Goal: Task Accomplishment & Management: Manage account settings

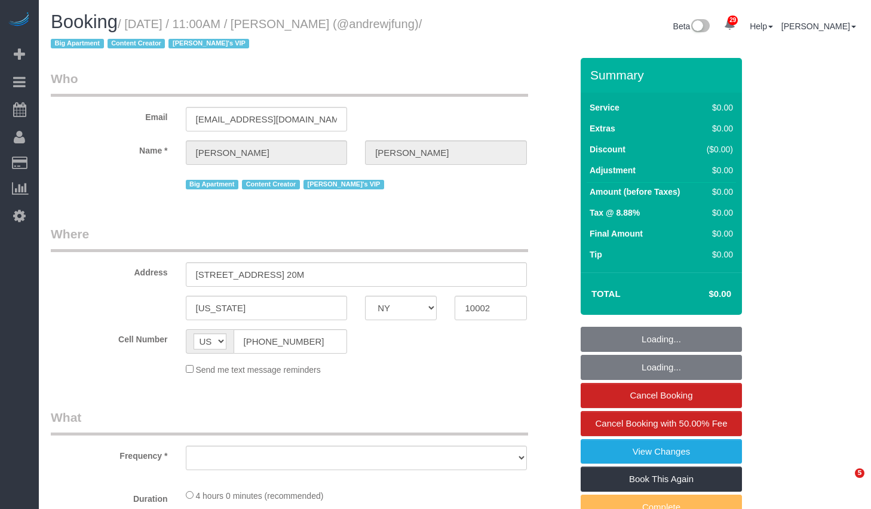
select select "NY"
select select "object:831"
select select "number:89"
select select "number:90"
select select "number:15"
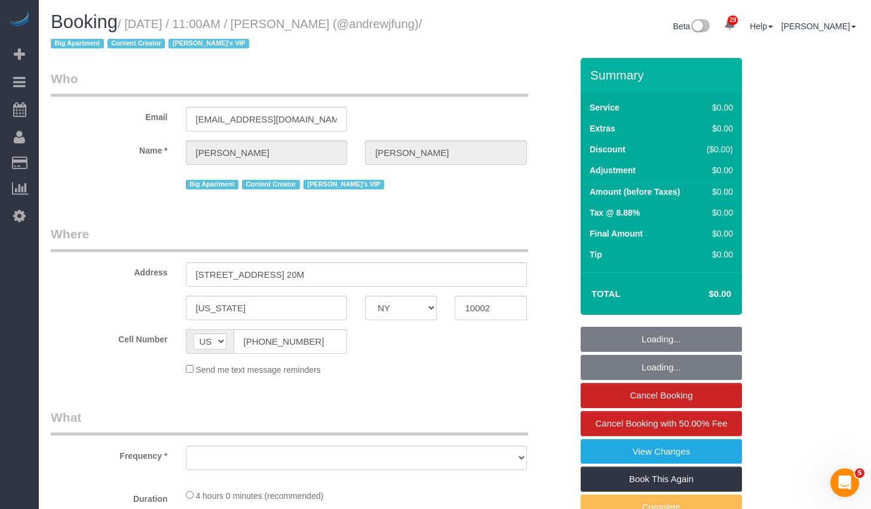
select select "number:7"
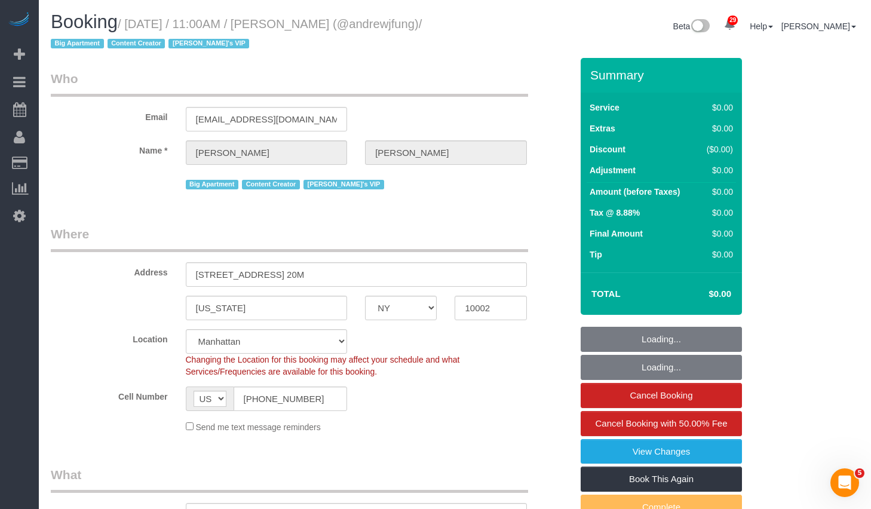
select select "object:1119"
select select "string:stripe-pm_1QiJxn4VGloSiKo7Fhgdkn6Z"
select select "2"
select select "240"
select select "spot1"
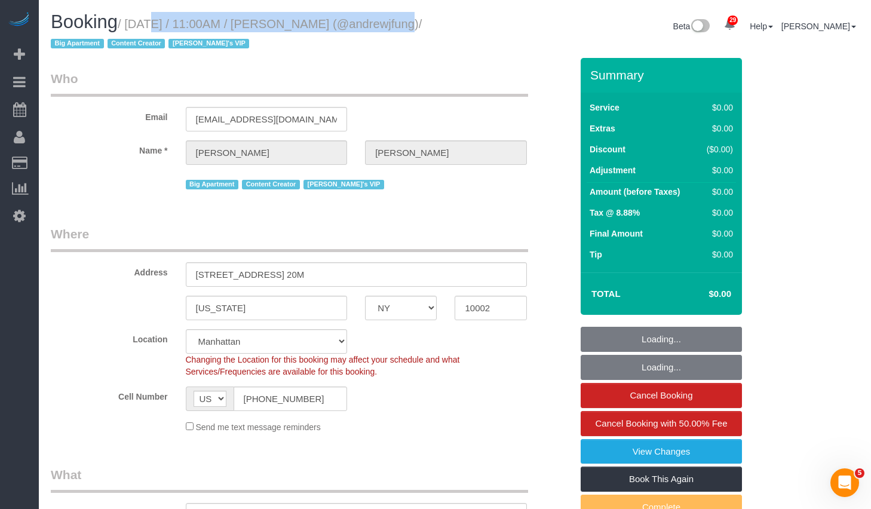
drag, startPoint x: 133, startPoint y: 22, endPoint x: 401, endPoint y: 28, distance: 268.3
click at [401, 28] on h1 "Booking / September 29, 2025 / 11:00AM / Andrew Fung (@andrewjfung) / Big Apart…" at bounding box center [248, 32] width 395 height 41
copy small "September 29, 2025 / 11:00AM / Andrew Fung"
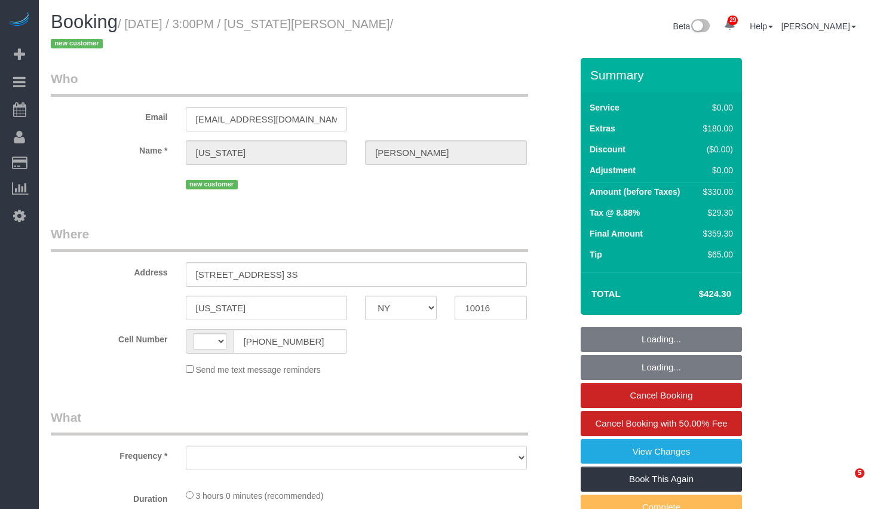
select select "NY"
select select "string:[GEOGRAPHIC_DATA]"
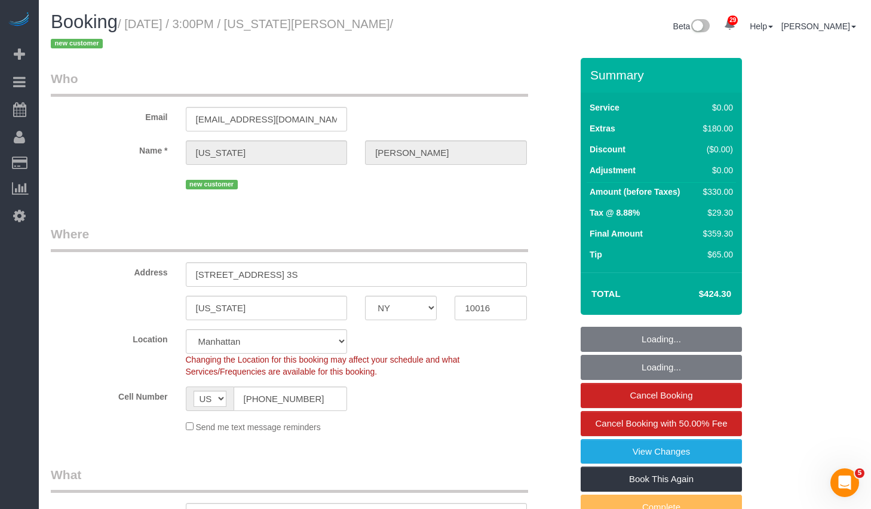
select select "string:stripe-pm_1SCUrU4VGloSiKo713NVIWVg"
select select "number:89"
select select "number:90"
select select "number:15"
select select "number:5"
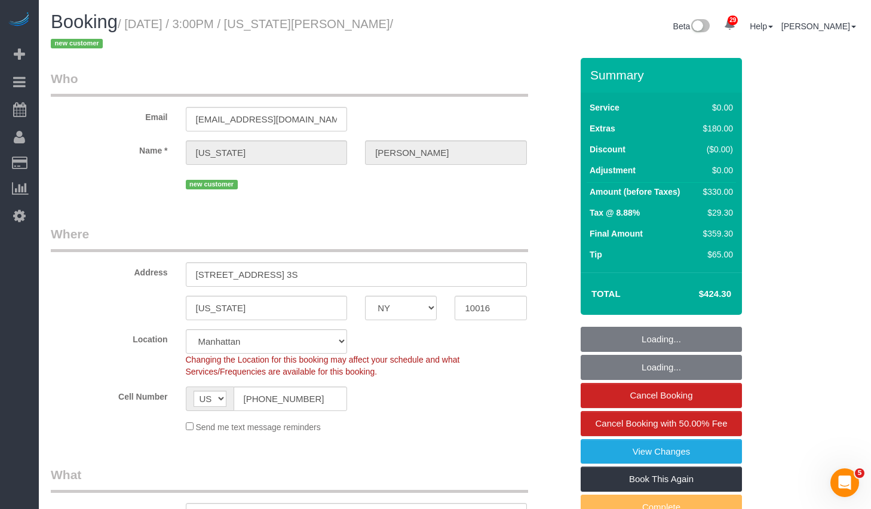
select select "object:1074"
select select "spot1"
select select "object:1532"
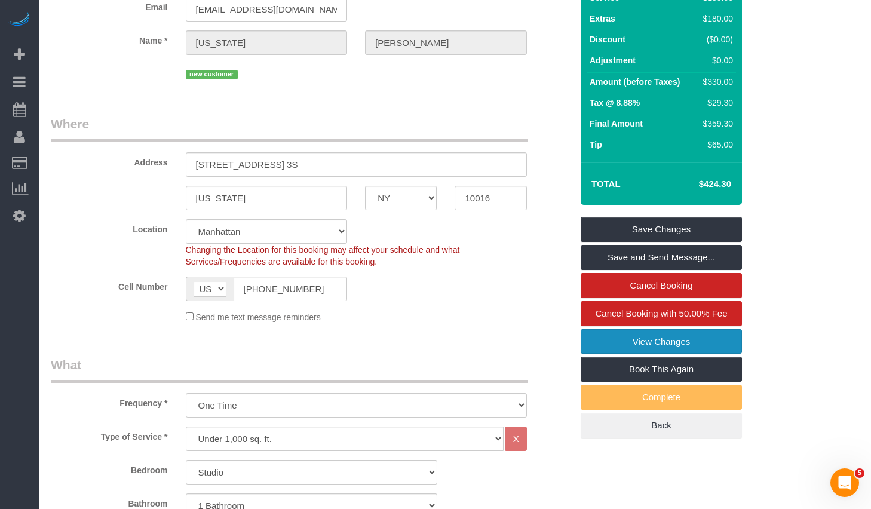
click at [600, 340] on link "View Changes" at bounding box center [661, 341] width 161 height 25
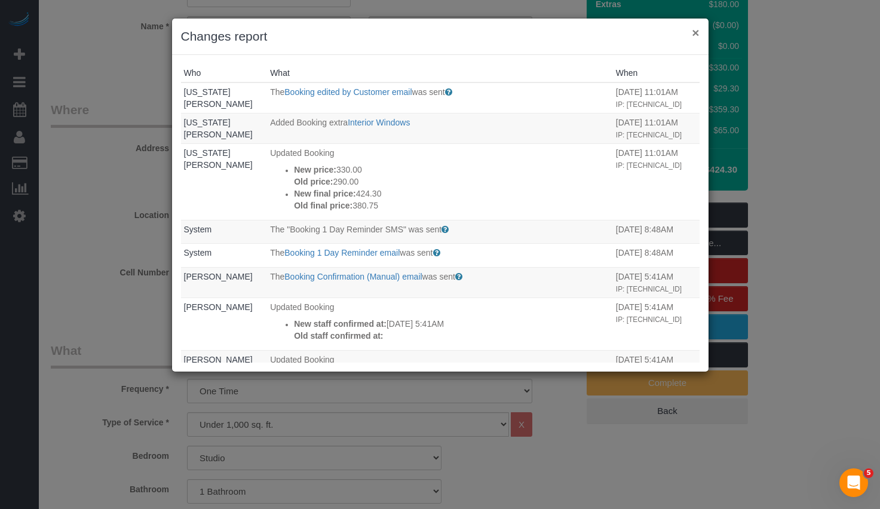
click at [694, 35] on button "×" at bounding box center [695, 32] width 7 height 13
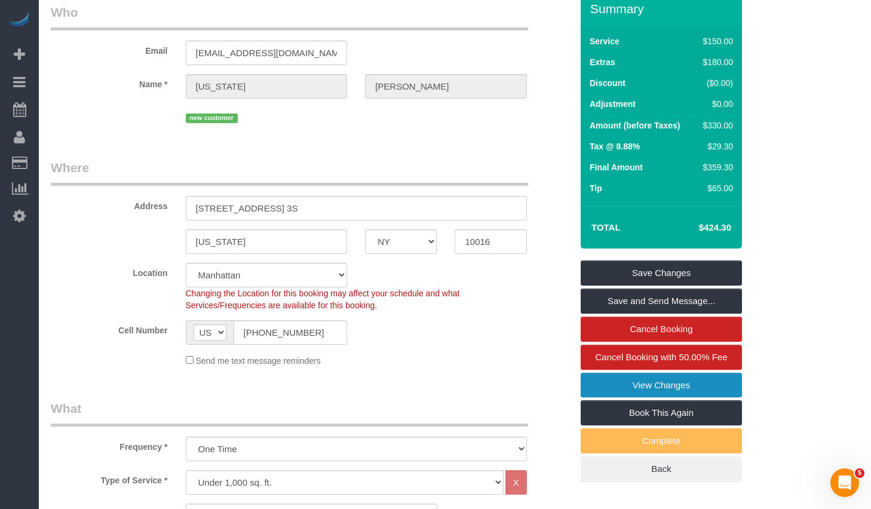
scroll to position [0, 0]
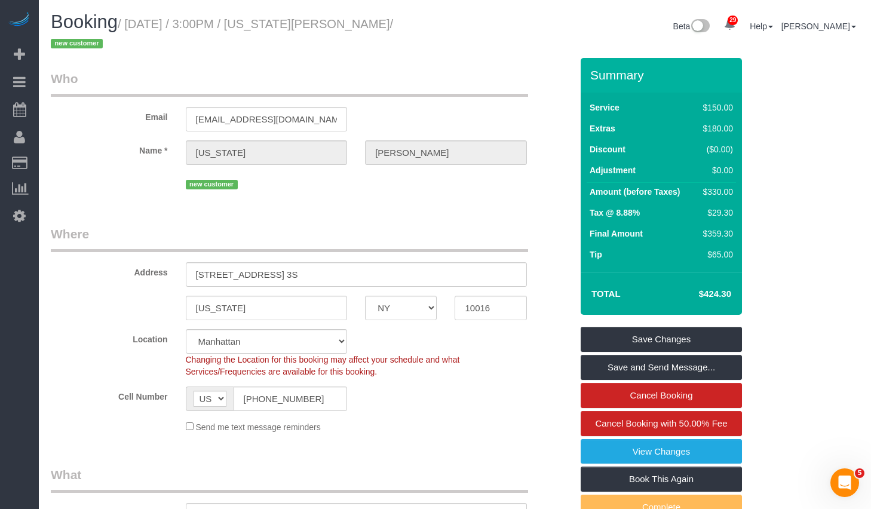
drag, startPoint x: 309, startPoint y: 25, endPoint x: 395, endPoint y: 30, distance: 86.8
click at [393, 30] on small "/ September 30, 2025 / 3:00PM / Georgia Cooney / new customer" at bounding box center [222, 33] width 342 height 33
copy small "Georgia Cooney"
click at [662, 367] on link "Save and Send Message..." at bounding box center [661, 367] width 161 height 25
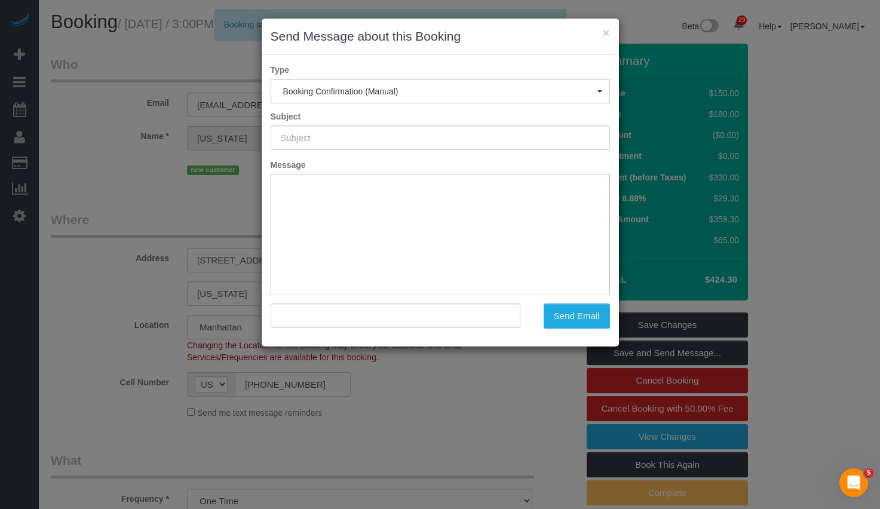
type input "Cleaning Confirmed for 09/30/2025 at 3:00pm"
type input ""Georgia Cooney" <gcooney02@gmail.com>"
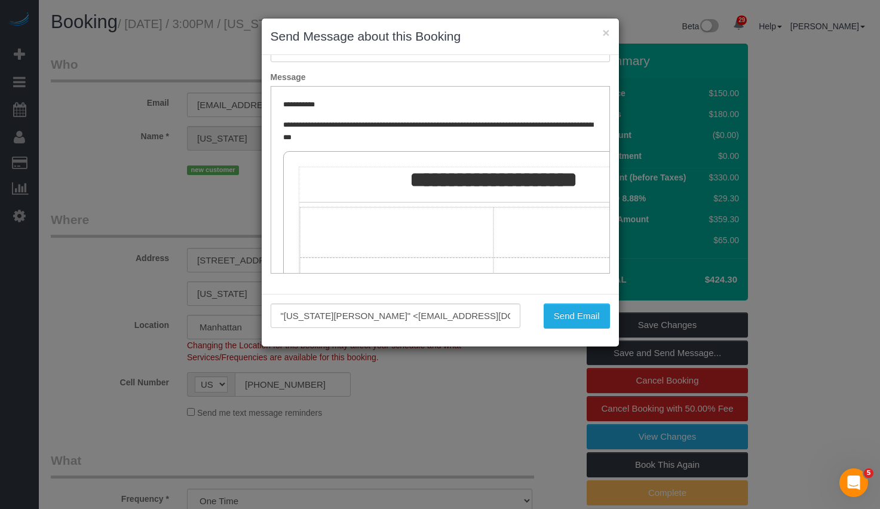
scroll to position [200, 0]
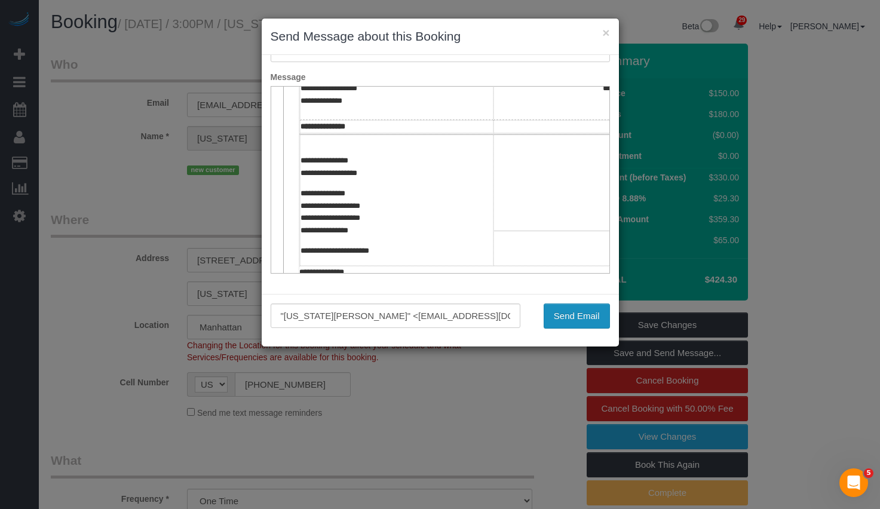
click at [576, 320] on button "Send Email" at bounding box center [577, 315] width 66 height 25
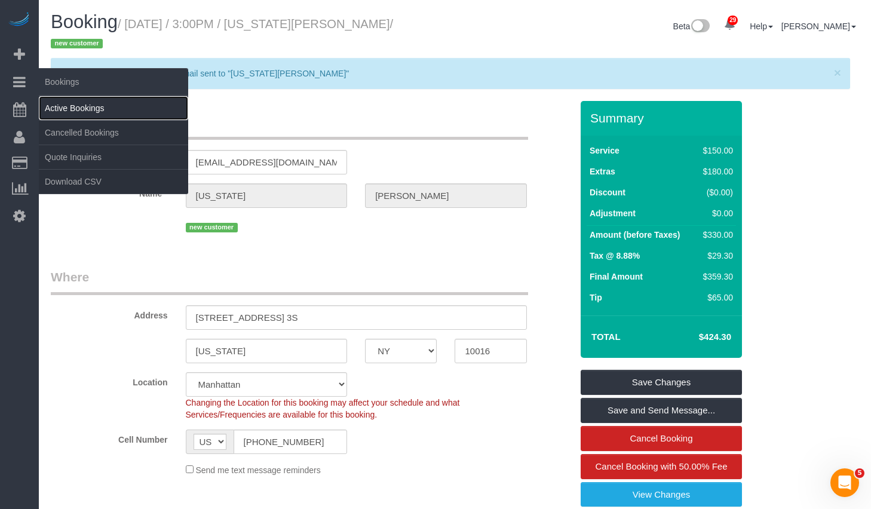
click at [94, 116] on link "Active Bookings" at bounding box center [113, 108] width 149 height 24
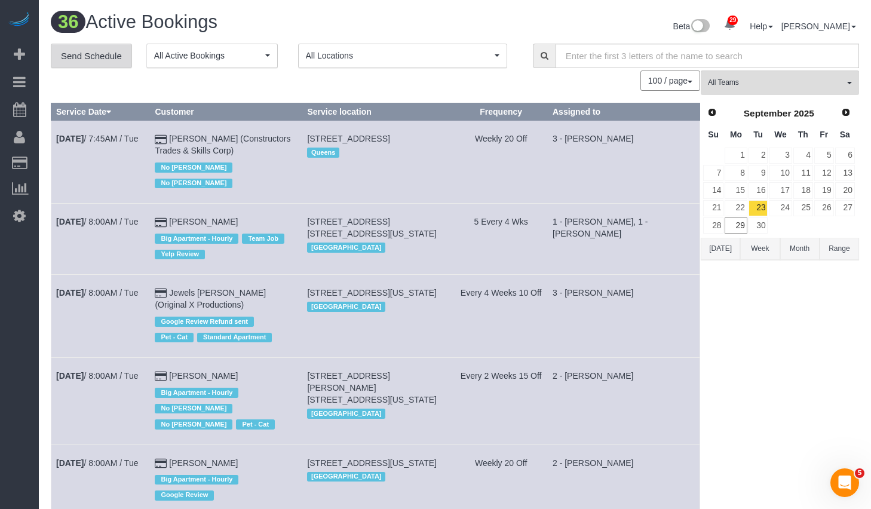
click at [105, 65] on link "Send Schedule" at bounding box center [91, 56] width 81 height 25
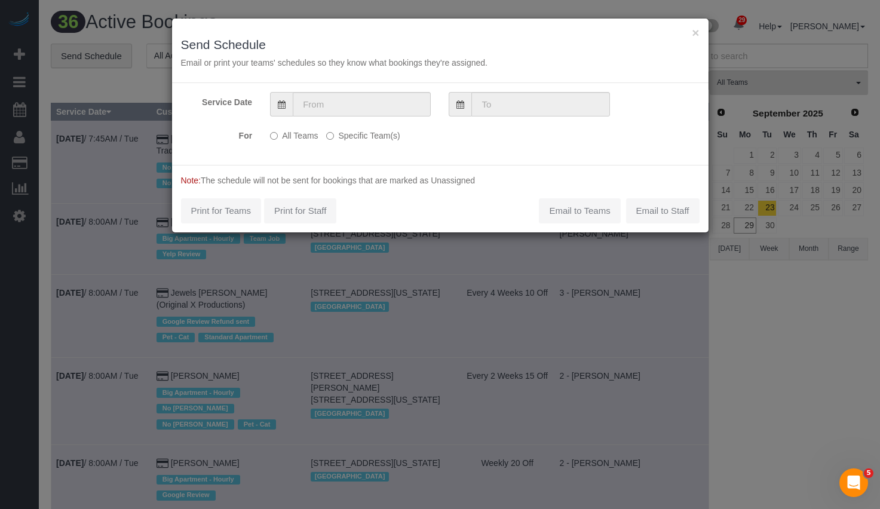
click at [364, 139] on label "Specific Team(s)" at bounding box center [362, 133] width 73 height 16
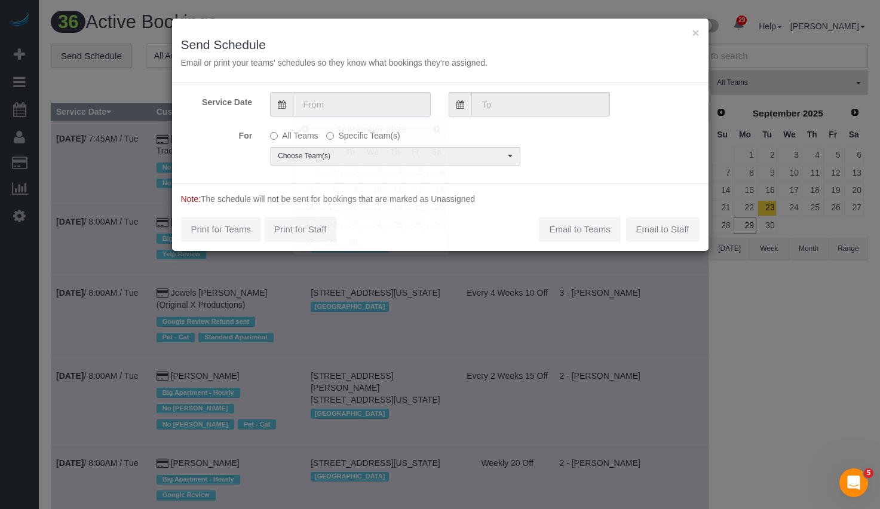
click at [366, 103] on input "text" at bounding box center [362, 104] width 138 height 24
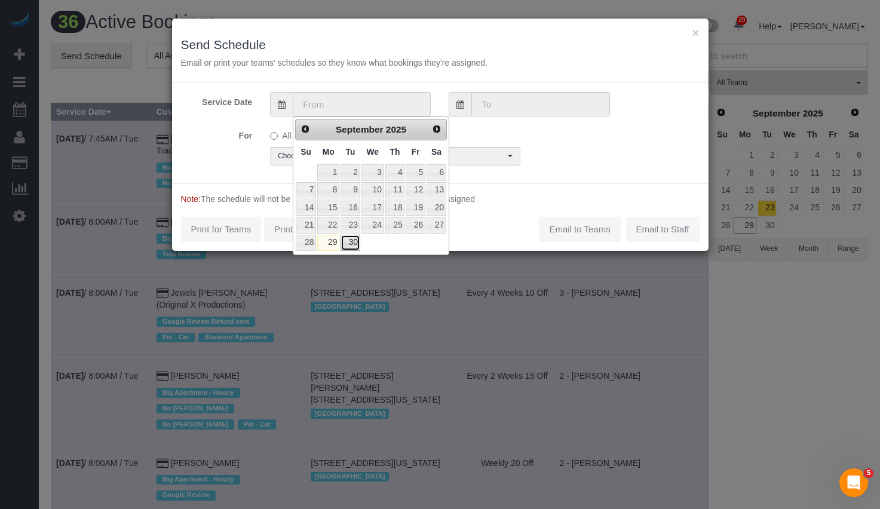
click at [352, 242] on link "30" at bounding box center [349, 243] width 19 height 16
type input "09/30/2025"
click at [352, 242] on link "30" at bounding box center [349, 243] width 19 height 16
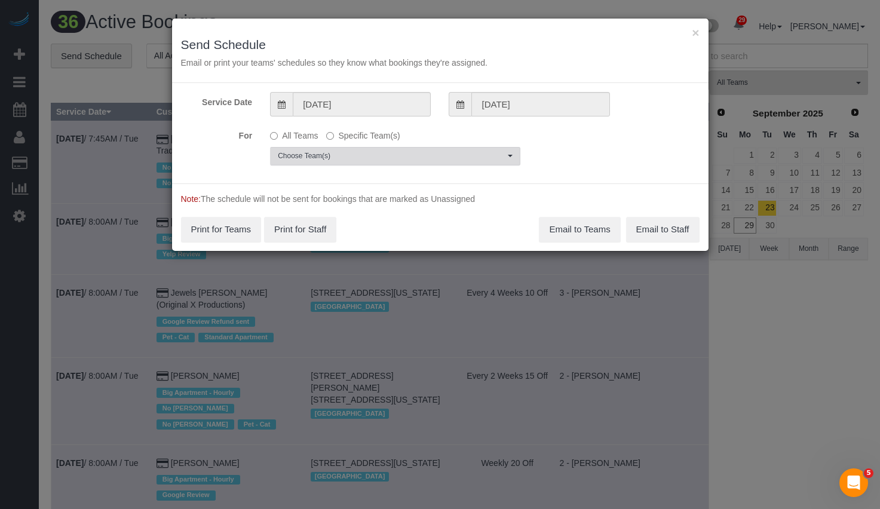
click at [370, 154] on span "Choose Team(s)" at bounding box center [391, 156] width 227 height 10
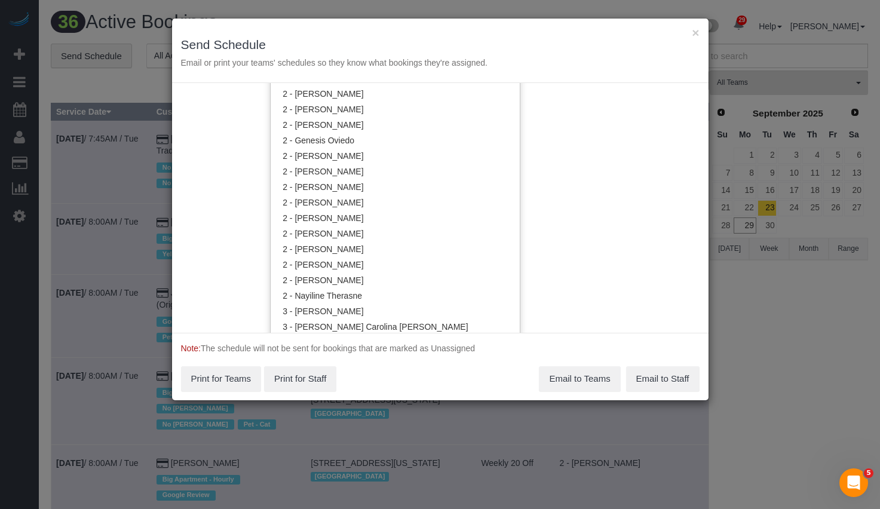
scroll to position [775, 0]
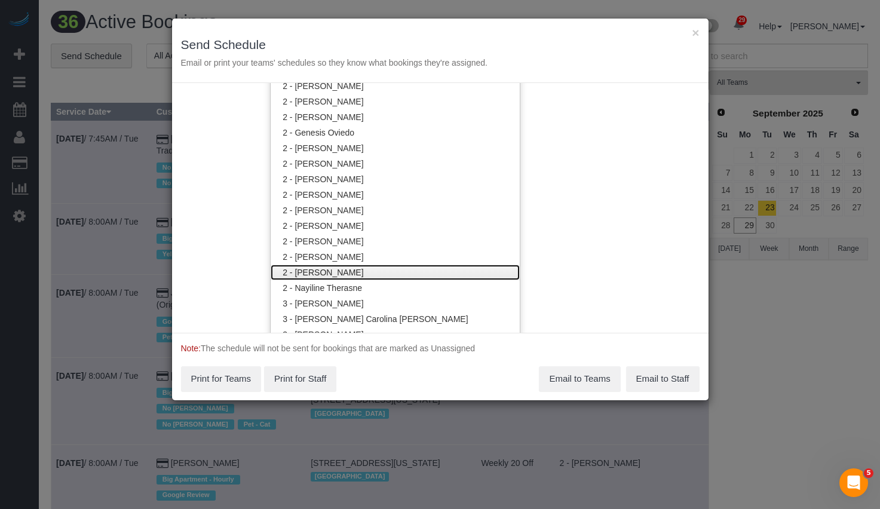
click at [350, 271] on link "2 - [PERSON_NAME]" at bounding box center [395, 273] width 249 height 16
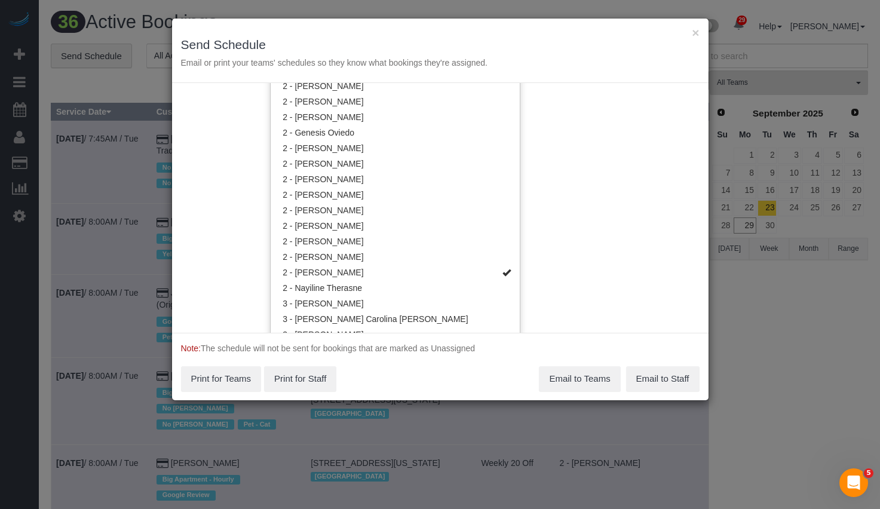
click at [610, 239] on div "Service Date 09/30/2025 09/30/2025 For All Teams Specific Team(s) 2 - Milagros …" at bounding box center [440, 208] width 536 height 250
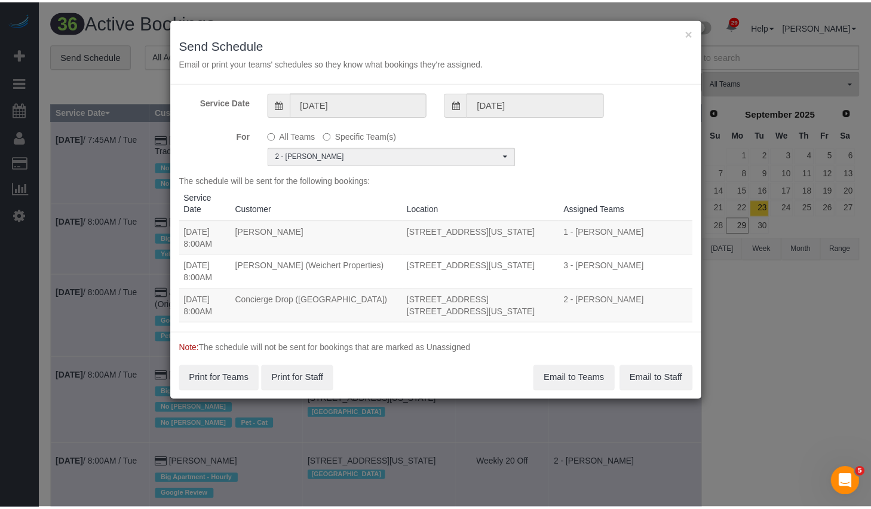
scroll to position [0, 0]
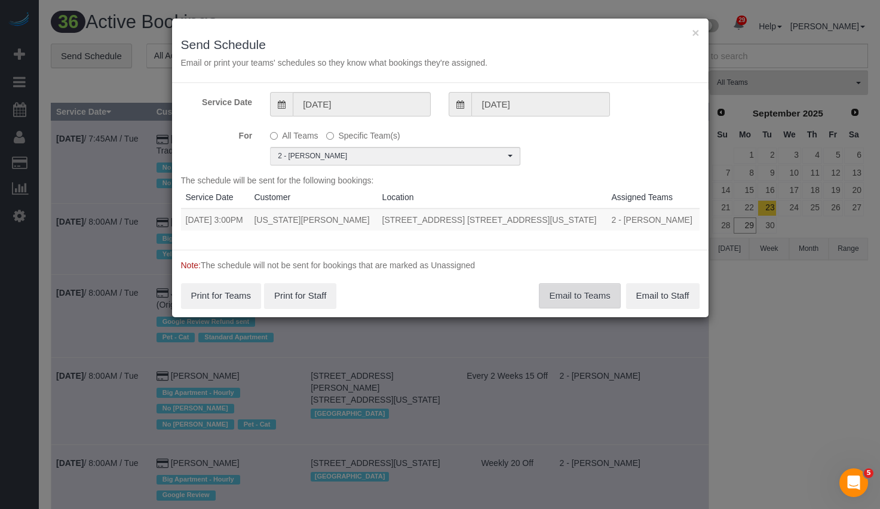
click at [577, 296] on button "Email to Teams" at bounding box center [579, 295] width 81 height 25
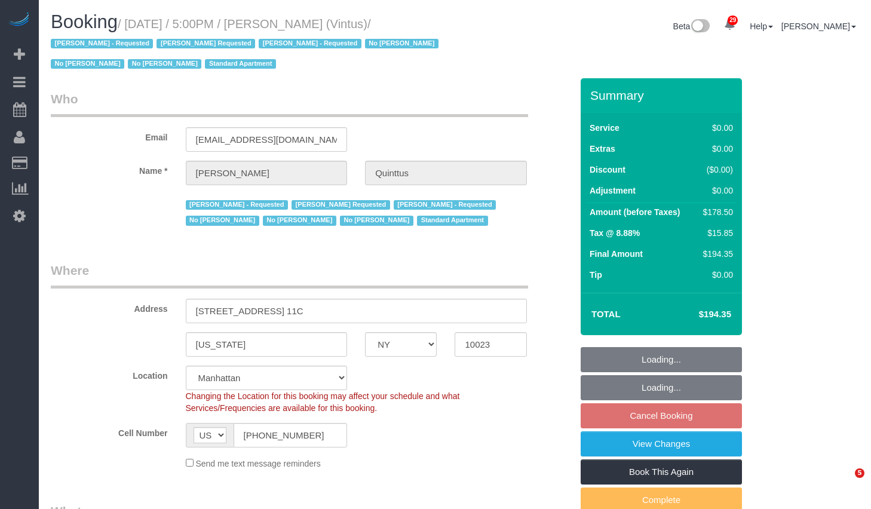
select select "NY"
select select "number:57"
select select "number:75"
select select "number:15"
select select "number:6"
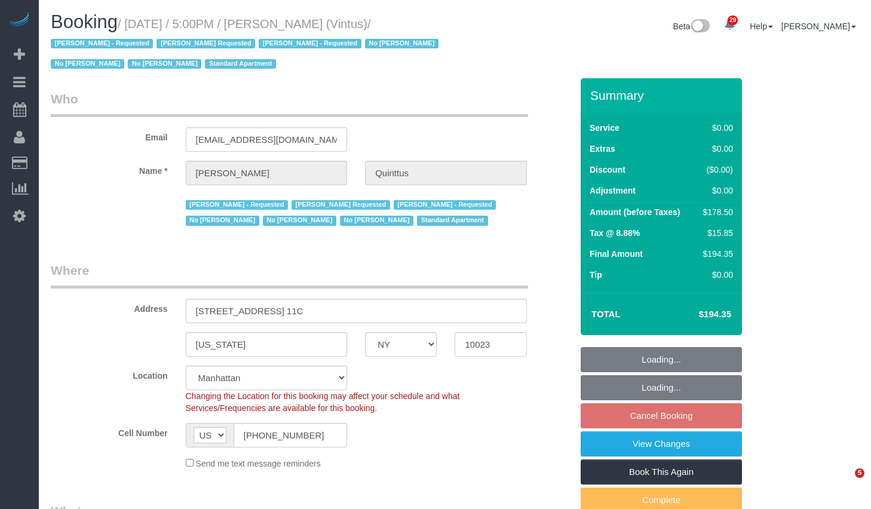
select select "number:21"
select select "object:1527"
select select "2"
select select "spot10"
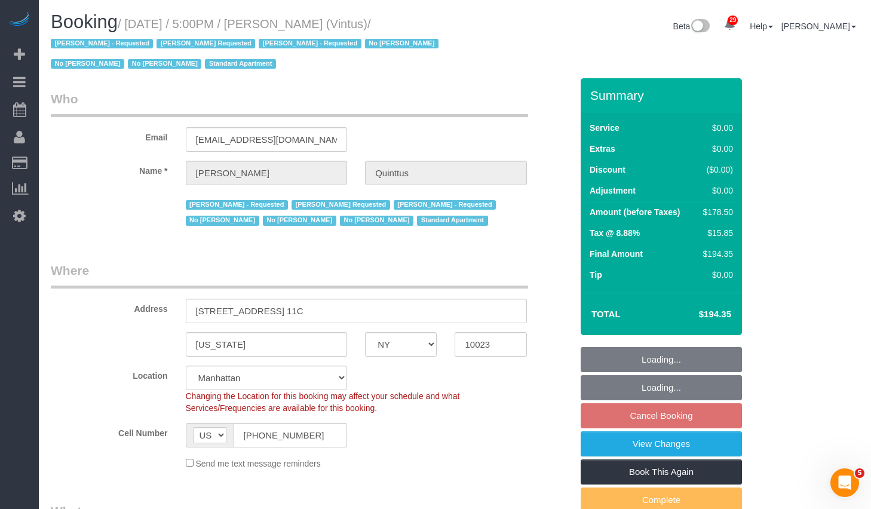
select select "2"
click at [464, 102] on legend "Who" at bounding box center [289, 103] width 477 height 27
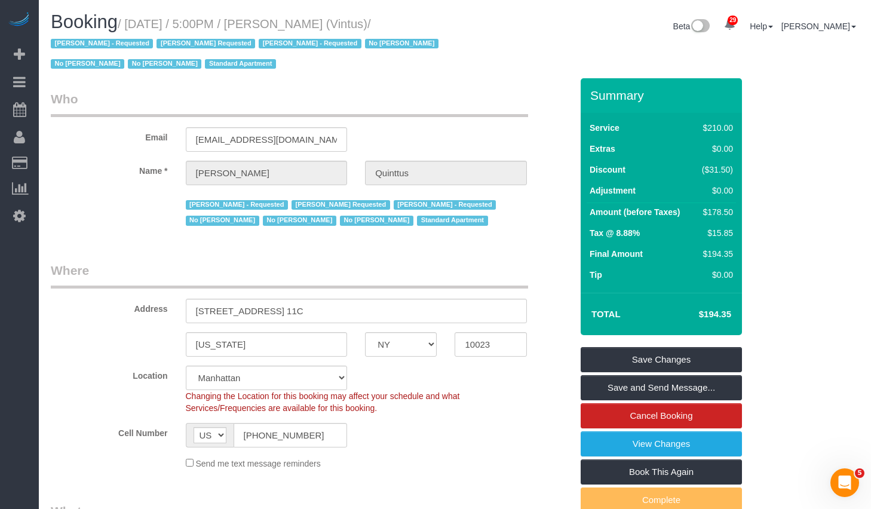
click at [324, 90] on legend "Who" at bounding box center [289, 103] width 477 height 27
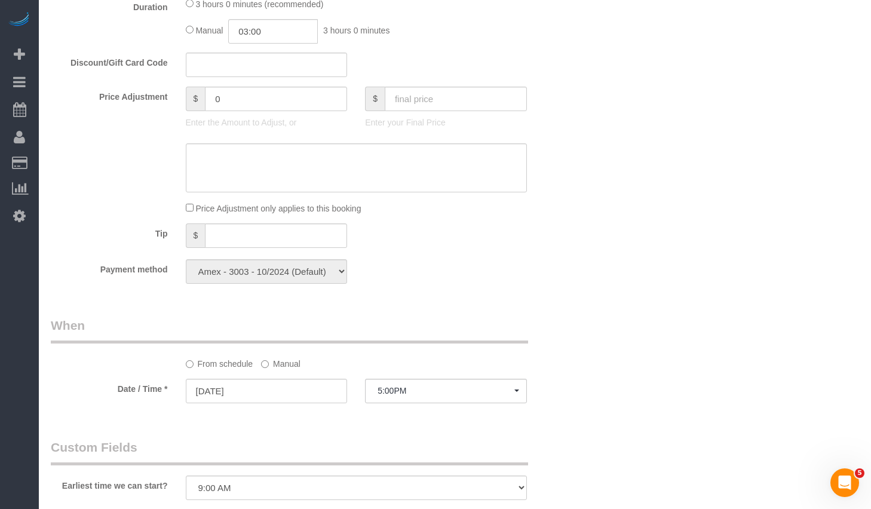
scroll to position [649, 0]
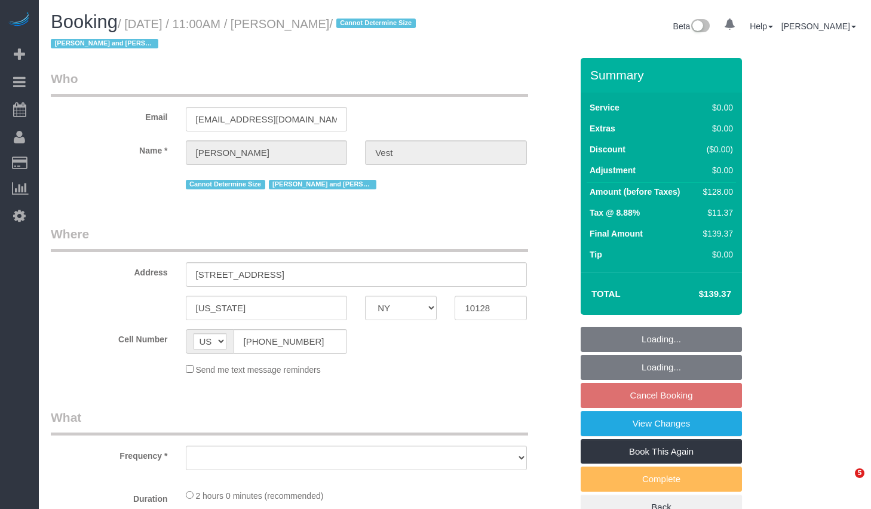
select select "NY"
select select "1"
select select "number:57"
select select "number:74"
select select "number:15"
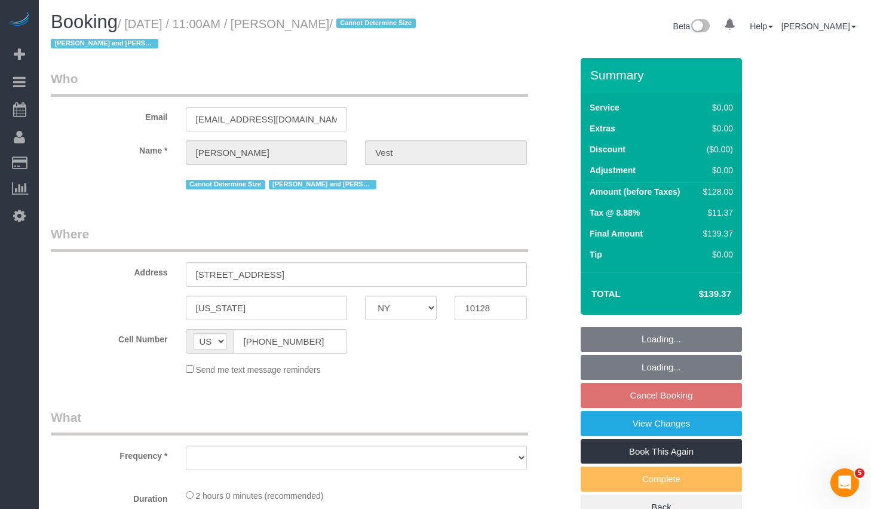
select select "number:6"
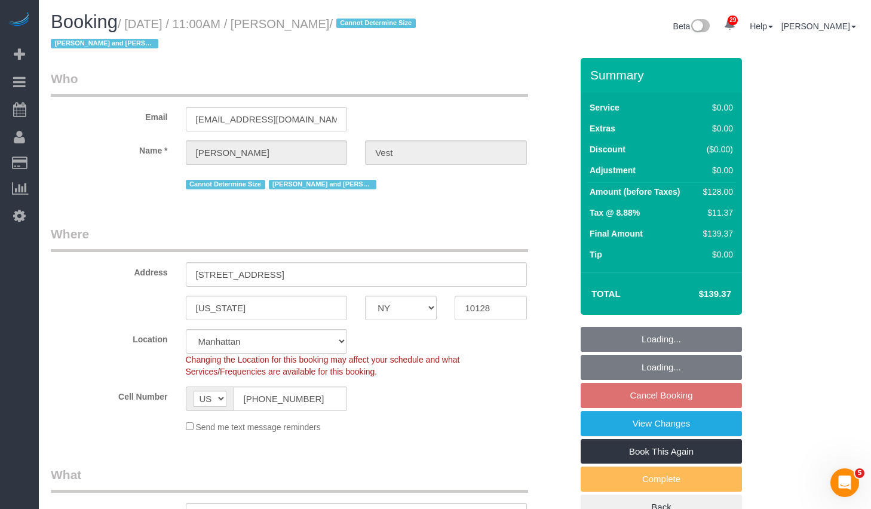
select select "object:1069"
select select "string:stripe-pm_1R74TQ4VGloSiKo7zsvzPauP"
select select "spot4"
select select "object:1532"
select select "1"
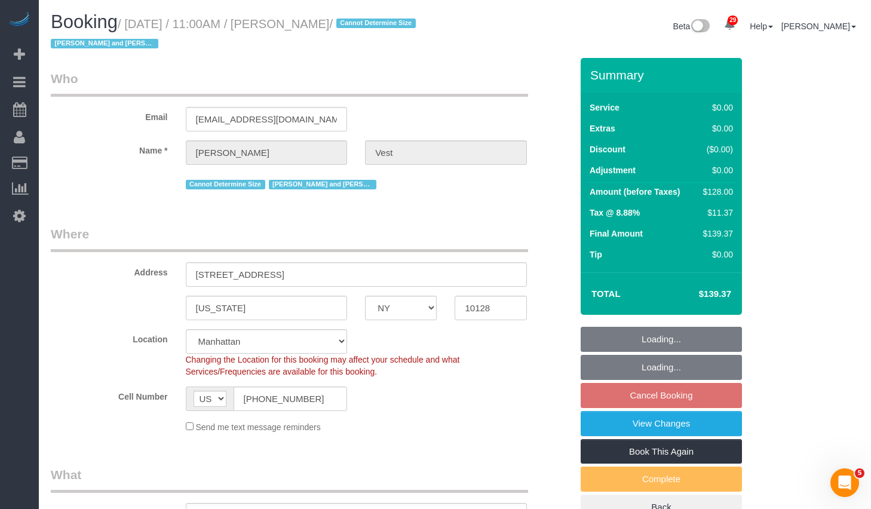
click at [326, 41] on h1 "Booking / October 01, 2025 / 11:00AM / Jennifer Vest / Cannot Determine Size Is…" at bounding box center [248, 32] width 395 height 41
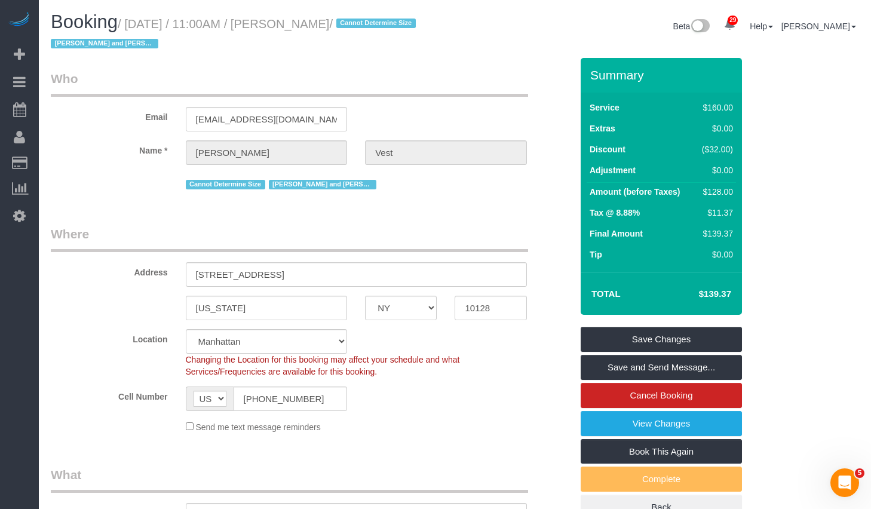
drag, startPoint x: 299, startPoint y: 26, endPoint x: 366, endPoint y: 24, distance: 67.5
click at [366, 24] on small "/ October 01, 2025 / 11:00AM / Jennifer Vest / Cannot Determine Size Isabella a…" at bounding box center [235, 33] width 369 height 33
copy small "Jennifer Vest"
drag, startPoint x: 136, startPoint y: 24, endPoint x: 369, endPoint y: 31, distance: 233.6
click at [369, 31] on h1 "Booking / October 01, 2025 / 11:00AM / Jennifer Vest / Cannot Determine Size Is…" at bounding box center [248, 32] width 395 height 41
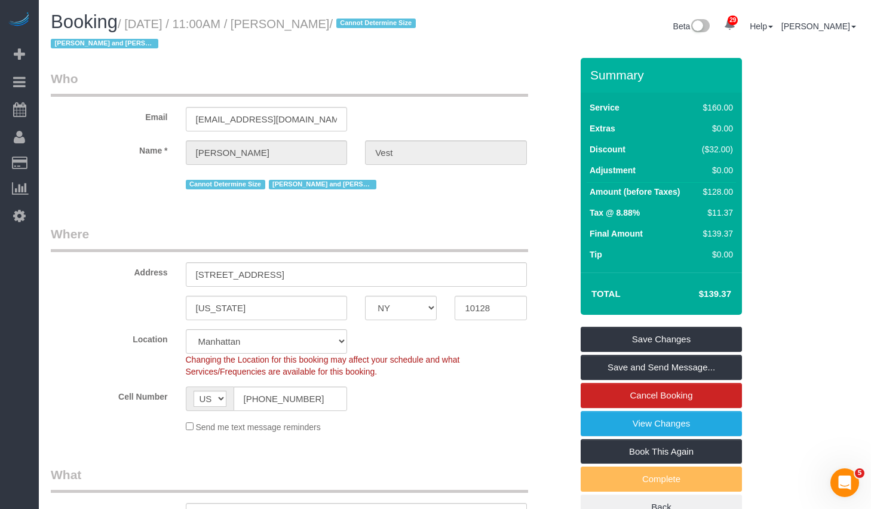
click at [369, 47] on h1 "Booking / October 01, 2025 / 11:00AM / Jennifer Vest / Cannot Determine Size Is…" at bounding box center [248, 32] width 395 height 41
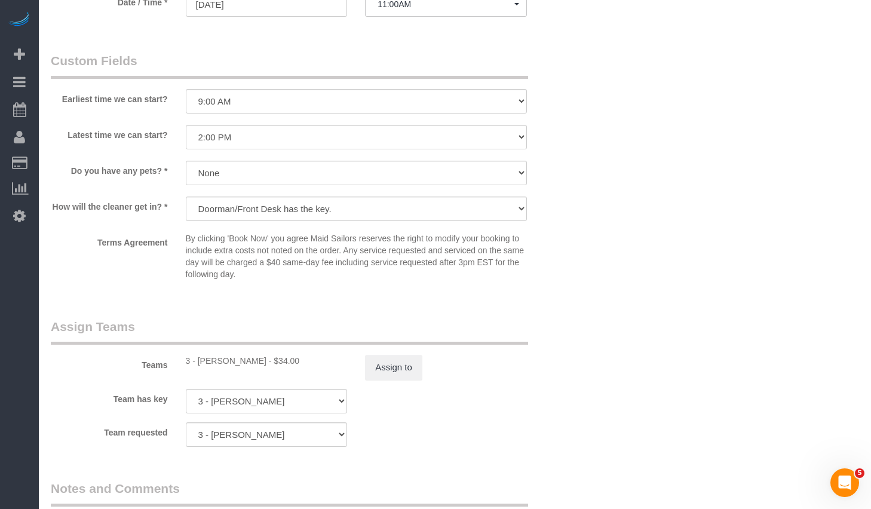
scroll to position [1307, 0]
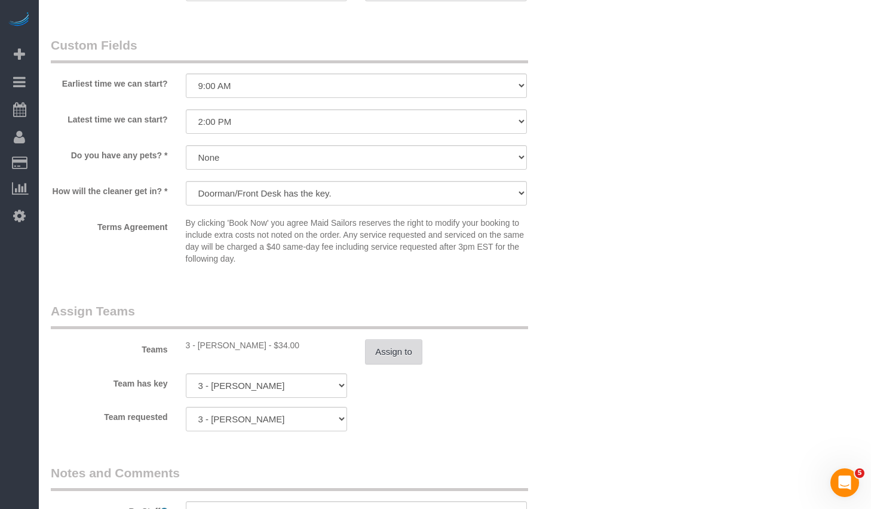
click at [417, 357] on button "Assign to" at bounding box center [393, 351] width 57 height 25
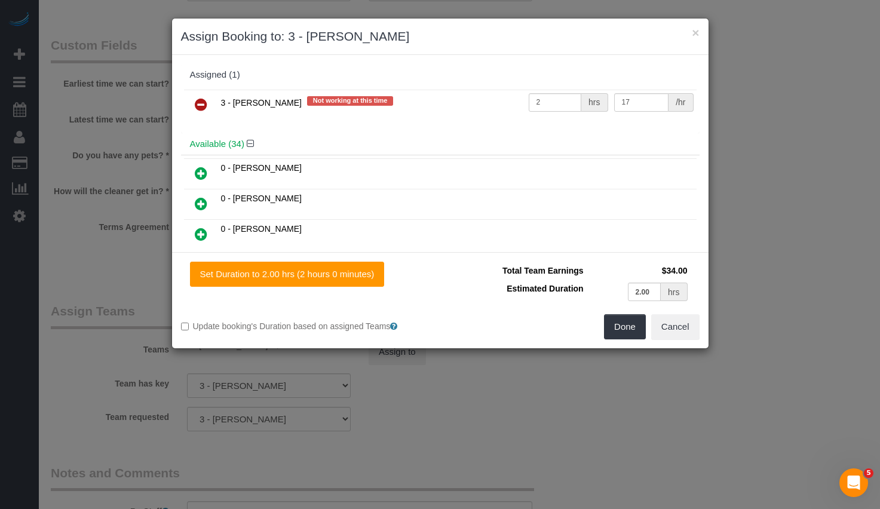
click at [197, 101] on icon at bounding box center [201, 104] width 13 height 14
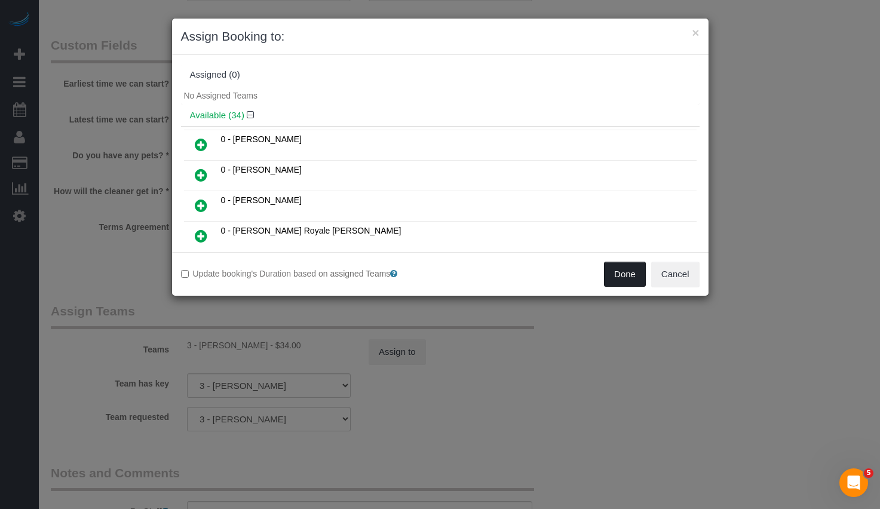
click at [604, 263] on button "Done" at bounding box center [625, 274] width 42 height 25
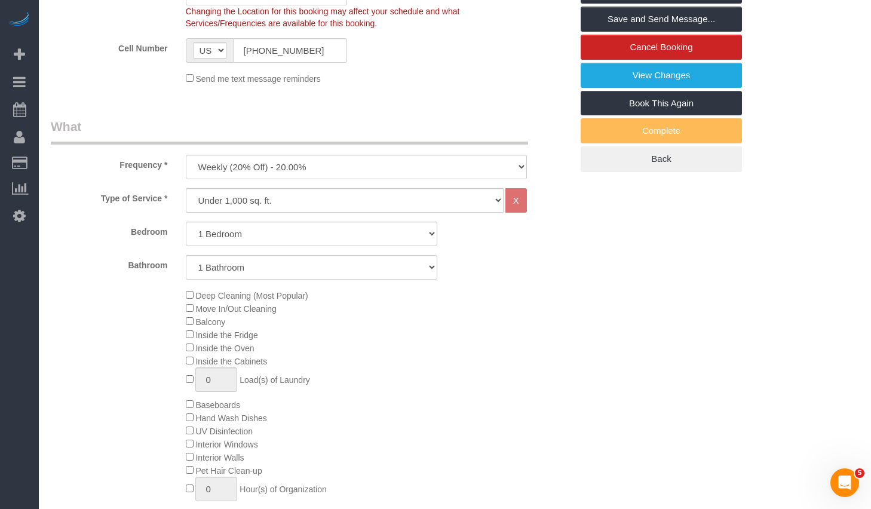
scroll to position [0, 0]
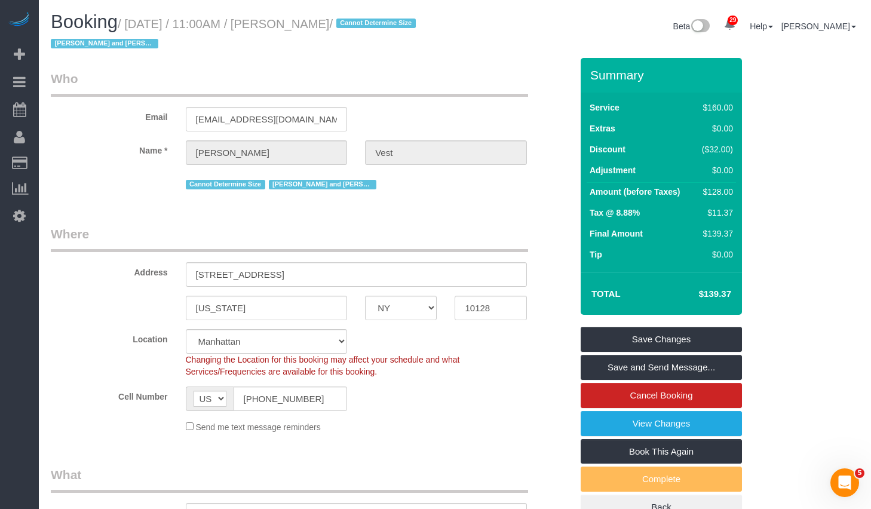
drag, startPoint x: 136, startPoint y: 22, endPoint x: 367, endPoint y: 30, distance: 230.7
click at [367, 30] on small "/ October 01, 2025 / 11:00AM / Jennifer Vest / Cannot Determine Size Isabella a…" at bounding box center [235, 33] width 369 height 33
copy small "October 01, 2025 / 11:00AM / Jennifer Vest"
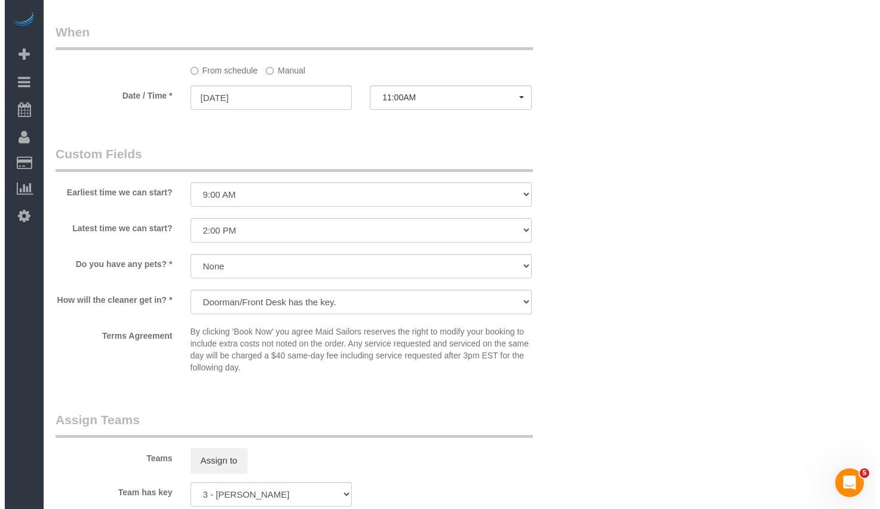
scroll to position [1325, 0]
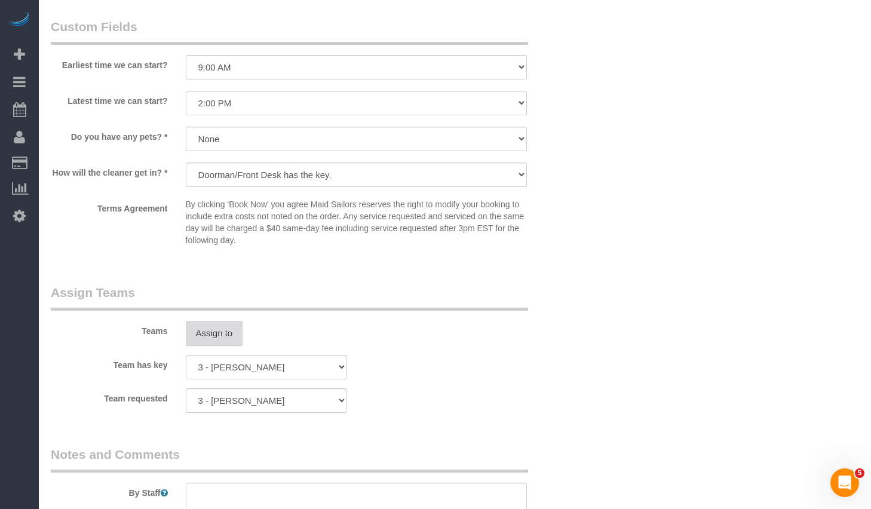
click at [215, 332] on button "Assign to" at bounding box center [214, 333] width 57 height 25
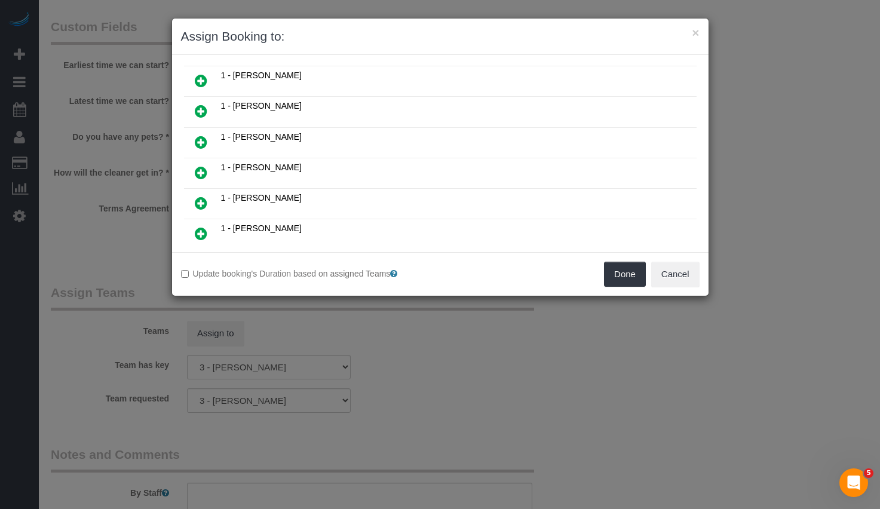
scroll to position [452, 0]
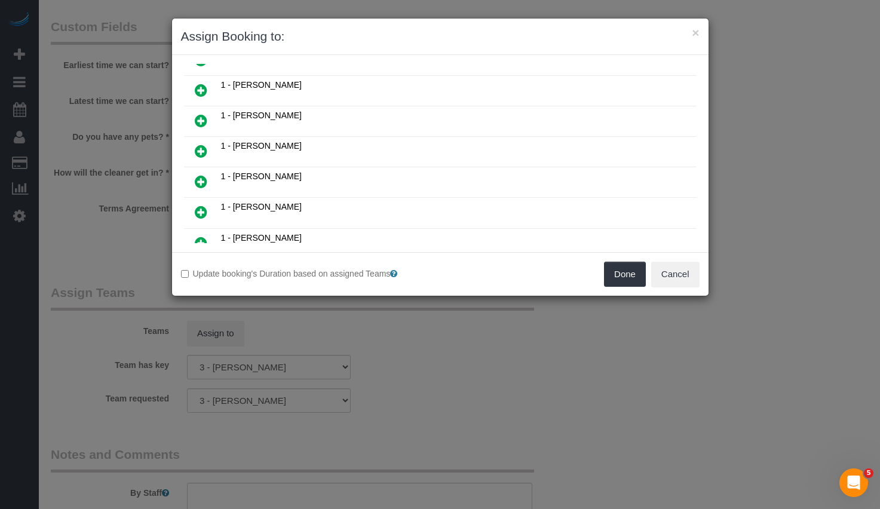
click at [201, 88] on icon at bounding box center [201, 90] width 13 height 14
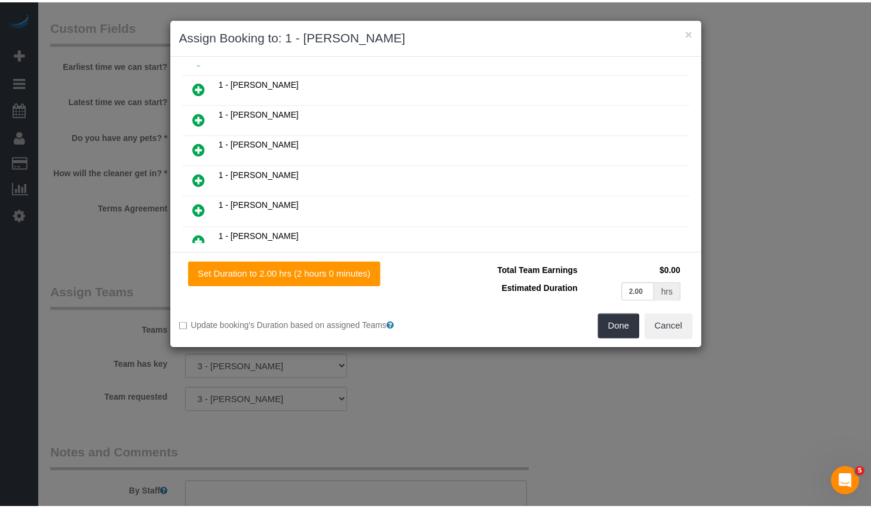
scroll to position [480, 0]
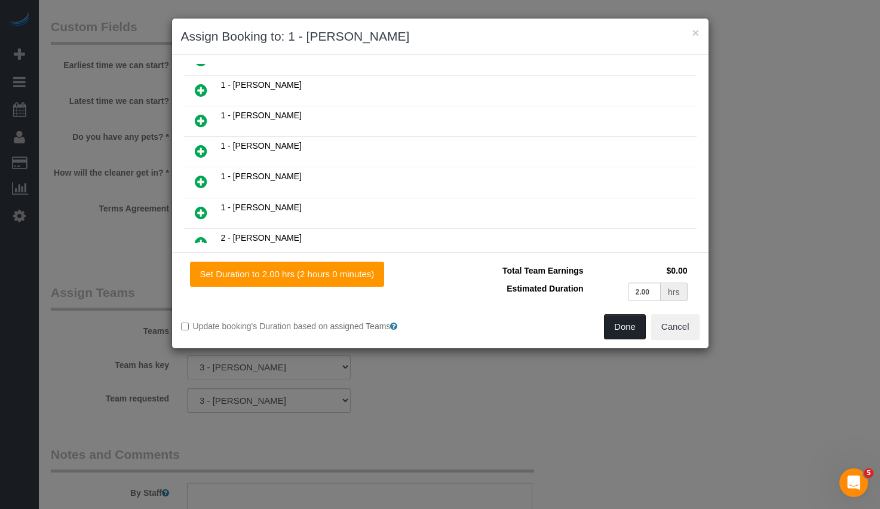
click at [617, 334] on button "Done" at bounding box center [625, 326] width 42 height 25
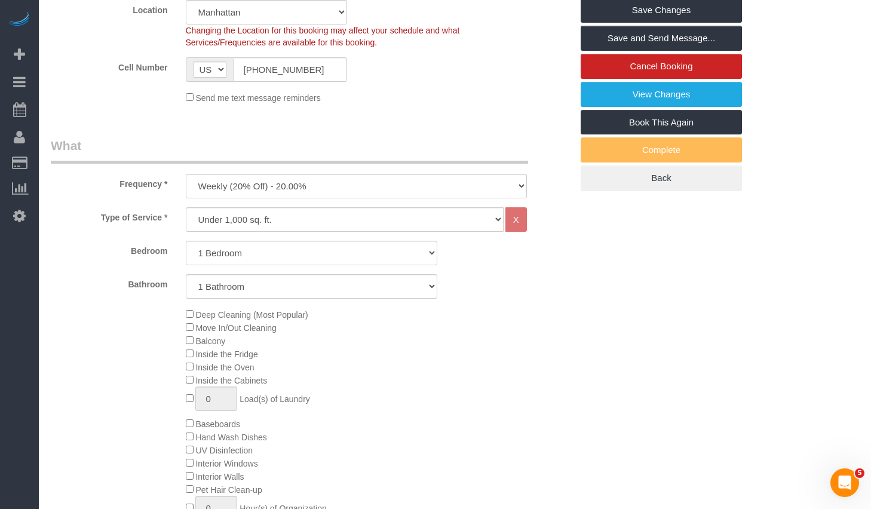
scroll to position [0, 0]
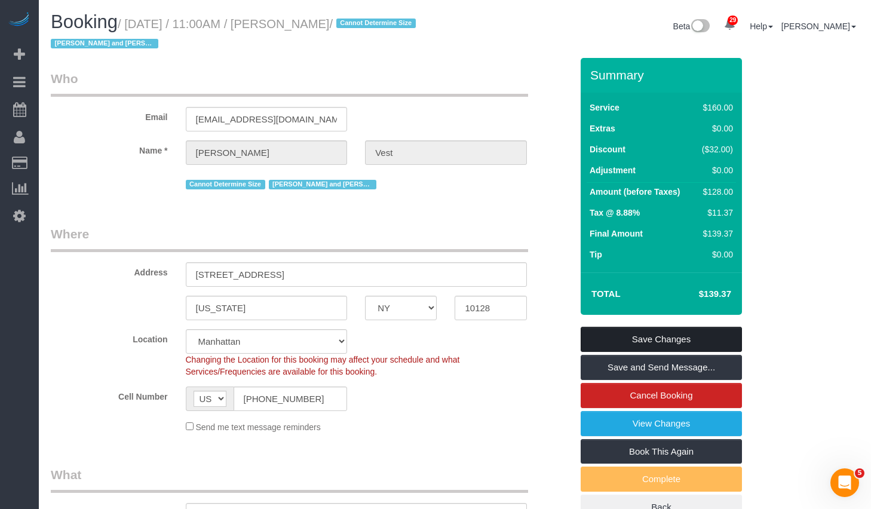
click at [643, 337] on link "Save Changes" at bounding box center [661, 339] width 161 height 25
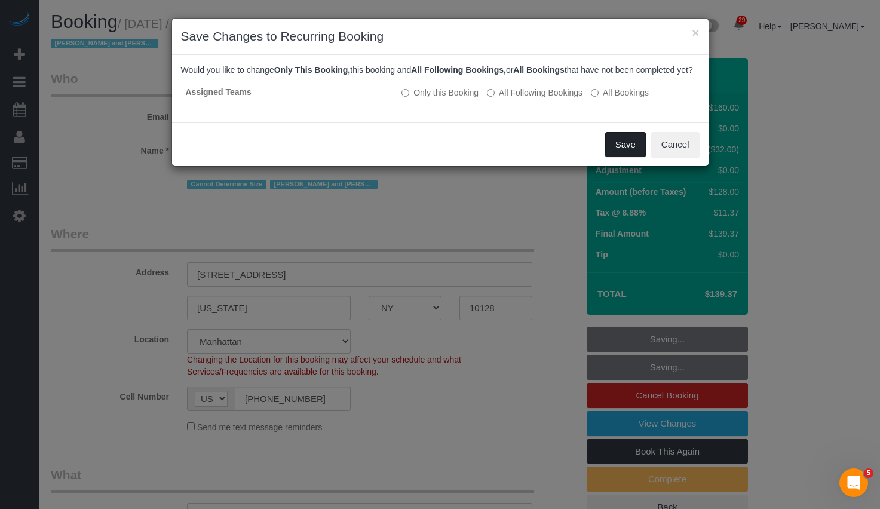
click at [618, 155] on button "Save" at bounding box center [625, 144] width 41 height 25
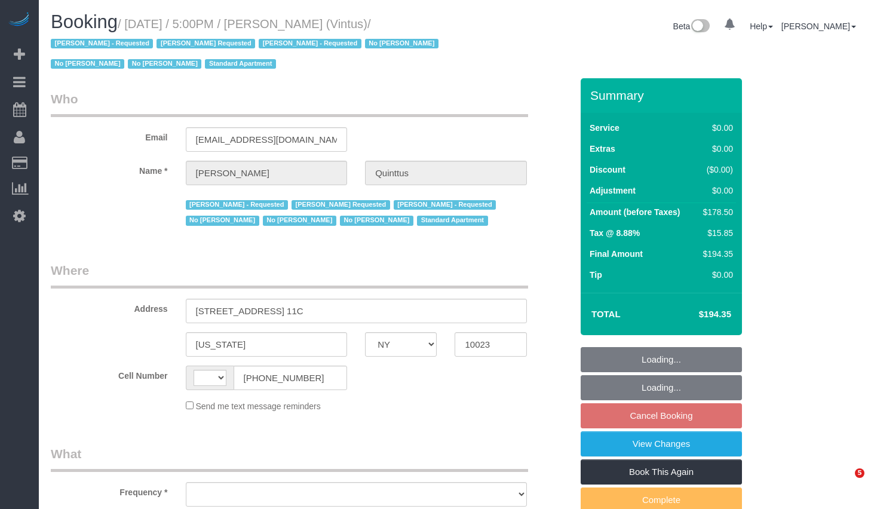
select select "NY"
select select "number:57"
select select "number:75"
select select "number:15"
select select "number:6"
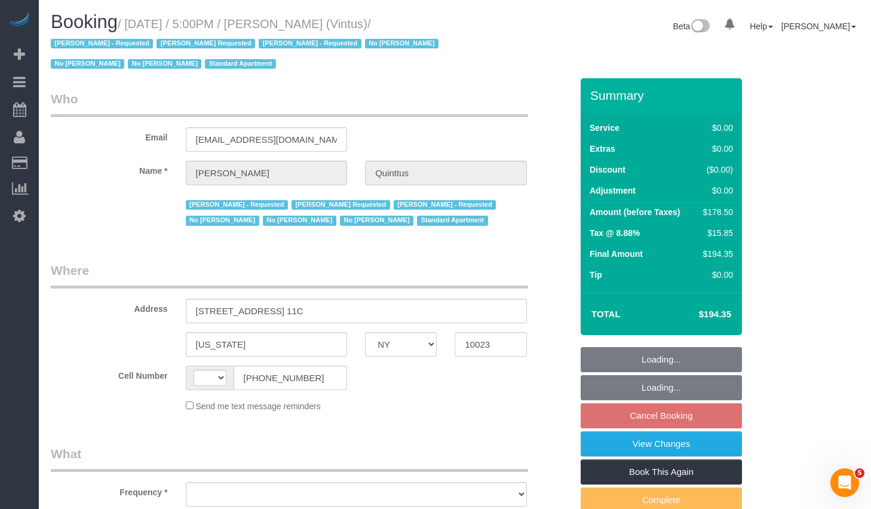
select select "number:21"
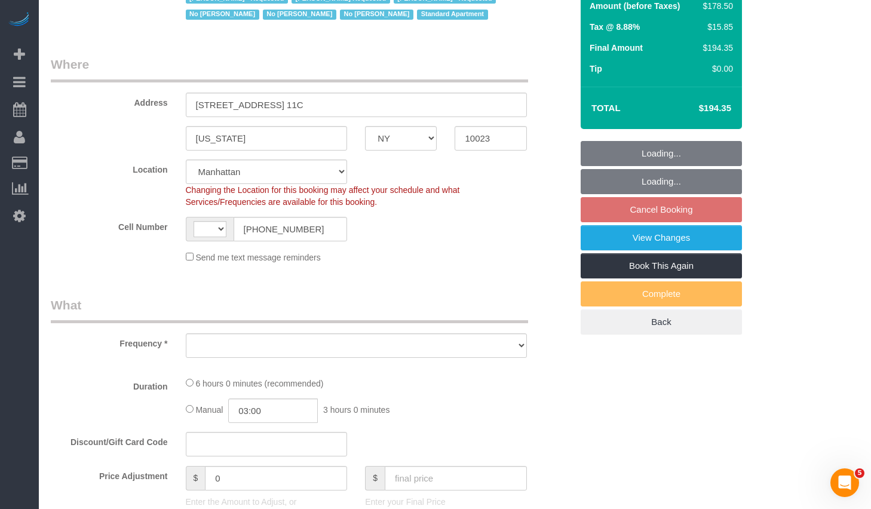
select select "string:[GEOGRAPHIC_DATA]"
select select "object:1004"
select select "spot10"
select select "object:1527"
select select "string:stripe-pm_1Ja6tG4VGloSiKo7QF40GMO6"
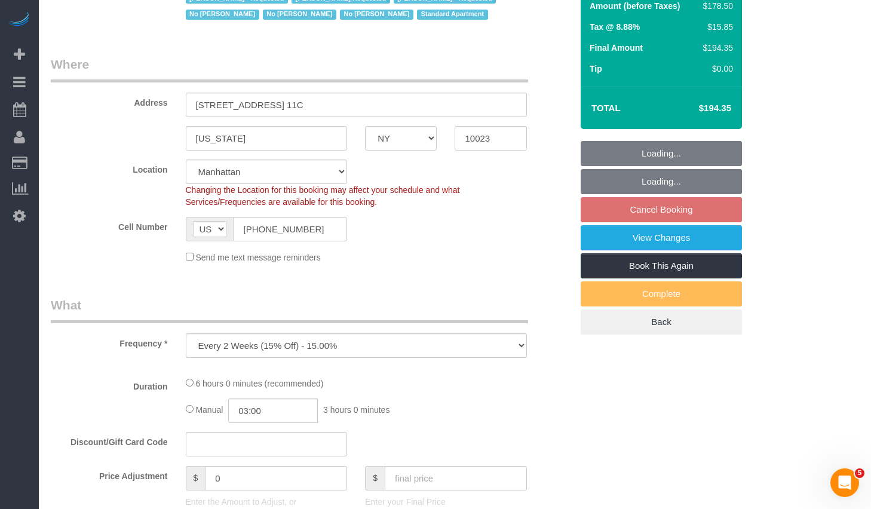
select select "2"
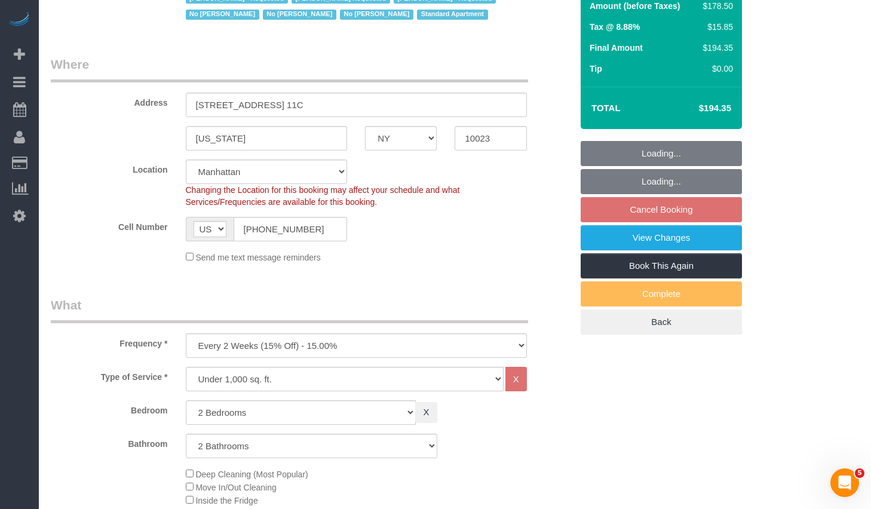
select select "2"
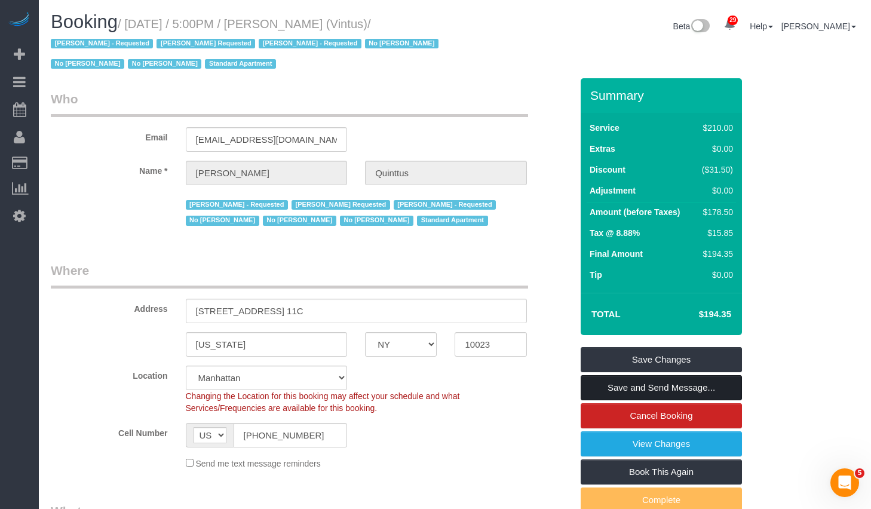
click at [664, 392] on link "Save and Send Message..." at bounding box center [661, 387] width 161 height 25
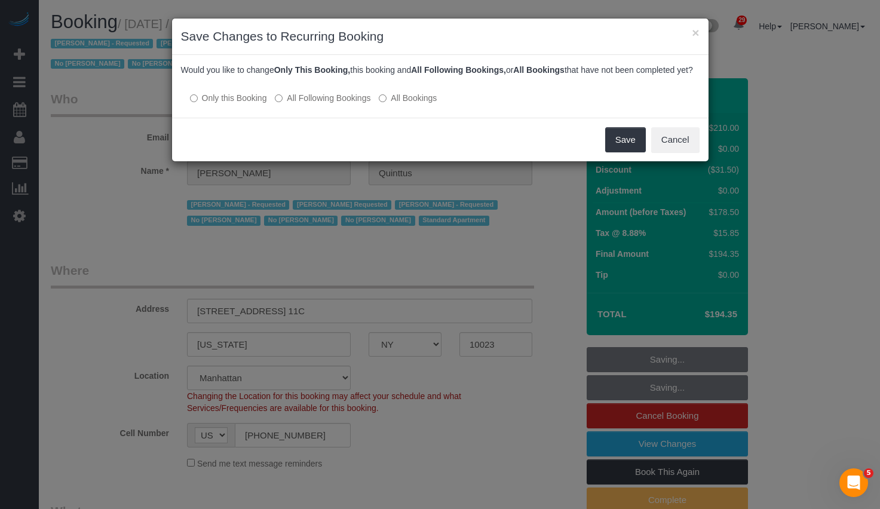
drag, startPoint x: 290, startPoint y: 111, endPoint x: 302, endPoint y: 140, distance: 32.2
click at [302, 140] on div "× Save Changes to Recurring Booking Would you like to change Only This Booking,…" at bounding box center [440, 90] width 538 height 144
click at [302, 140] on div "Save Cancel" at bounding box center [440, 140] width 536 height 44
click at [619, 152] on button "Save" at bounding box center [625, 139] width 41 height 25
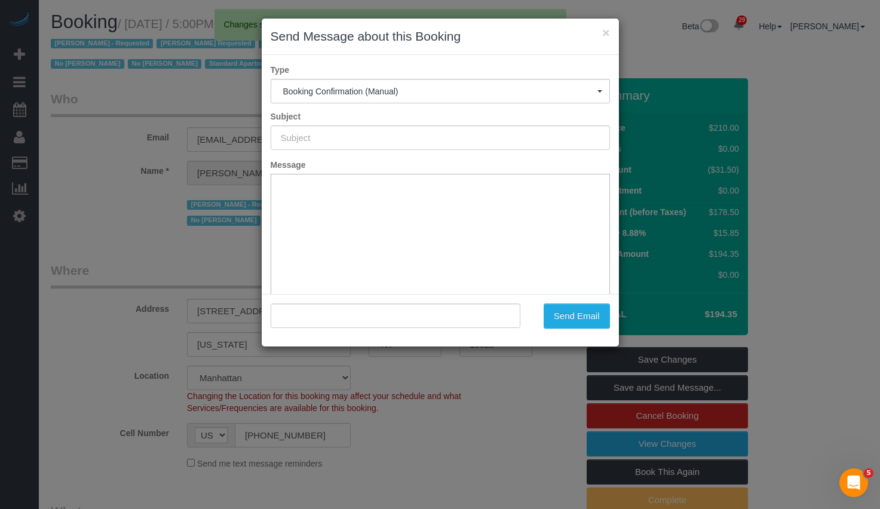
type input "Cleaning Confirmed for 10/01/2025 at 5:00pm"
type input ""Michael Quinttus" <mquinttus@vintus.com>"
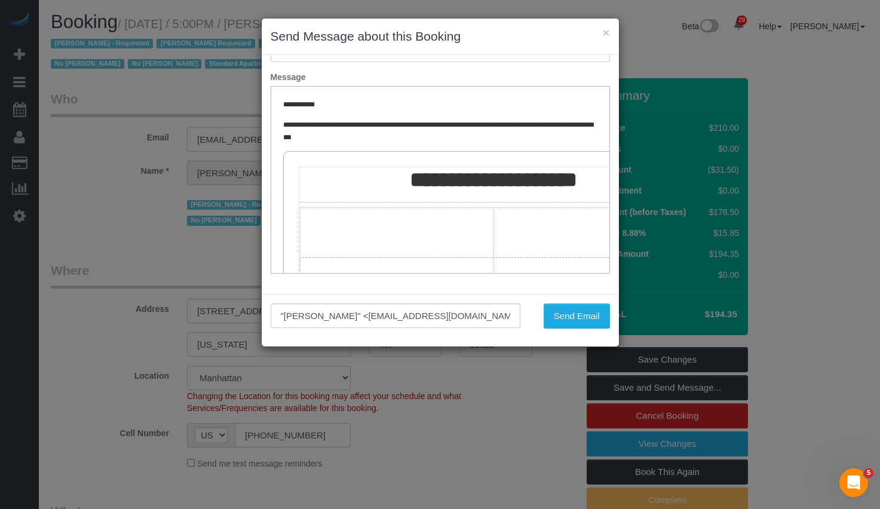
click at [589, 329] on div ""Michael Quinttus" <mquinttus@vintus.com> Send Email" at bounding box center [440, 320] width 357 height 53
click at [587, 323] on button "Send Email" at bounding box center [577, 315] width 66 height 25
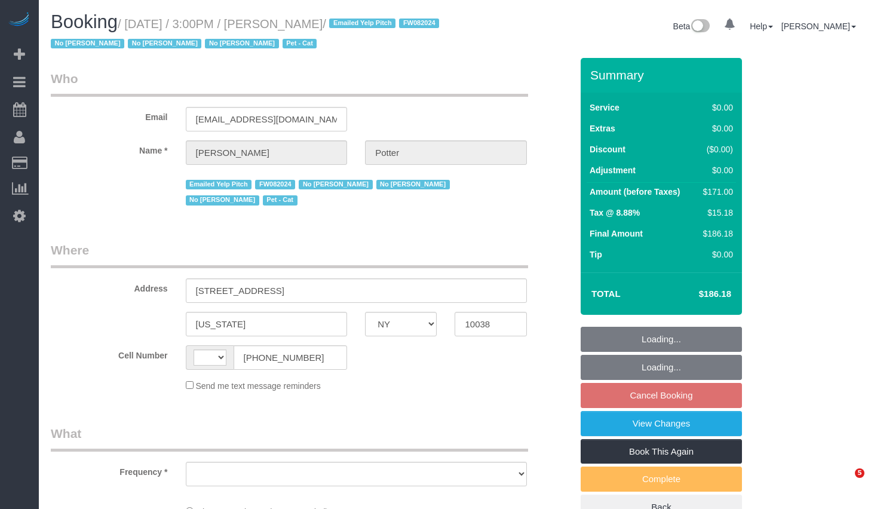
select select "NY"
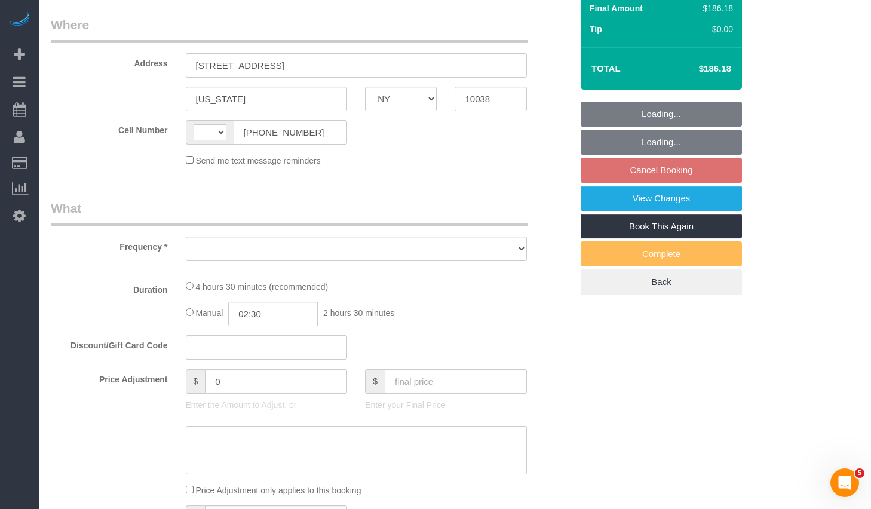
select select "number:89"
select select "number:90"
select select "number:14"
select select "number:5"
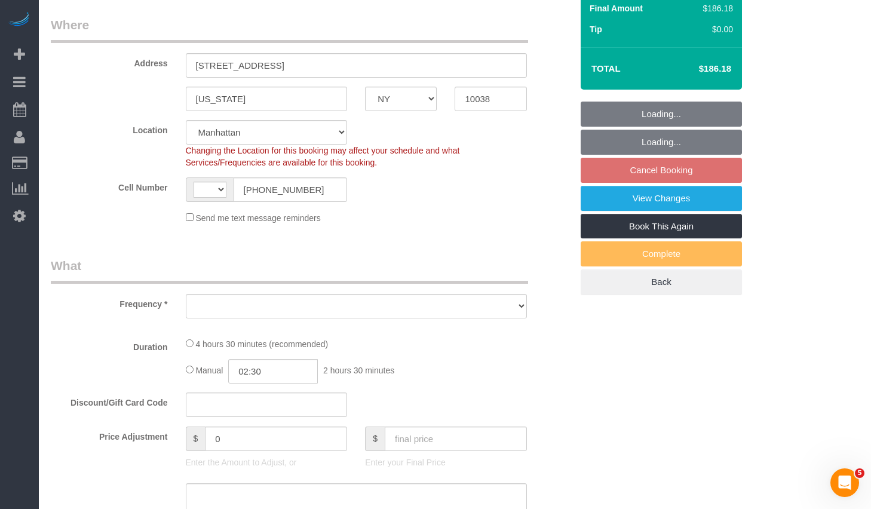
select select "string:[GEOGRAPHIC_DATA]"
select select "object:735"
select select "string:stripe-pm_1M0pwl4VGloSiKo7e0pYCX8B"
select select "2"
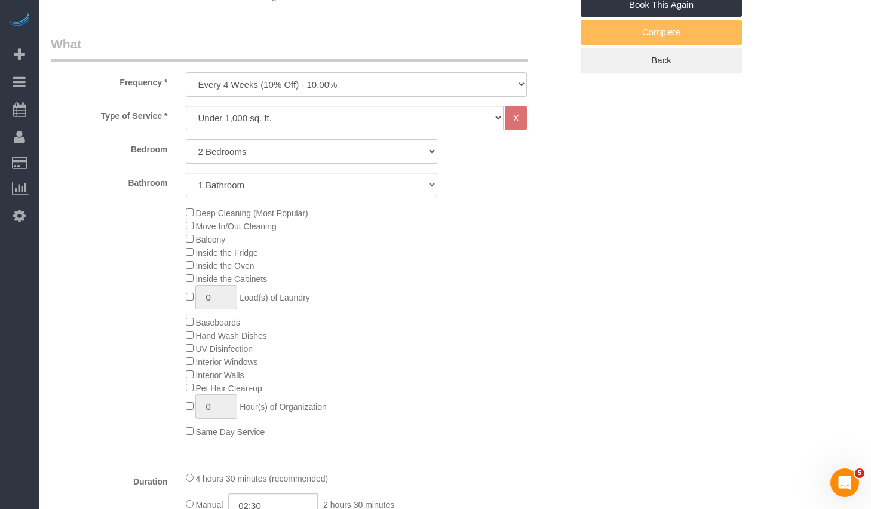
select select "object:1094"
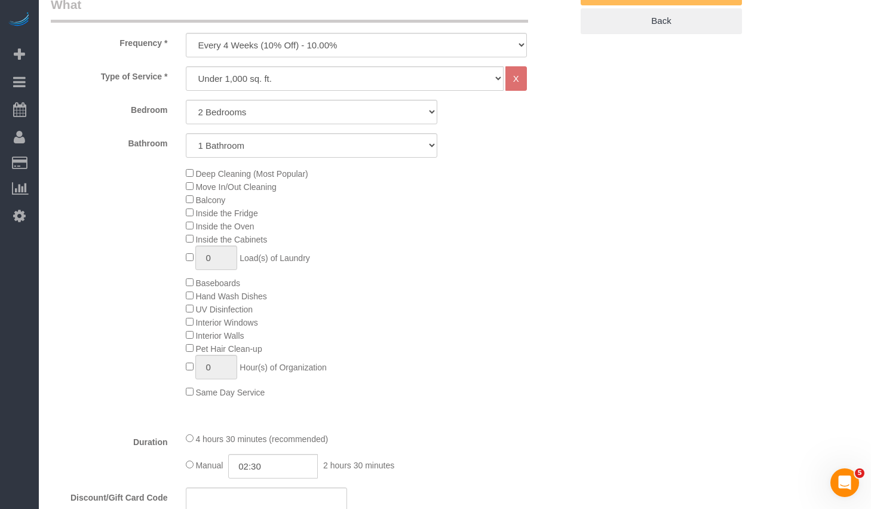
select select "spot8"
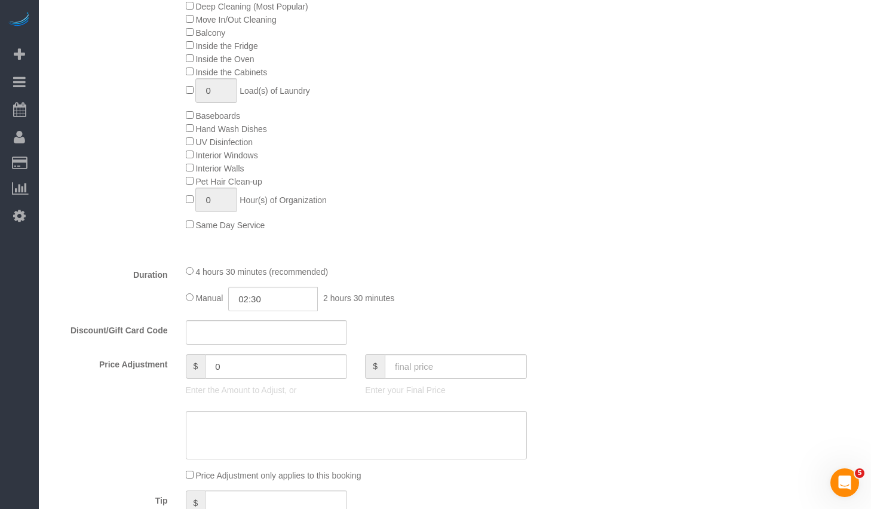
select select "2"
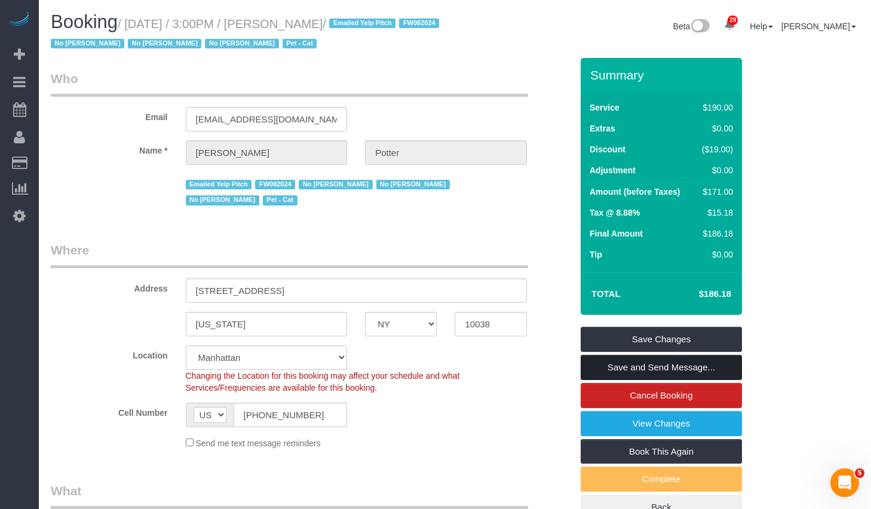
click at [647, 367] on link "Save and Send Message..." at bounding box center [661, 367] width 161 height 25
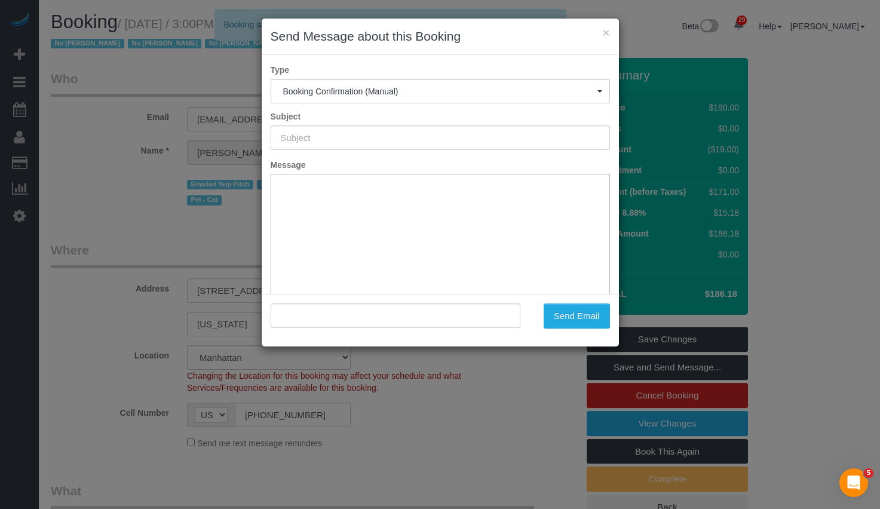
type input "Cleaning Confirmed for [DATE] 3:00pm"
type input ""[PERSON_NAME]" <[EMAIL_ADDRESS][DOMAIN_NAME]>"
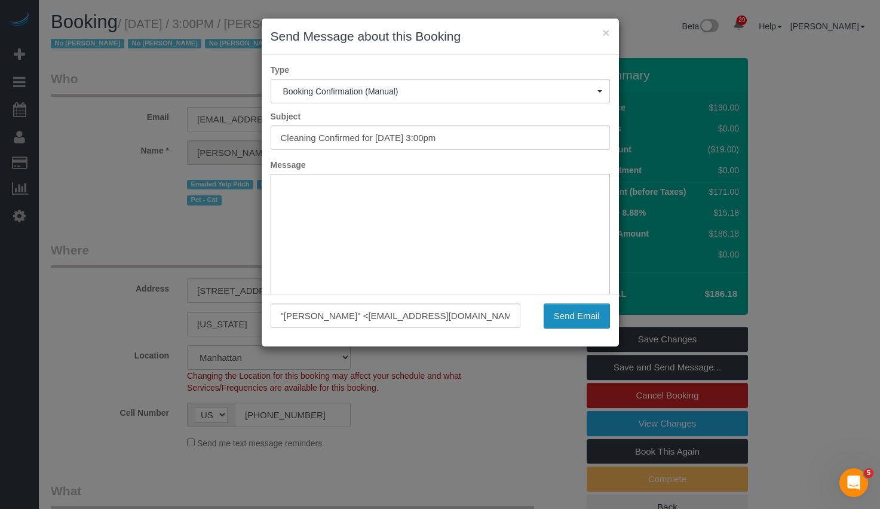
click at [564, 309] on button "Send Email" at bounding box center [577, 315] width 66 height 25
click at [609, 33] on div "× Send Message about this Booking" at bounding box center [440, 37] width 357 height 36
click at [606, 35] on button "×" at bounding box center [605, 32] width 7 height 13
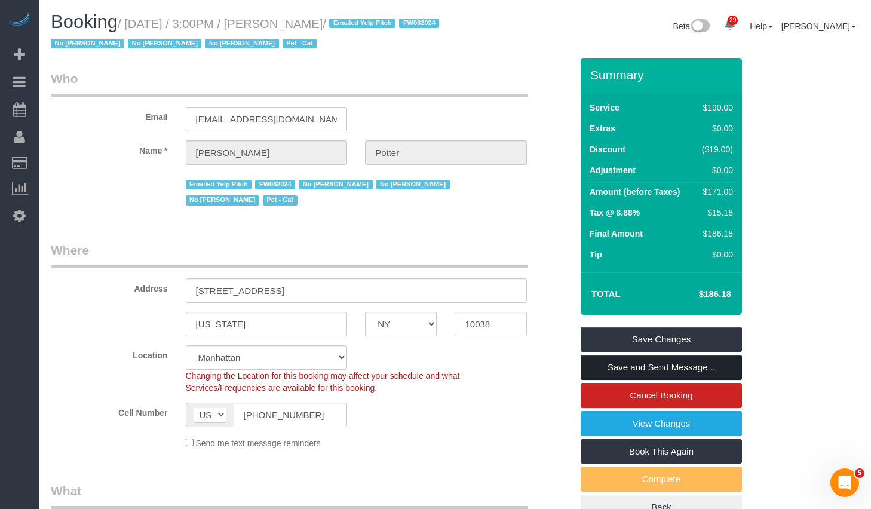
click at [653, 363] on link "Save and Send Message..." at bounding box center [661, 367] width 161 height 25
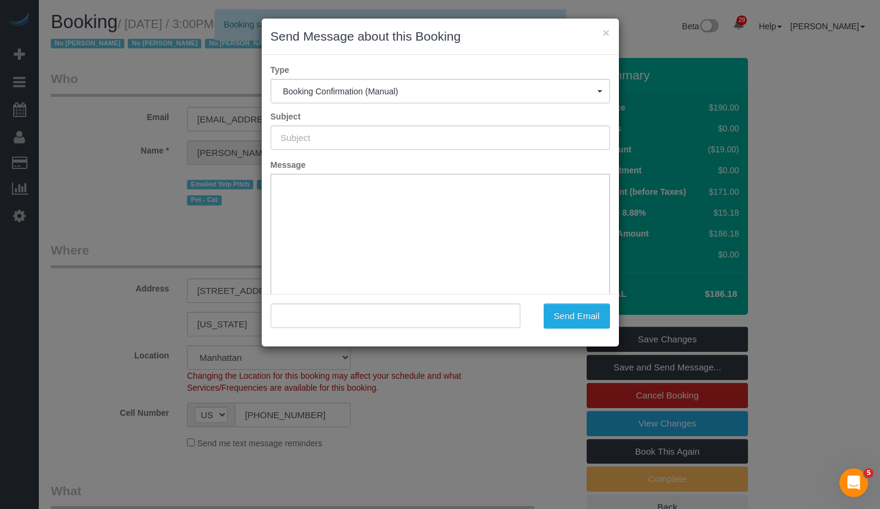
type input "Cleaning Confirmed for 10/01/2025 at 3:00pm"
type input ""Anton Potter" <potter_anton@hotmail.co.uk>"
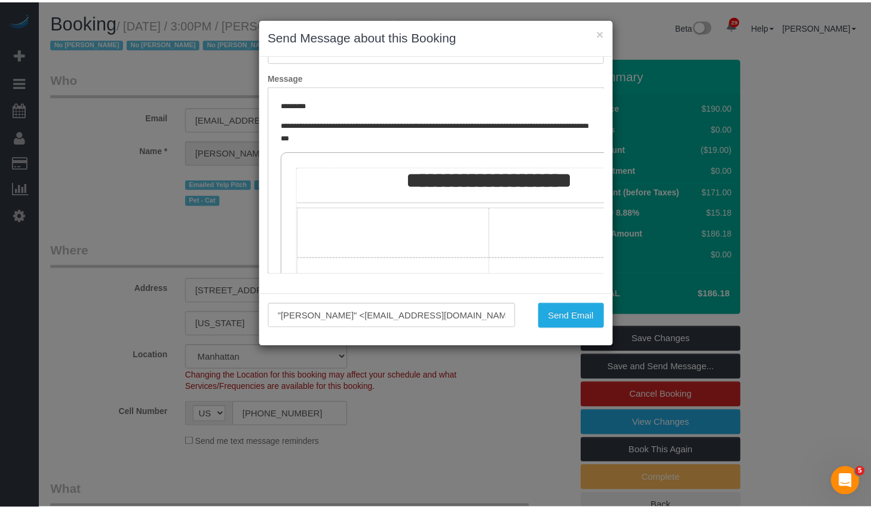
scroll to position [204, 0]
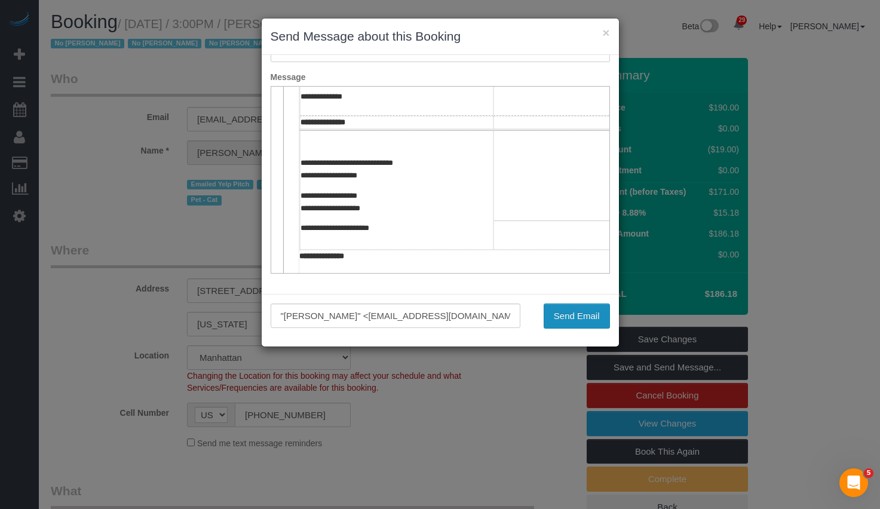
click at [567, 318] on button "Send Email" at bounding box center [577, 315] width 66 height 25
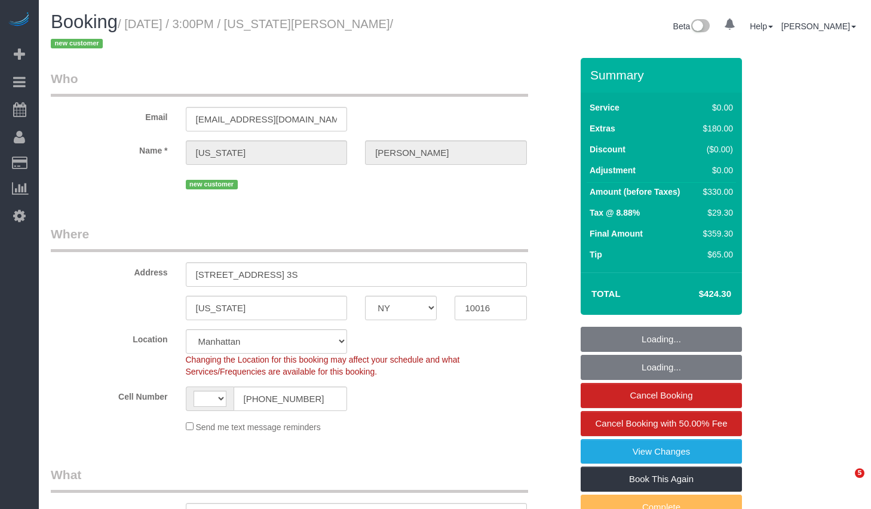
select select "NY"
select select "number:89"
select select "number:90"
select select "number:15"
select select "number:5"
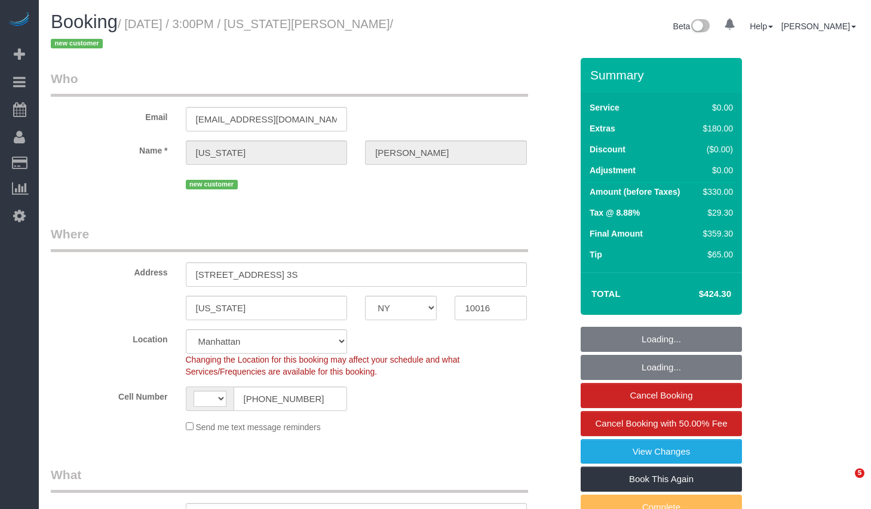
select select "string:[GEOGRAPHIC_DATA]"
select select "object:1496"
select select "string:stripe-pm_1SCUrU4VGloSiKo713NVIWVg"
select select "spot1"
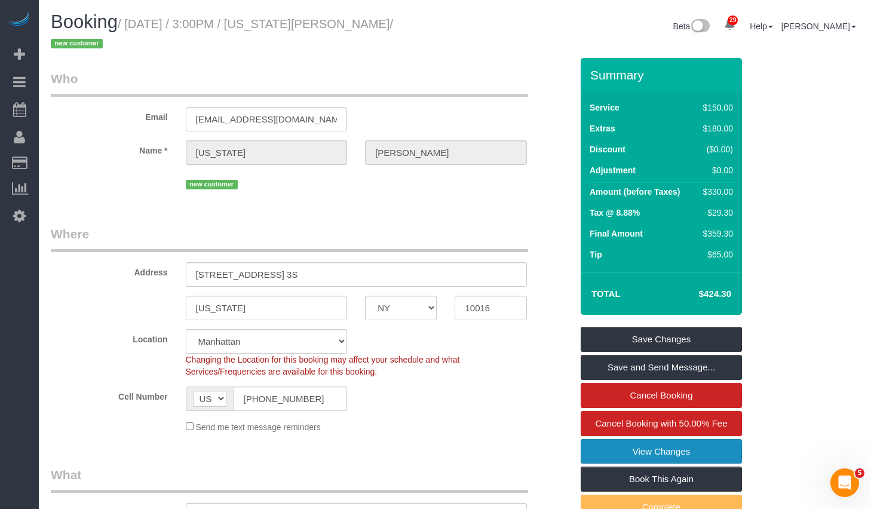
click at [643, 447] on link "View Changes" at bounding box center [661, 451] width 161 height 25
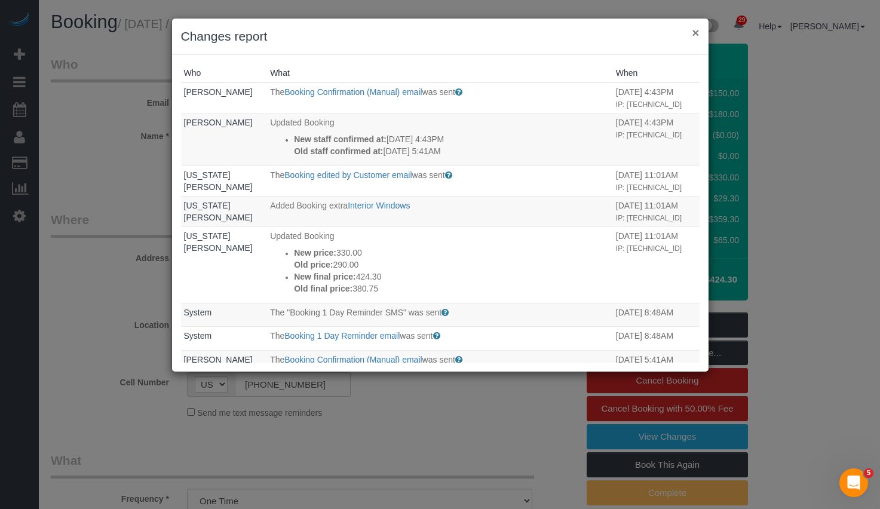
click at [695, 33] on button "×" at bounding box center [695, 32] width 7 height 13
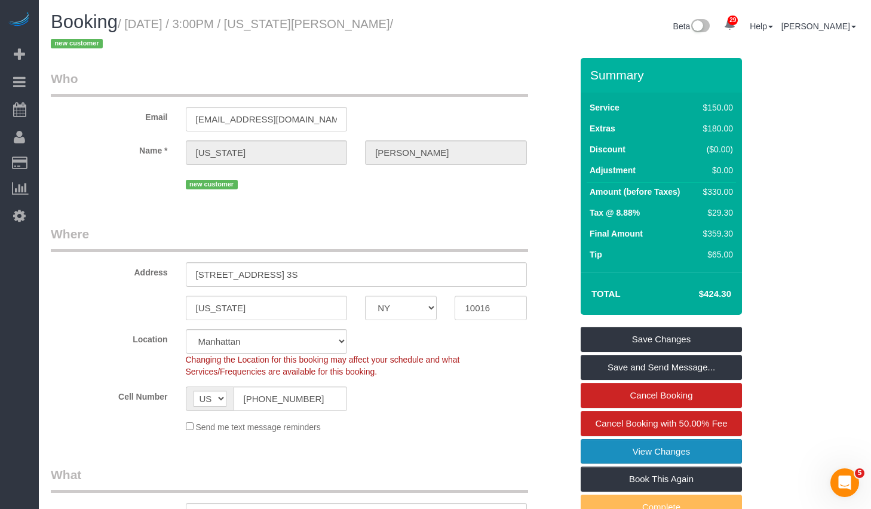
click at [633, 451] on link "View Changes" at bounding box center [661, 451] width 161 height 25
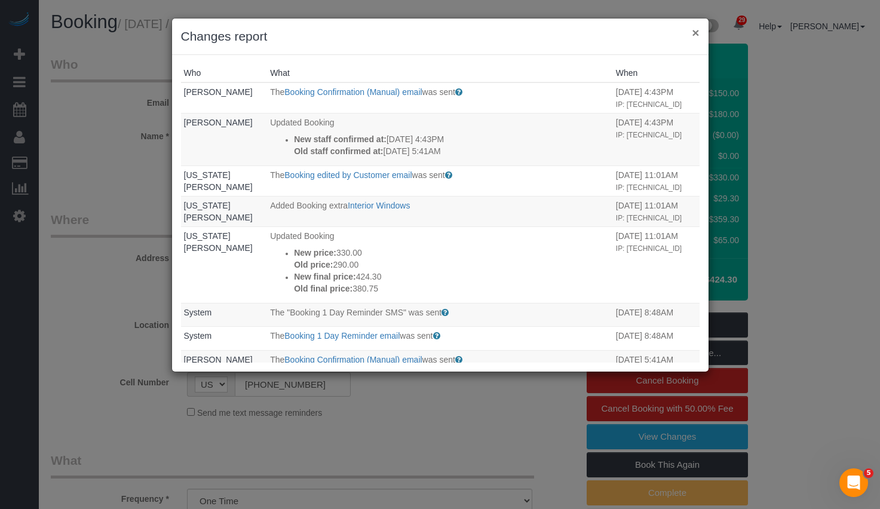
click at [694, 32] on button "×" at bounding box center [695, 32] width 7 height 13
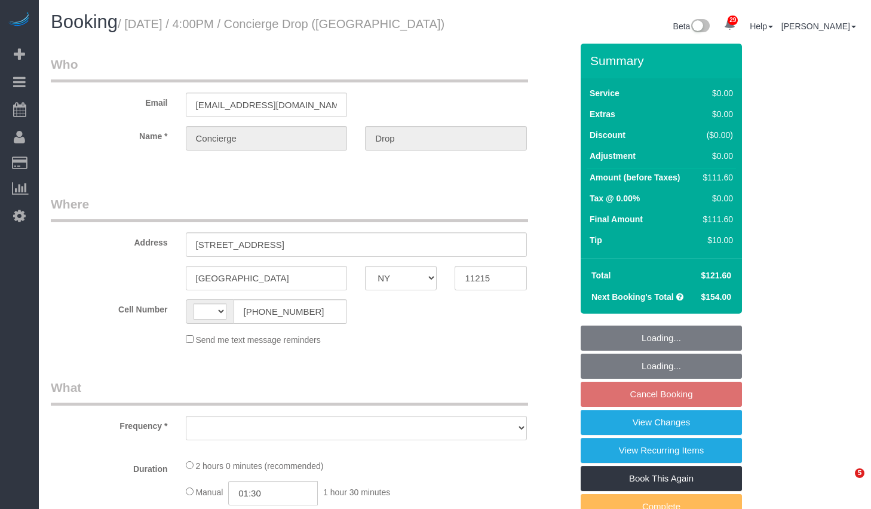
select select "NY"
select select "string:[GEOGRAPHIC_DATA]"
select select "object:805"
select select "number:89"
select select "number:90"
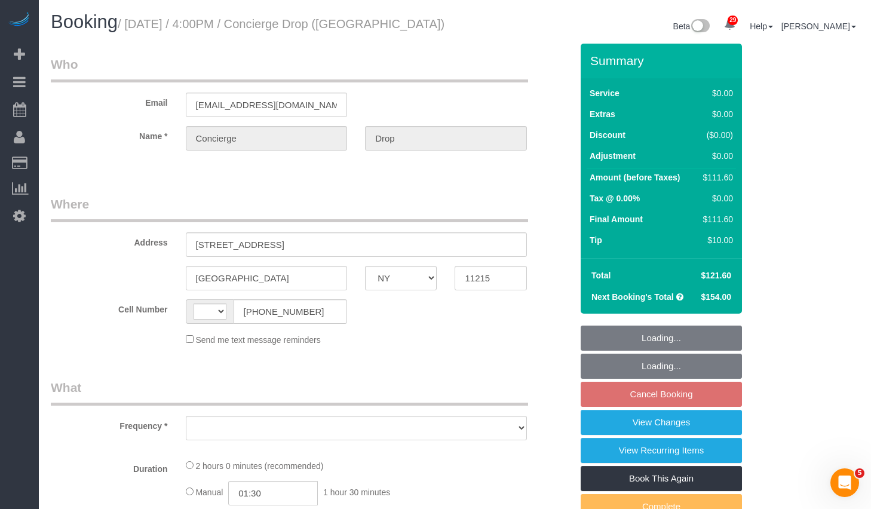
select select "number:15"
select select "number:5"
select select "string:stripe-pm_1RaQn24VGloSiKo7zeOF73Wj"
select select "1"
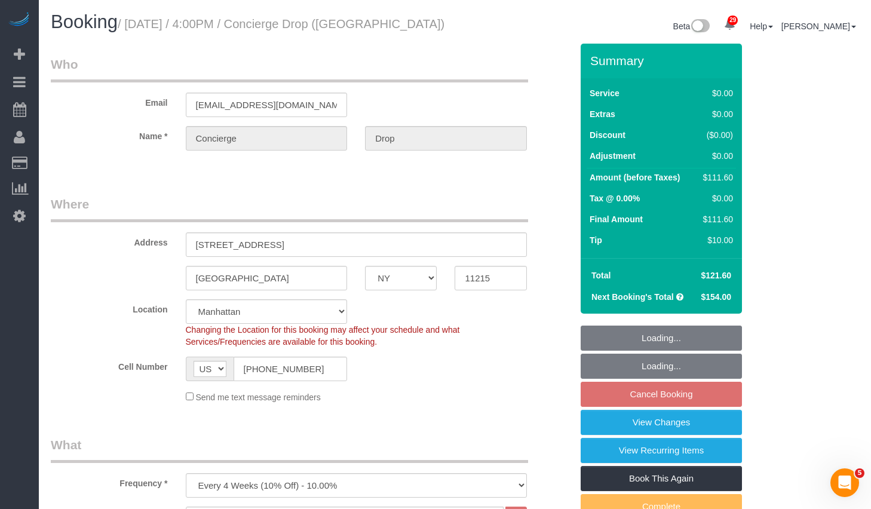
select select "object:1480"
select select "spot6"
select select "1"
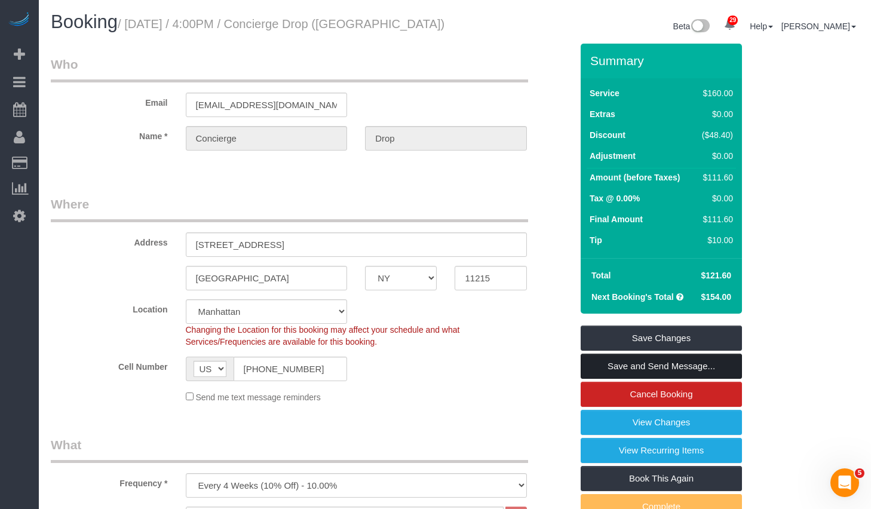
click at [633, 366] on link "Save and Send Message..." at bounding box center [661, 366] width 161 height 25
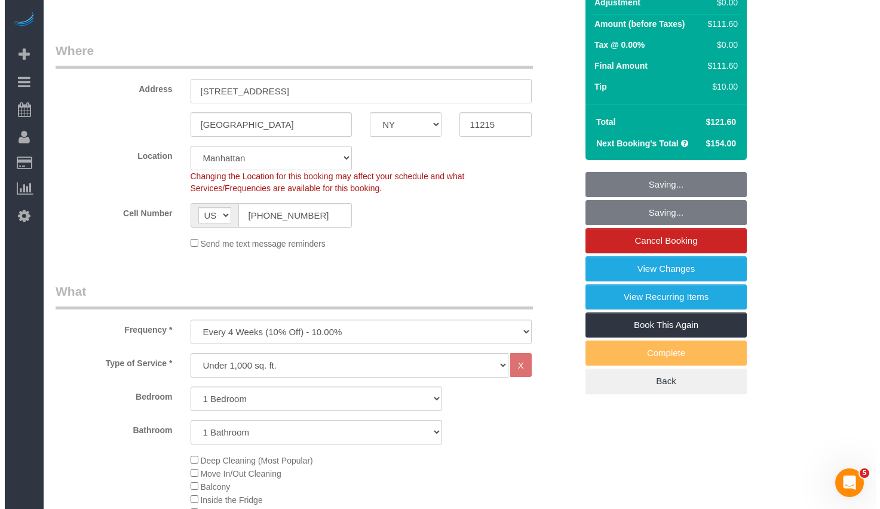
scroll to position [421, 0]
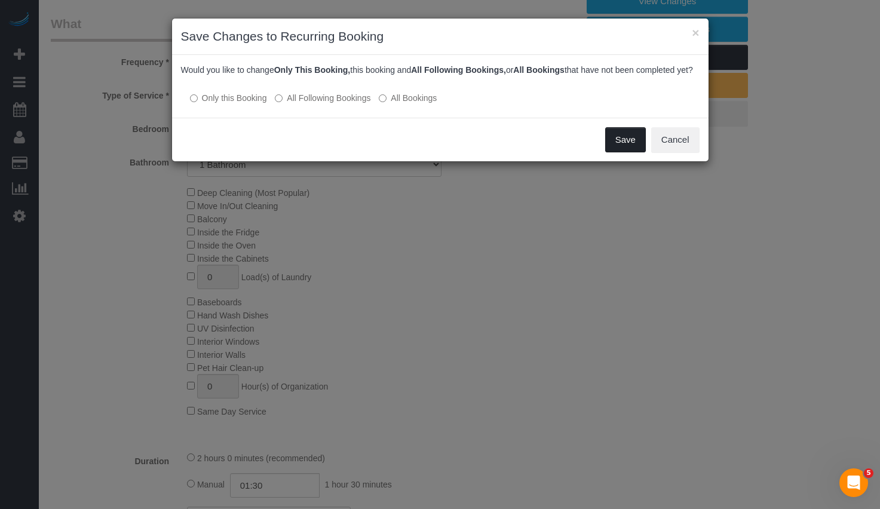
click at [620, 149] on button "Save" at bounding box center [625, 139] width 41 height 25
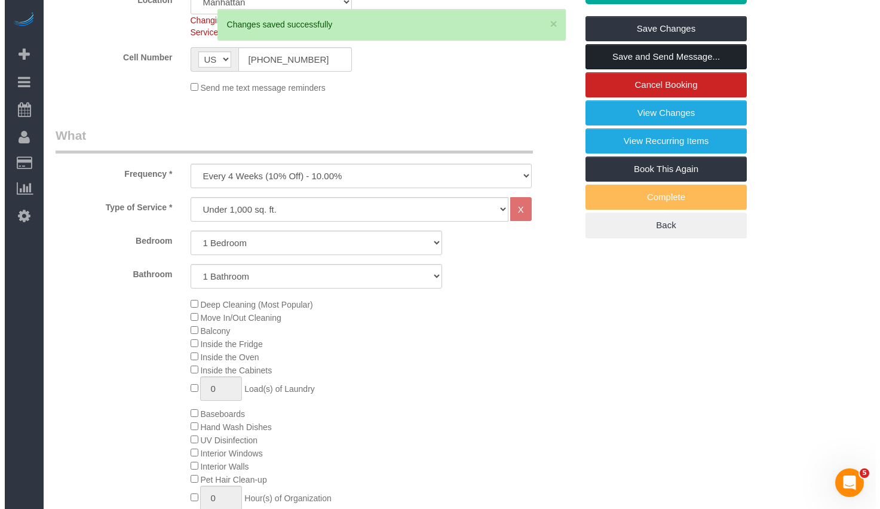
scroll to position [0, 0]
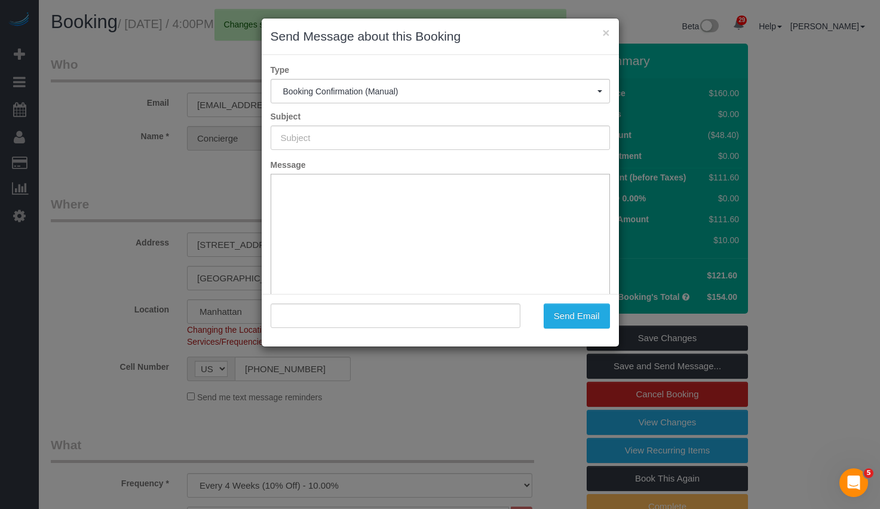
type input "Cleaning Confirmed for 10/06/2025 at 4:00pm"
type input ""Concierge Drop" <support@conciergedrop.com>"
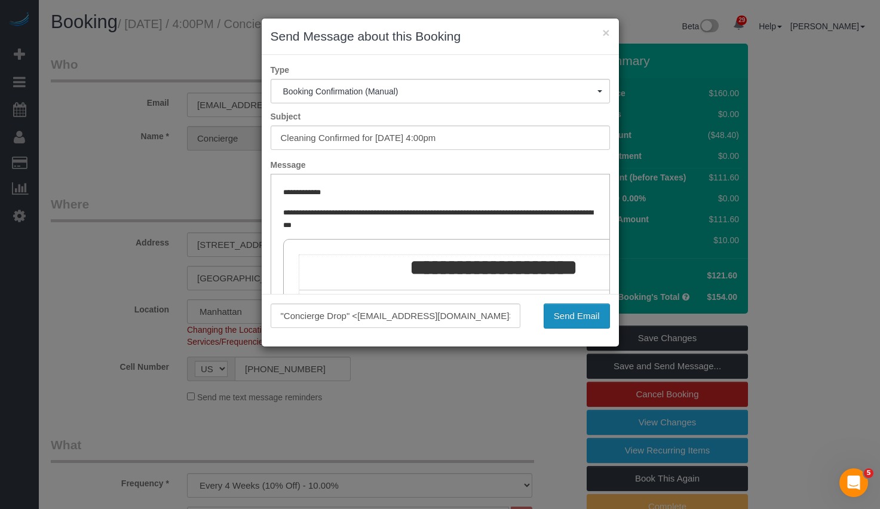
click at [576, 323] on button "Send Email" at bounding box center [577, 315] width 66 height 25
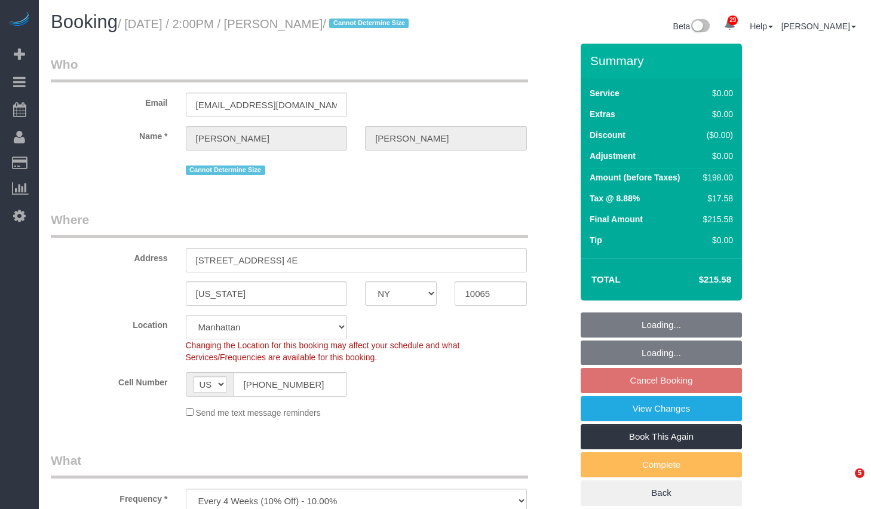
select select "NY"
select select "string:stripe-pm_1QpLAW4VGloSiKo7vCGtIfaz"
select select "number:58"
select select "number:76"
select select "number:15"
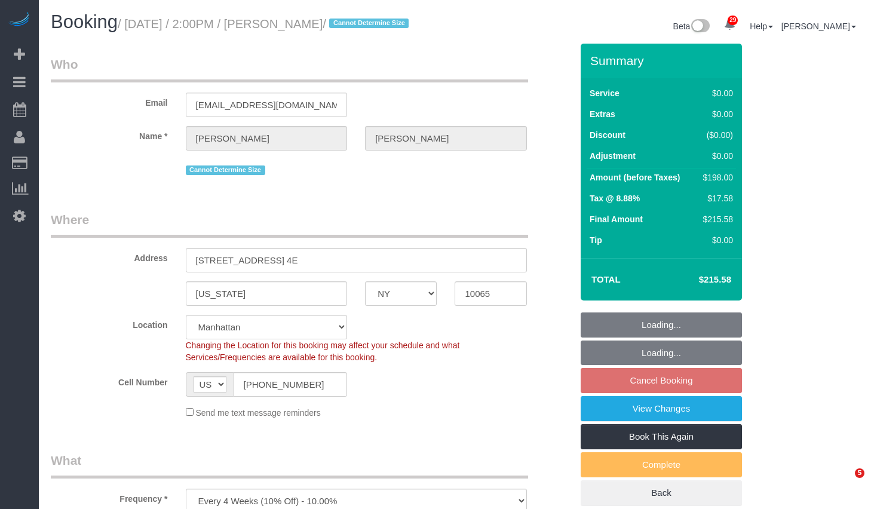
select select "number:5"
select select "object:1068"
select select "2"
select select "spot7"
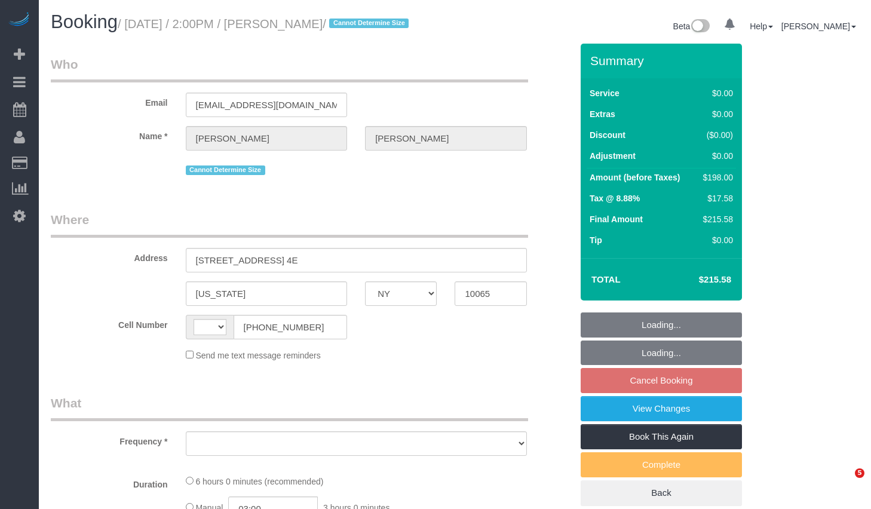
select select "NY"
select select "object:562"
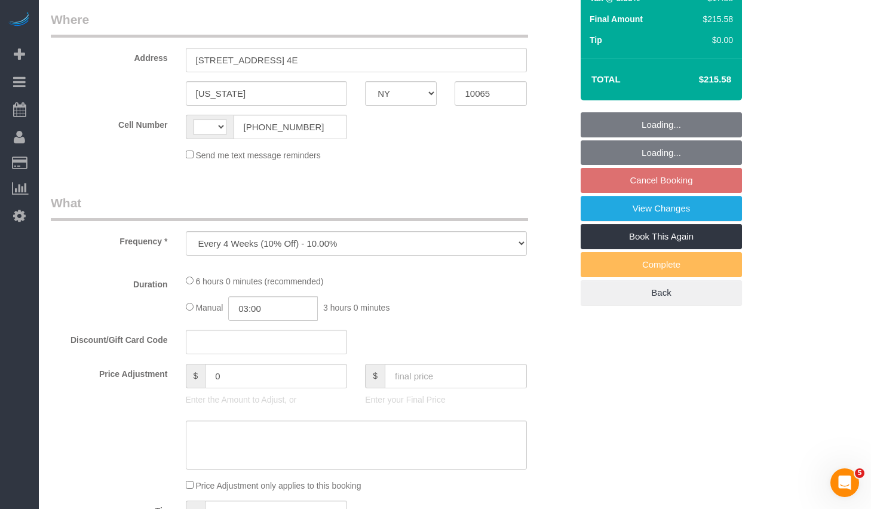
select select "string:stripe-pm_1QpLAW4VGloSiKo7vCGtIfaz"
select select "2"
select select "number:58"
select select "number:76"
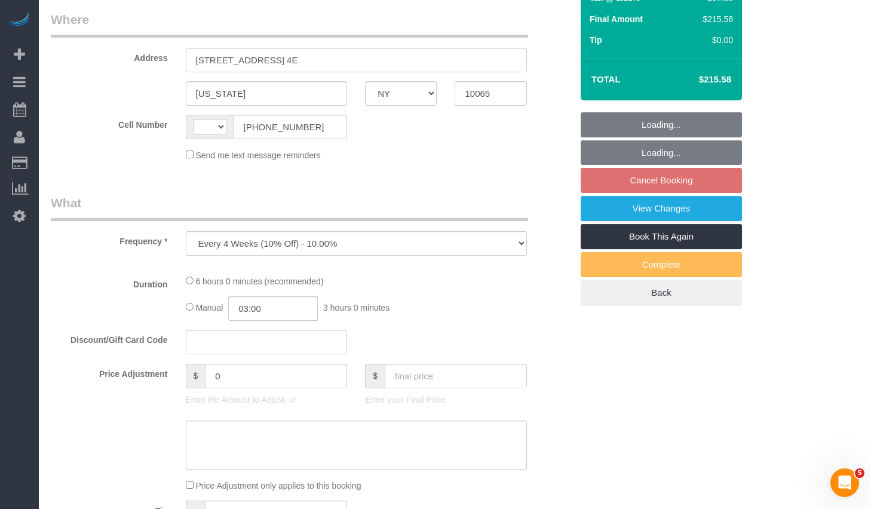
select select "number:15"
select select "number:5"
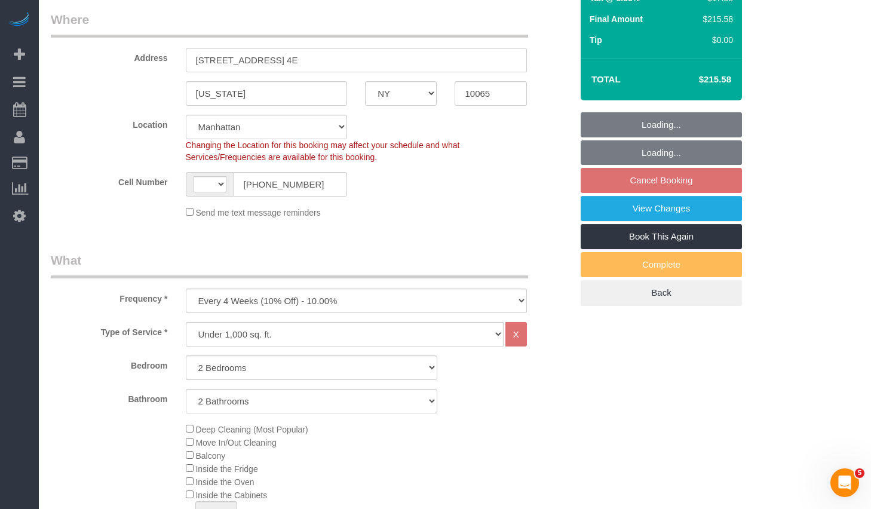
select select "object:1063"
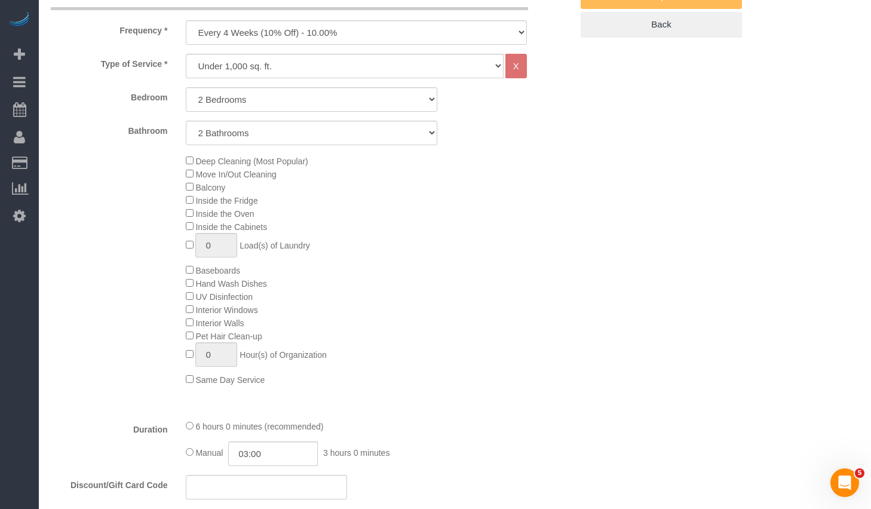
select select "string:[GEOGRAPHIC_DATA]"
select select "spot7"
select select "2"
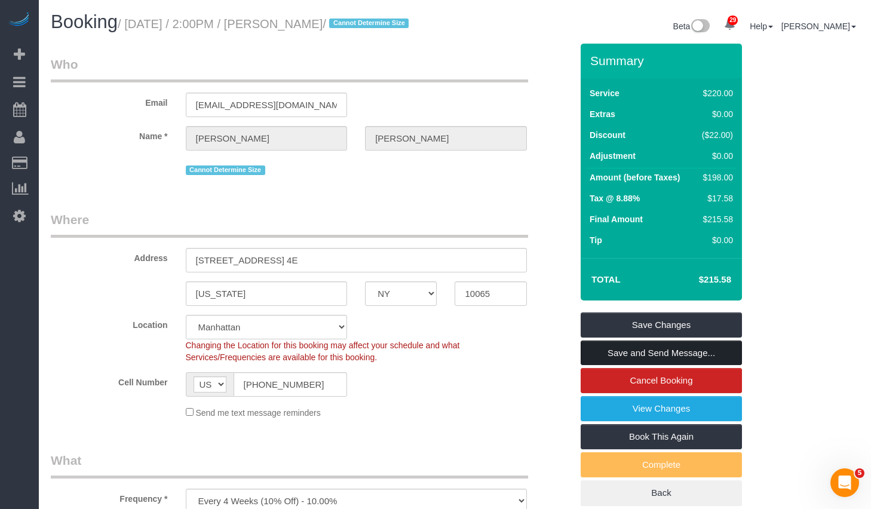
click at [652, 361] on link "Save and Send Message..." at bounding box center [661, 352] width 161 height 25
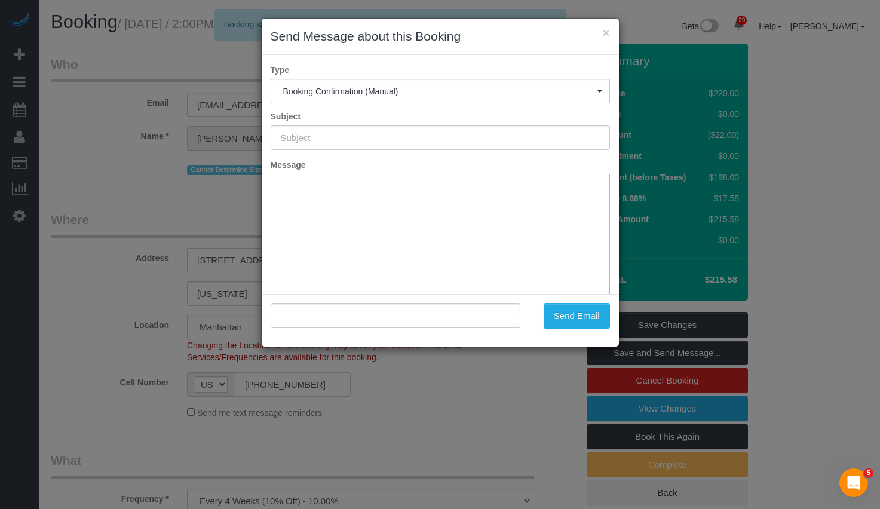
type input "Cleaning Confirmed for 10/07/2025 at 2:00pm"
type input ""Caley Fischer" <caleyfischer@gmail.com>"
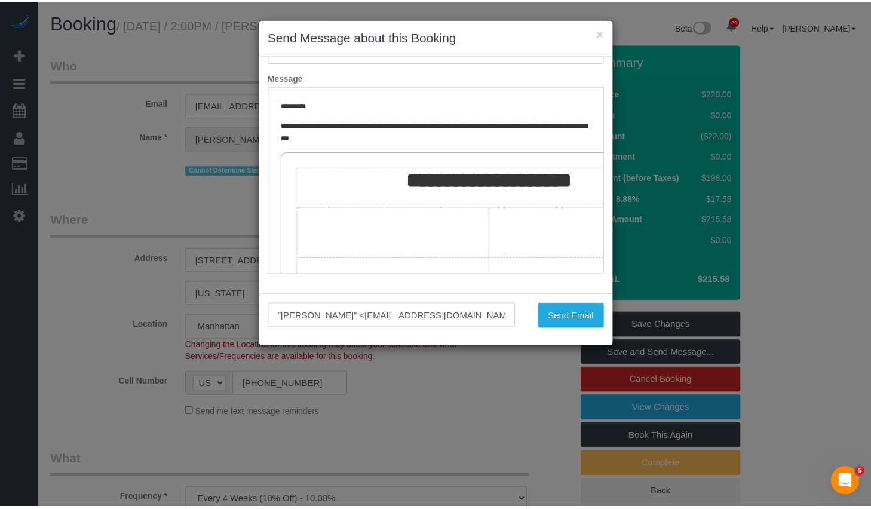
scroll to position [208, 0]
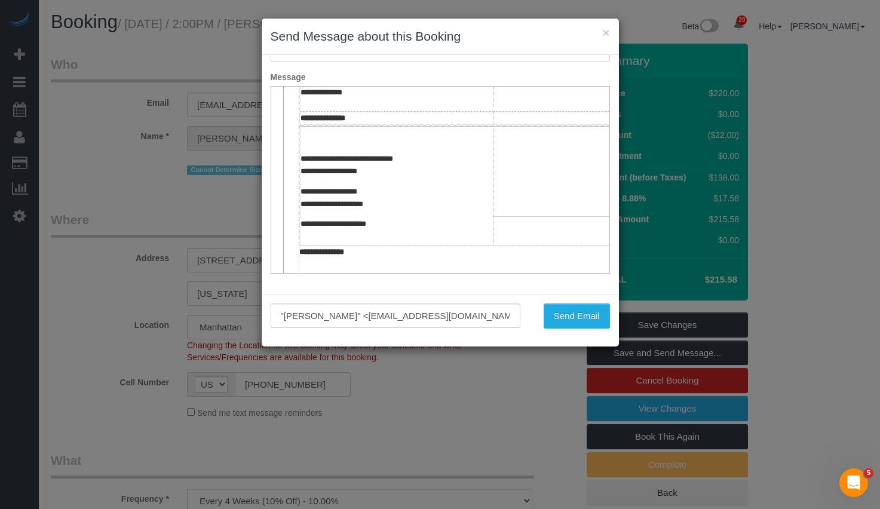
click at [585, 329] on div ""Caley Fischer" <caleyfischer@gmail.com> Send Email" at bounding box center [440, 320] width 357 height 53
click at [584, 318] on button "Send Email" at bounding box center [577, 315] width 66 height 25
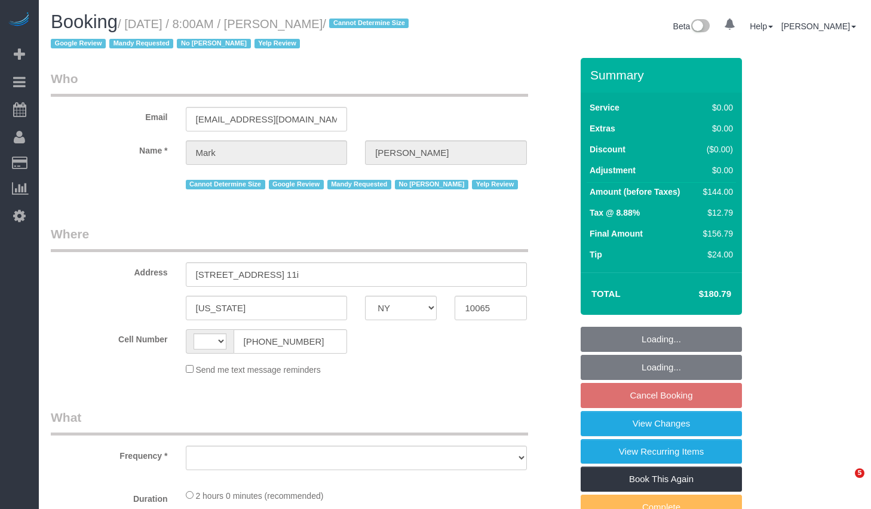
select select "NY"
select select "number:57"
select select "number:73"
select select "number:15"
select select "number:6"
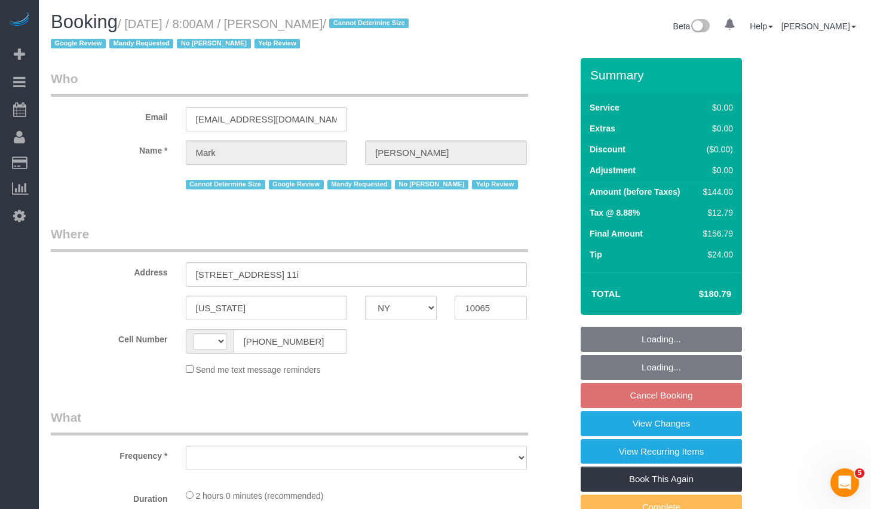
select select "string:stripe-pm_1NrOAx4VGloSiKo7wj9JgzF0"
select select "1"
select select "string:[GEOGRAPHIC_DATA]"
select select "object:1085"
select select "spot1"
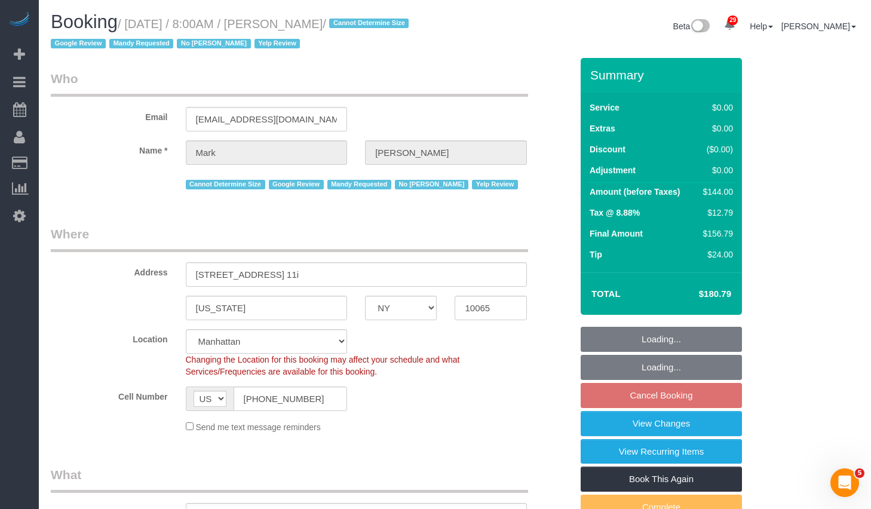
select select "object:1513"
select select "1"
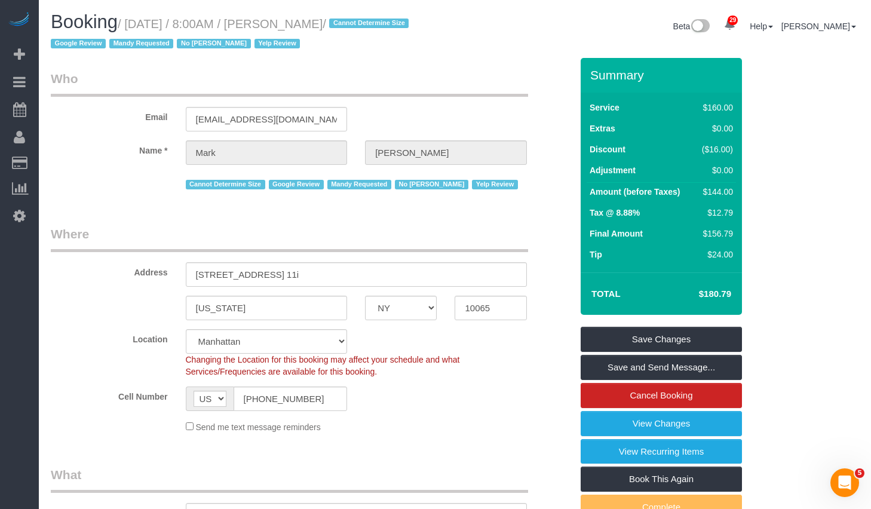
click at [308, 23] on small "/ [DATE] / 8:00AM / [PERSON_NAME] / Cannot Determine Size Google Review Mandy R…" at bounding box center [231, 33] width 361 height 33
copy small "[PERSON_NAME]"
drag, startPoint x: 300, startPoint y: 24, endPoint x: 355, endPoint y: 22, distance: 54.4
click at [355, 22] on small "/ [DATE] / 8:00AM / [PERSON_NAME] / Cannot Determine Size Google Review Mandy R…" at bounding box center [231, 33] width 361 height 33
drag, startPoint x: 136, startPoint y: 27, endPoint x: 354, endPoint y: 26, distance: 217.4
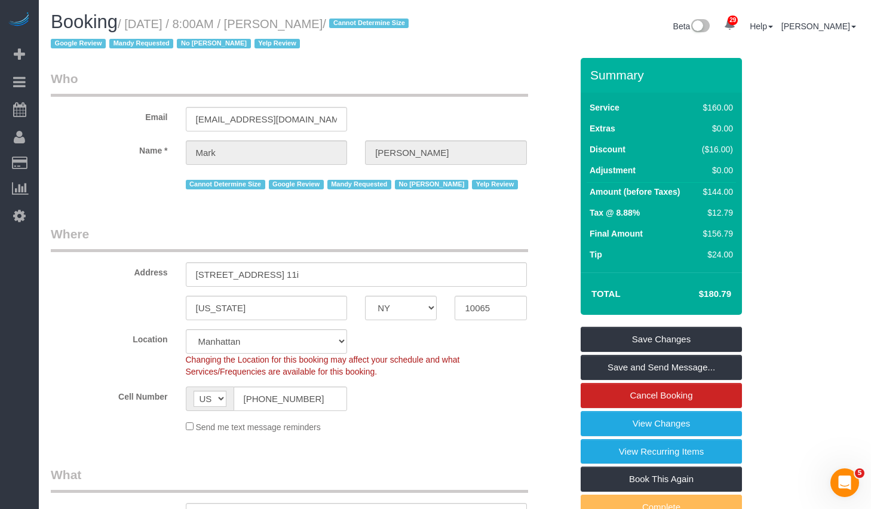
click at [354, 26] on small "/ [DATE] / 8:00AM / [PERSON_NAME] / Cannot Determine Size Google Review Mandy R…" at bounding box center [231, 33] width 361 height 33
copy small "[DATE] / 8:00AM / [PERSON_NAME]"
click at [327, 55] on div "Booking / [DATE] / 8:00AM / [PERSON_NAME] / Cannot Determine Size Google Review…" at bounding box center [248, 35] width 413 height 46
drag, startPoint x: 293, startPoint y: 23, endPoint x: 354, endPoint y: 24, distance: 60.9
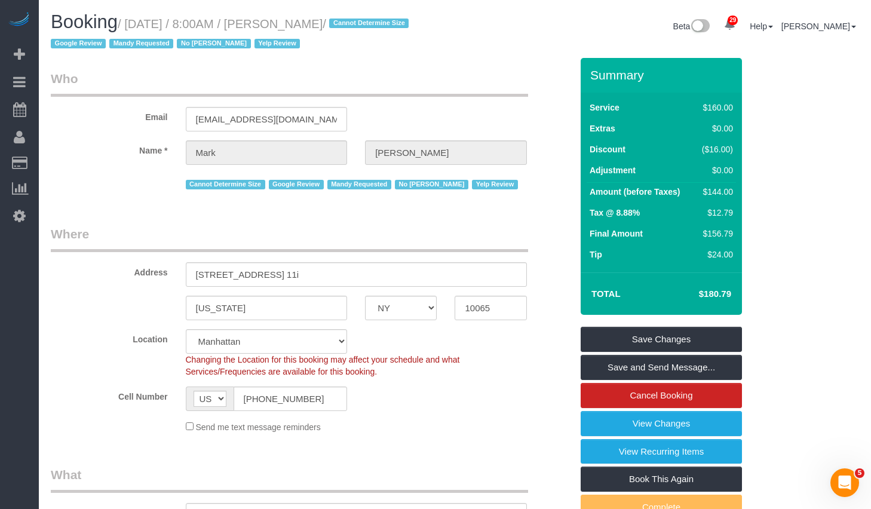
click at [354, 24] on small "/ [DATE] / 8:00AM / [PERSON_NAME] / Cannot Determine Size Google Review Mandy R…" at bounding box center [231, 33] width 361 height 33
copy small "[PERSON_NAME]"
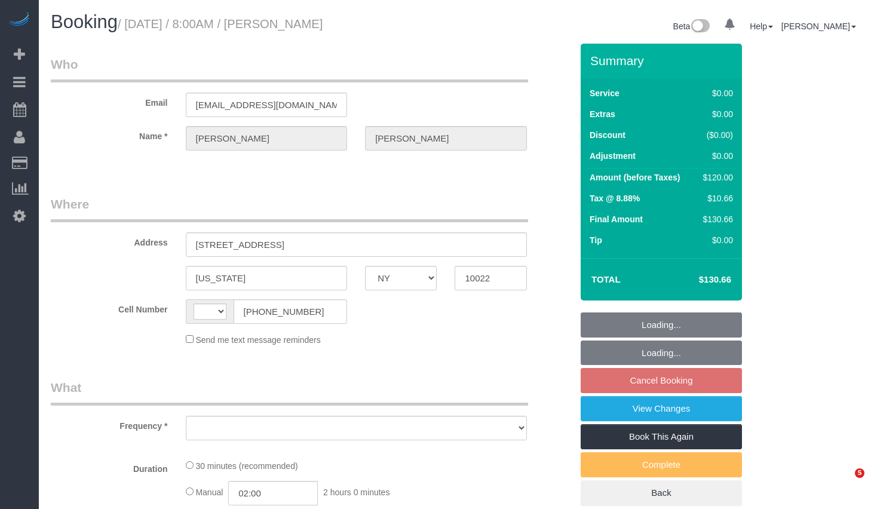
select select "NY"
select select "string:stripe-pm_1RXRrg4VGloSiKo7FM9HbDbq"
select select "string:US"
select select "object:806"
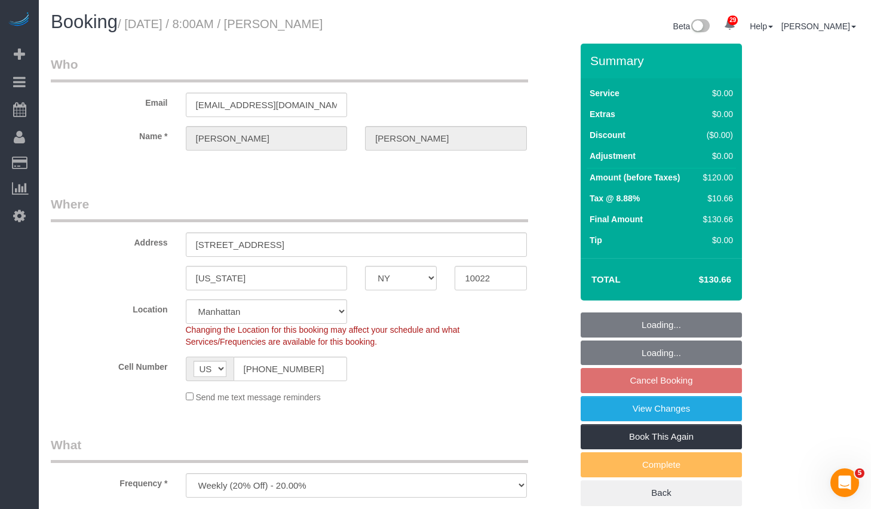
select select "spot1"
select select "number:56"
select select "number:75"
select select "number:15"
select select "number:5"
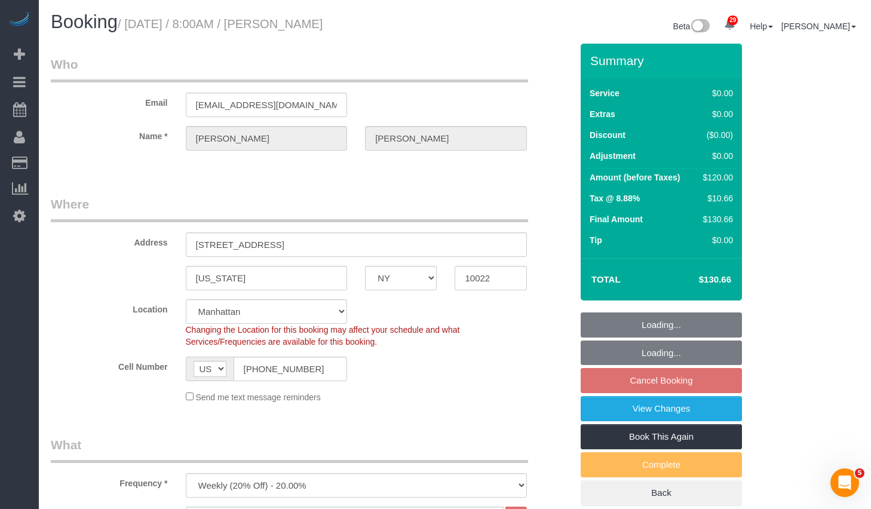
select select "object:1483"
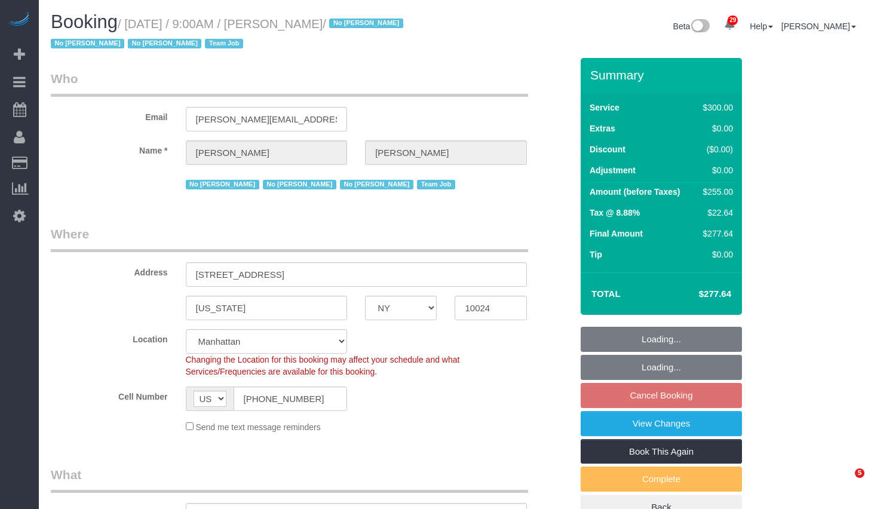
select select "NY"
select select "number:89"
select select "number:90"
select select "number:15"
select select "number:5"
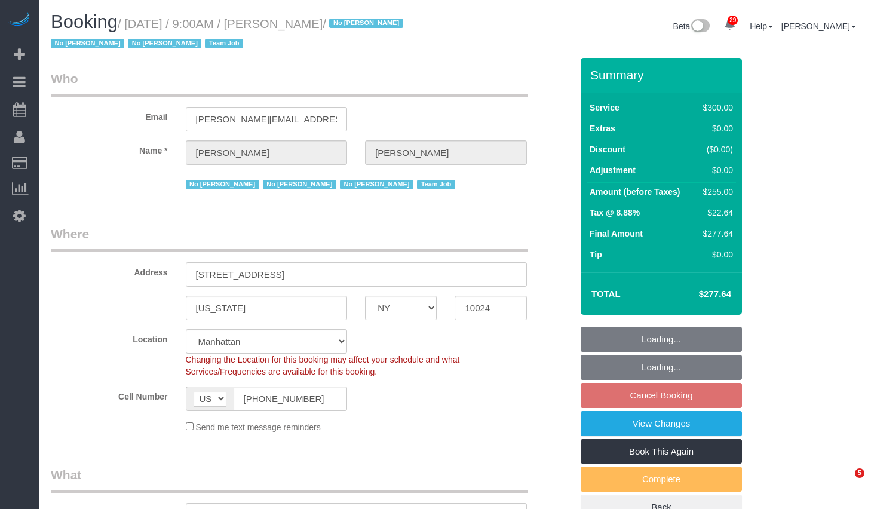
select select "number:21"
select select "object:1081"
select select "spot2"
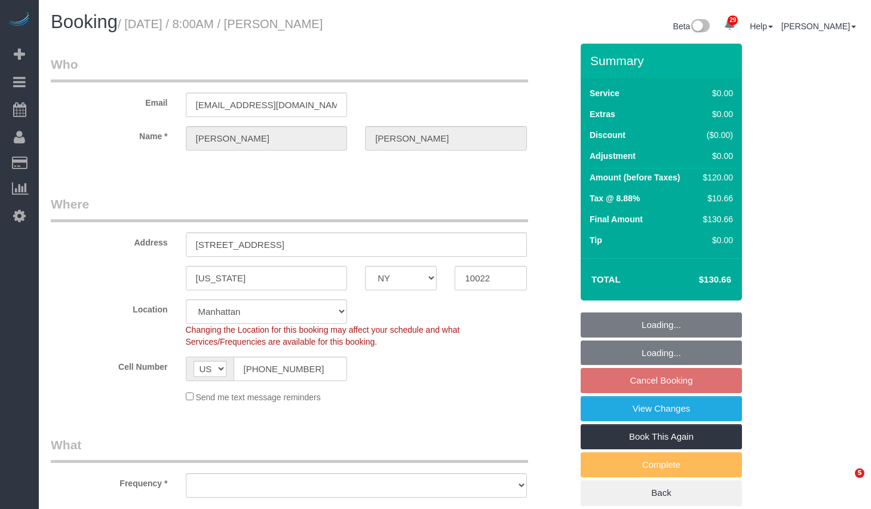
select select "NY"
select select "spot1"
select select "object:1483"
select select "number:56"
select select "number:75"
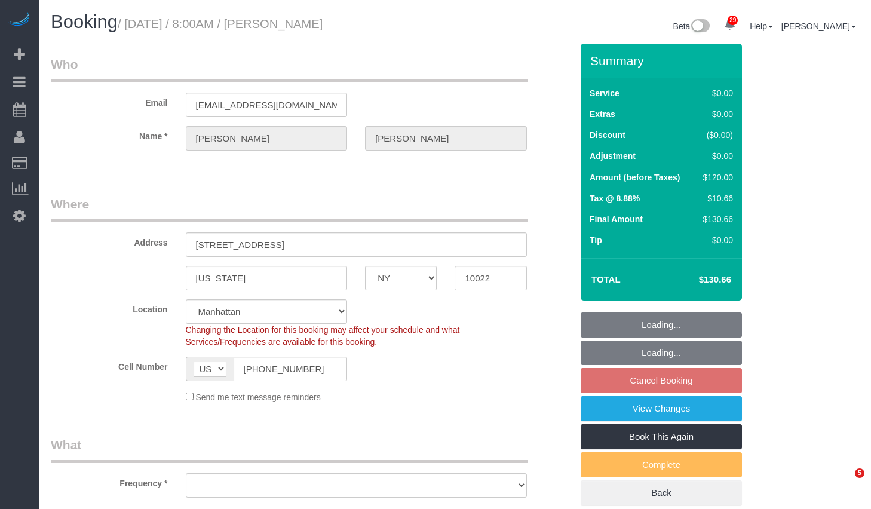
select select "number:15"
select select "number:5"
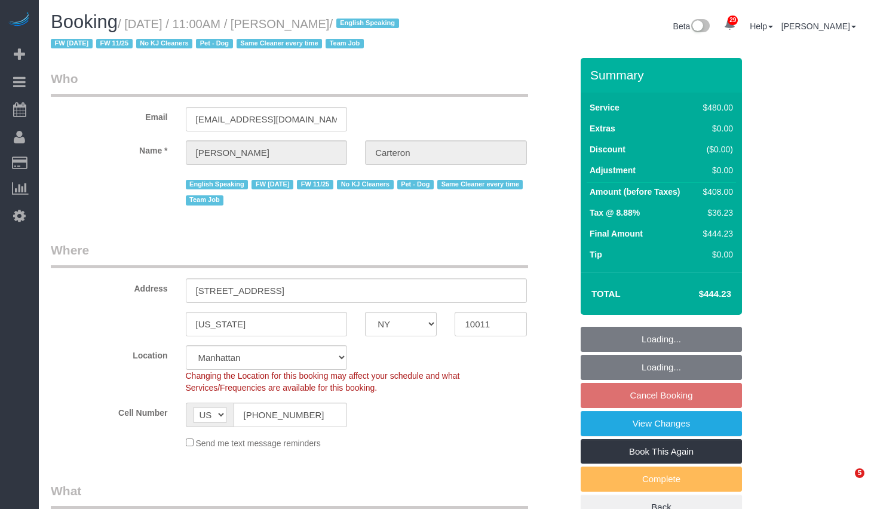
select select "NY"
select select "180"
select select "spot2"
select select "number:89"
select select "number:90"
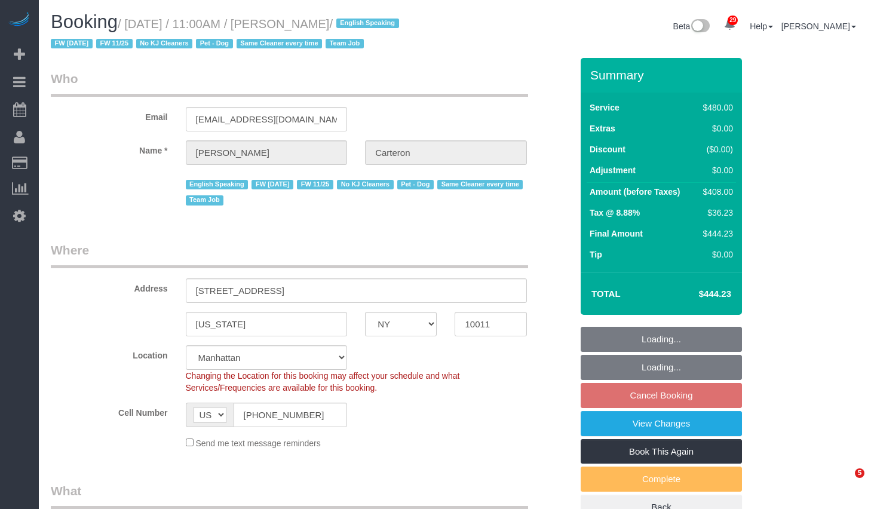
select select "number:13"
select select "number:5"
select select "object:1093"
select select "spot59"
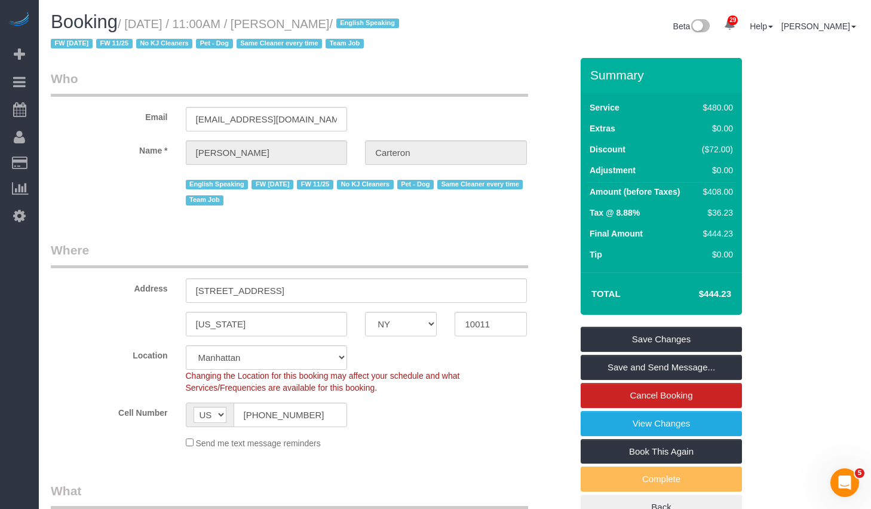
drag, startPoint x: 300, startPoint y: 23, endPoint x: 375, endPoint y: 27, distance: 74.7
click at [375, 27] on small "/ October 06, 2025 / 11:00AM / Gino Carteron / English Speaking FW 02/17/2025 F…" at bounding box center [227, 33] width 352 height 33
copy small "Gino Carteron"
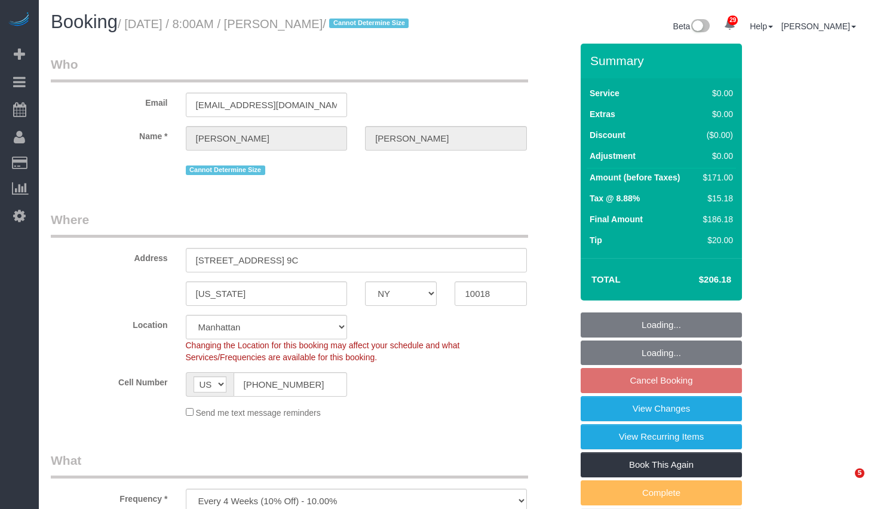
select select "NY"
select select "2"
select select "spot1"
select select "number:89"
select select "number:90"
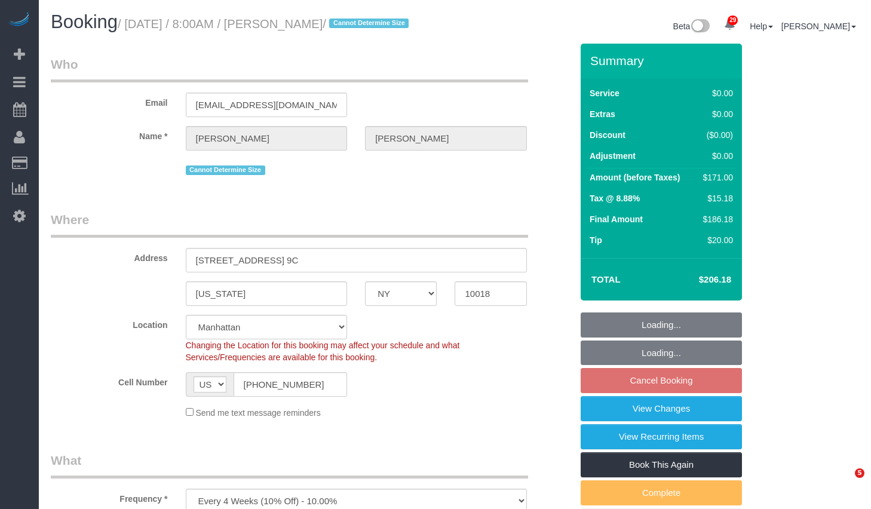
select select "number:15"
select select "number:6"
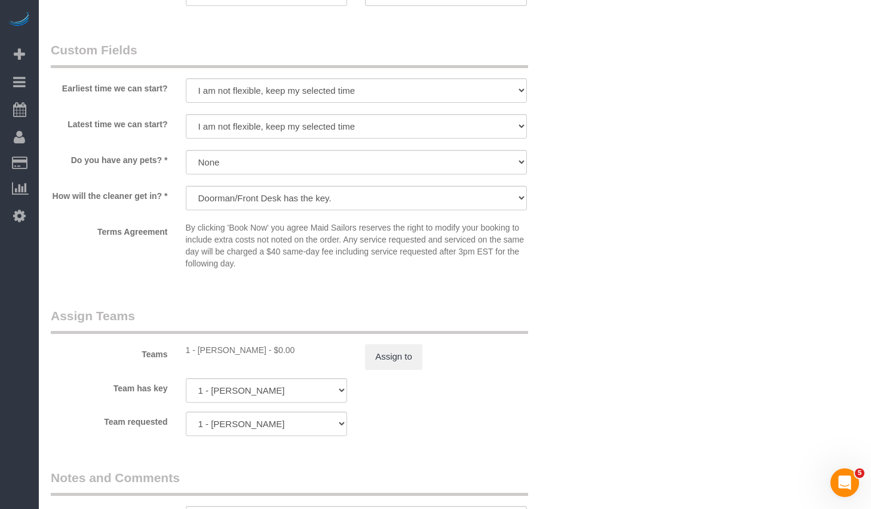
scroll to position [1555, 0]
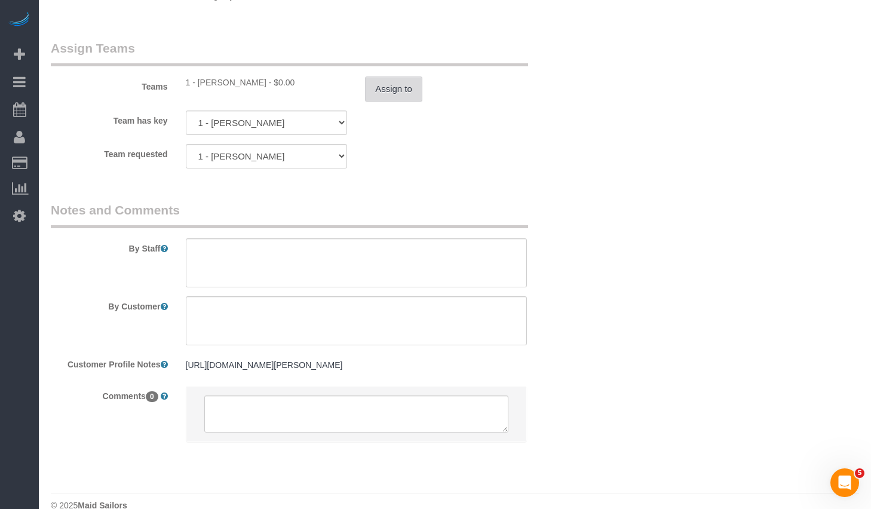
click at [391, 96] on button "Assign to" at bounding box center [393, 88] width 57 height 25
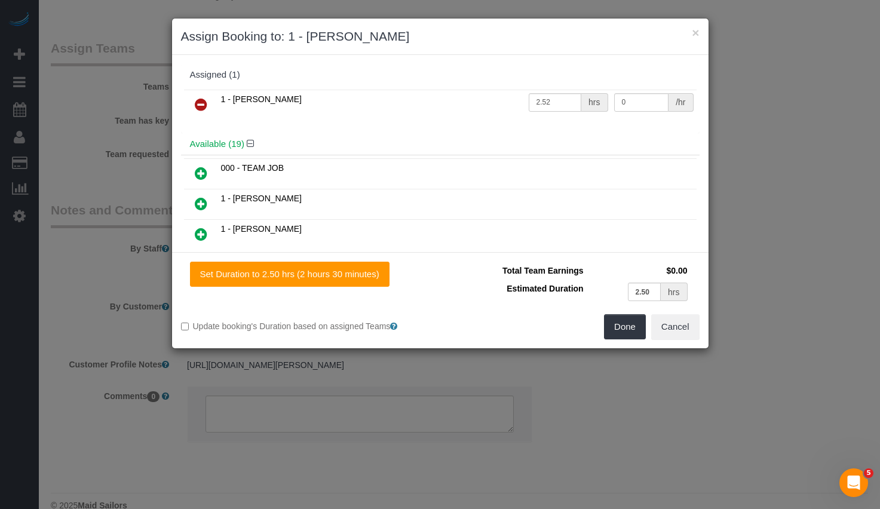
click at [198, 106] on icon at bounding box center [201, 104] width 13 height 14
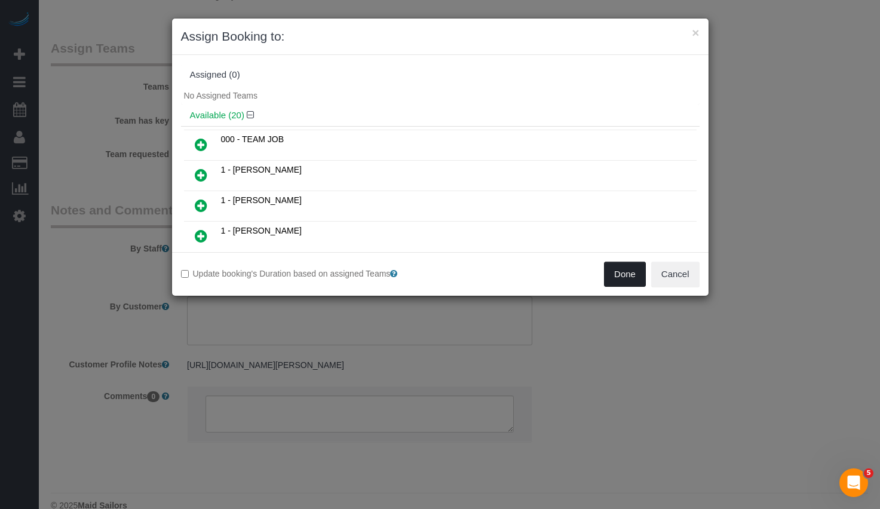
click at [624, 277] on button "Done" at bounding box center [625, 274] width 42 height 25
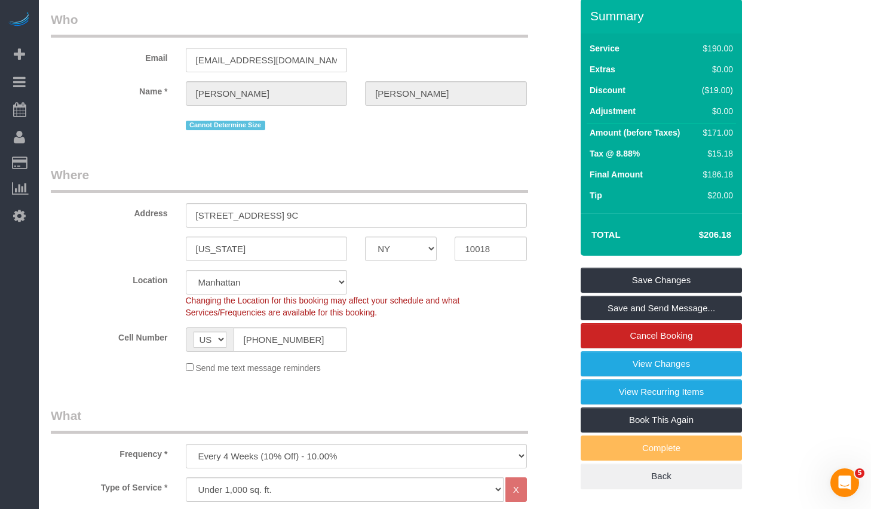
scroll to position [0, 0]
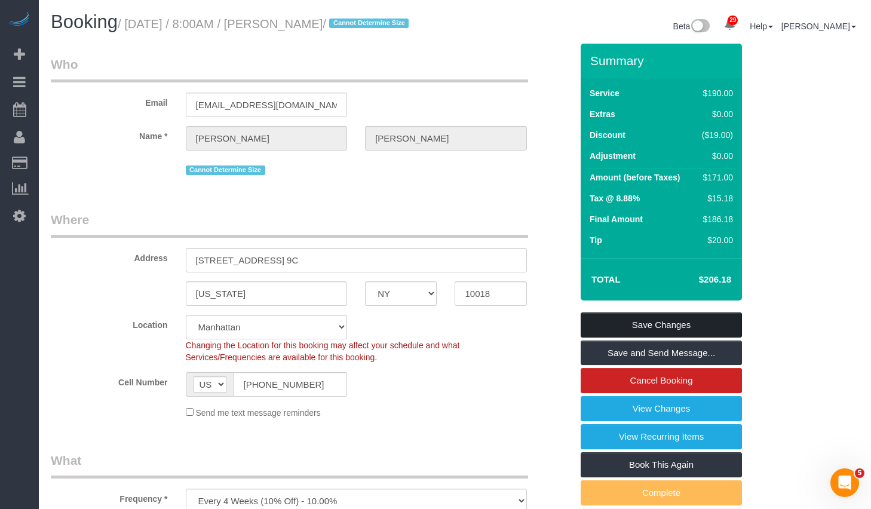
click at [643, 336] on link "Save Changes" at bounding box center [661, 324] width 161 height 25
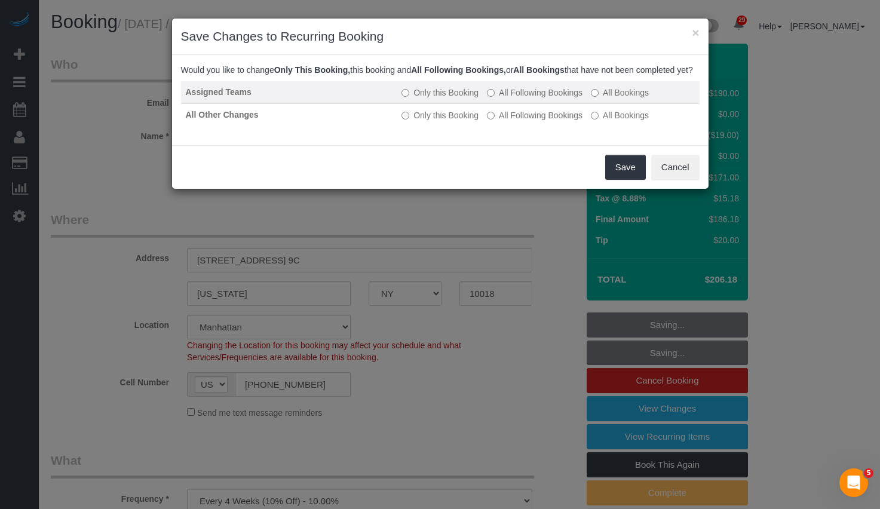
click at [525, 99] on label "All Following Bookings" at bounding box center [535, 93] width 96 height 12
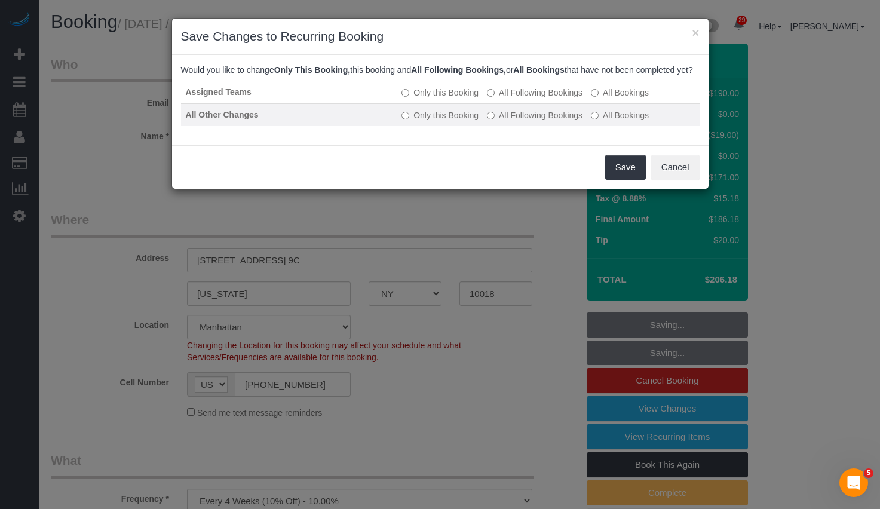
click at [523, 126] on td "Only this Booking All Following Bookings All Bookings" at bounding box center [548, 114] width 302 height 23
click at [521, 121] on label "All Following Bookings" at bounding box center [535, 115] width 96 height 12
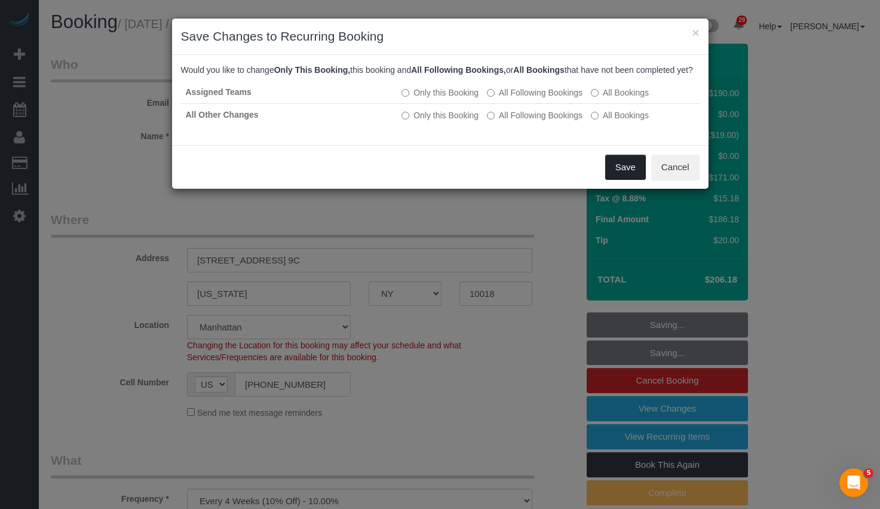
drag, startPoint x: 641, startPoint y: 183, endPoint x: 630, endPoint y: 183, distance: 10.8
click at [630, 180] on button "Save" at bounding box center [625, 167] width 41 height 25
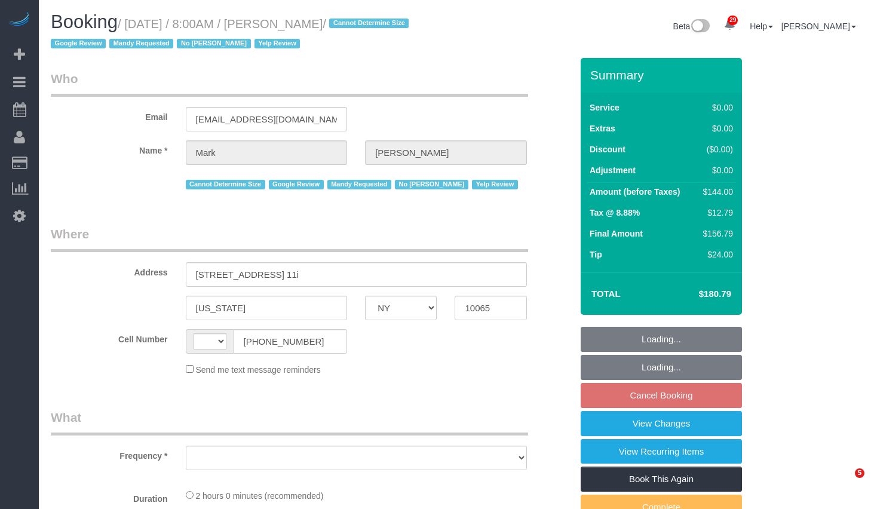
select select "NY"
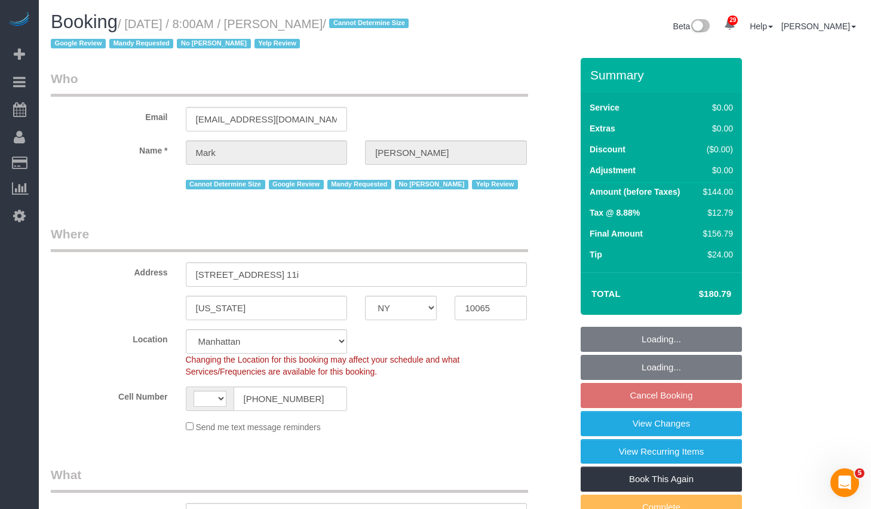
select select "string:stripe-pm_1NrOAx4VGloSiKo7wj9JgzF0"
select select "1"
select select "string:[GEOGRAPHIC_DATA]"
select select "object:942"
select select "number:57"
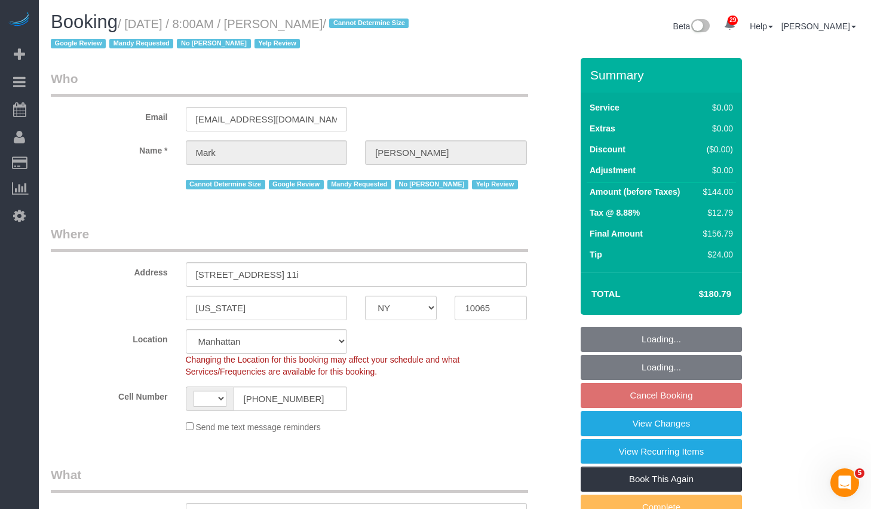
select select "number:73"
select select "number:15"
select select "number:6"
select select "1"
select select "object:1131"
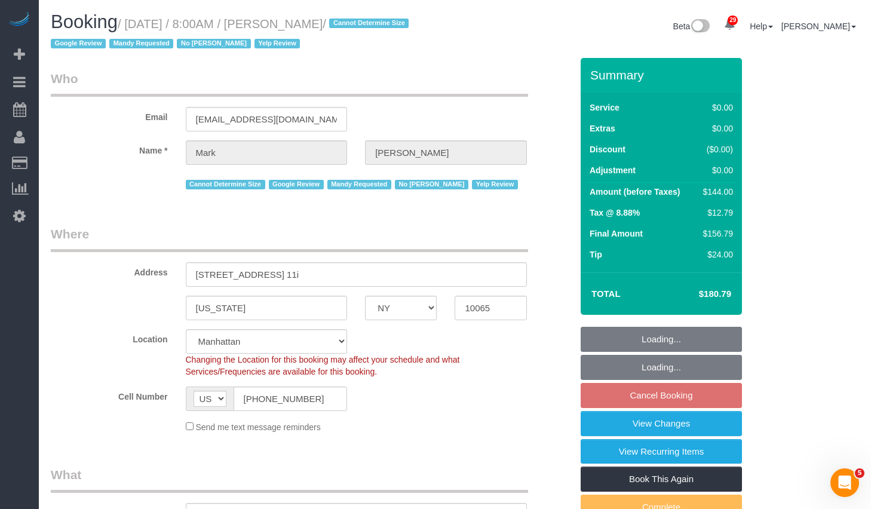
select select "spot1"
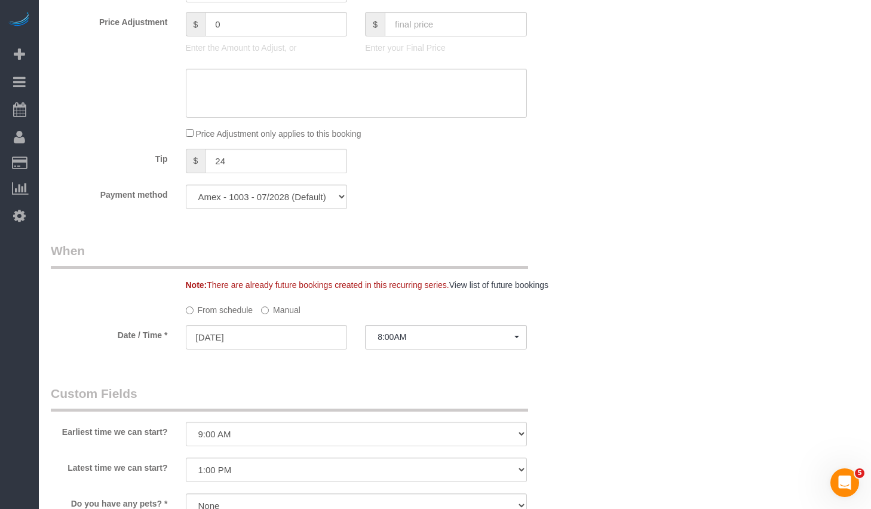
scroll to position [987, 0]
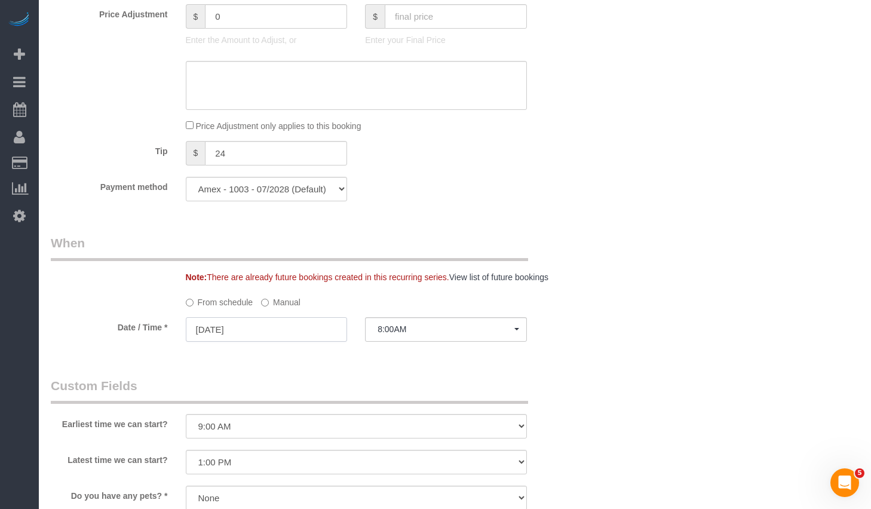
click at [287, 331] on input "10/08/2025" at bounding box center [267, 329] width 162 height 24
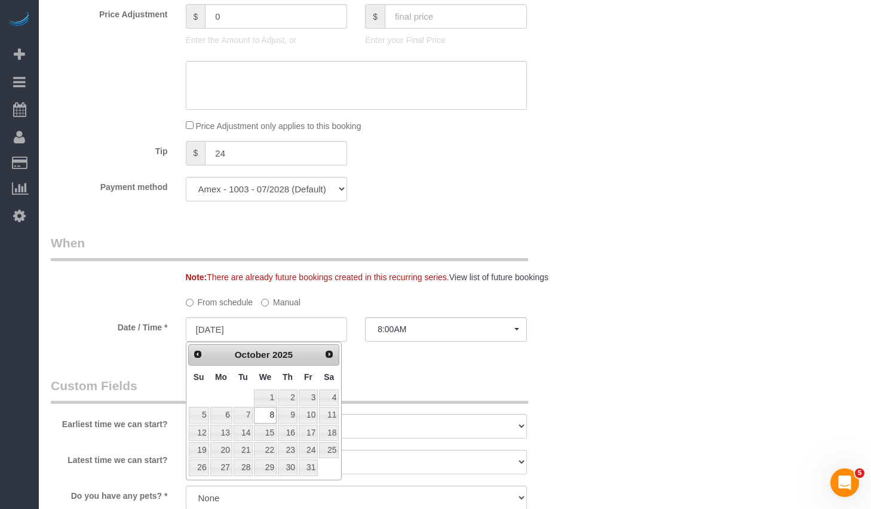
click at [589, 213] on div "Who Email markgeyer@gmail.com Name * Mark Geyer Cannot Determine Size Google Re…" at bounding box center [455, 98] width 808 height 2055
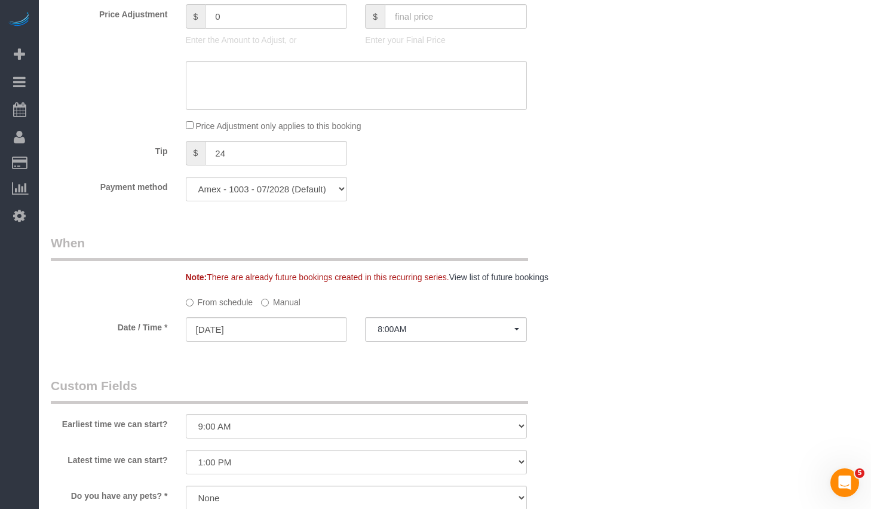
click at [244, 343] on div at bounding box center [267, 343] width 162 height 2
click at [248, 332] on input "10/08/2025" at bounding box center [267, 329] width 162 height 24
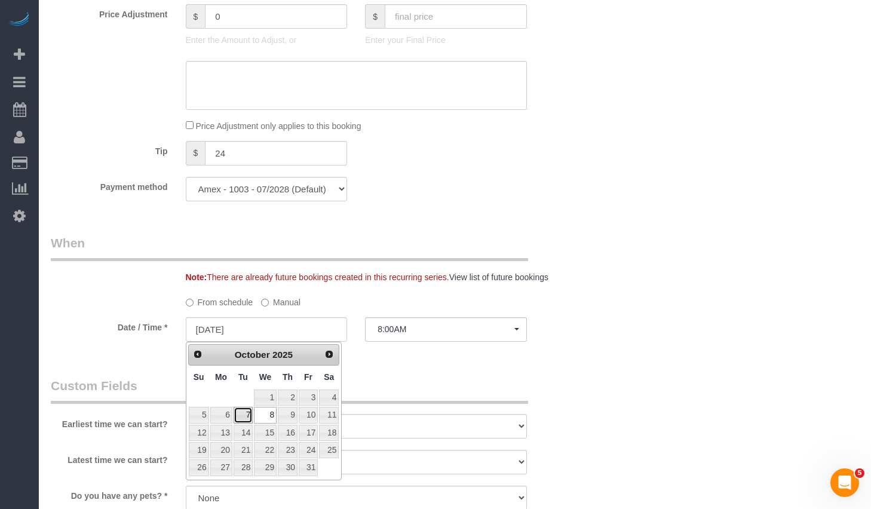
click at [247, 415] on link "7" at bounding box center [243, 415] width 19 height 16
type input "10/07/2025"
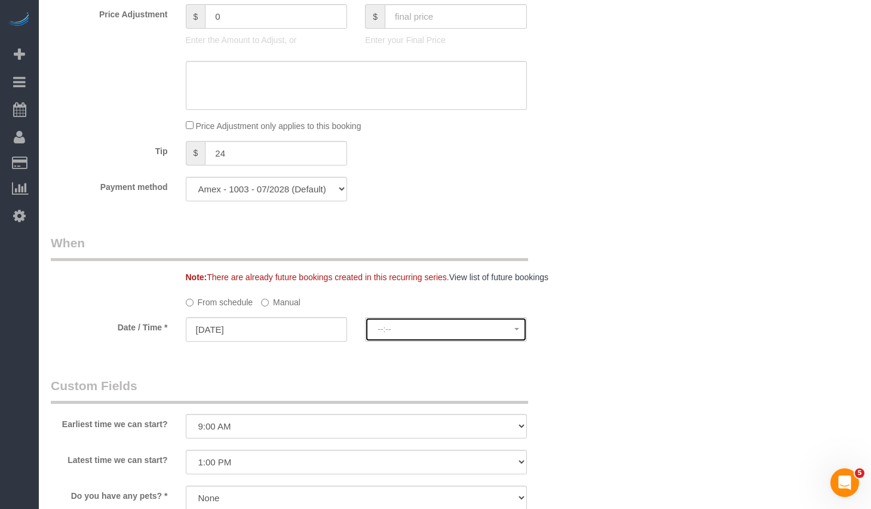
click at [450, 325] on span "--:--" at bounding box center [445, 329] width 137 height 10
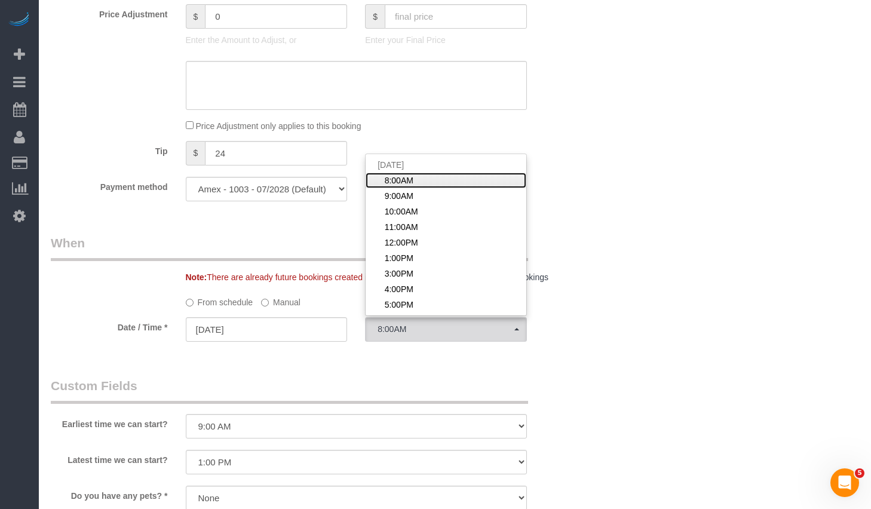
click at [407, 178] on span "8:00AM" at bounding box center [399, 180] width 29 height 12
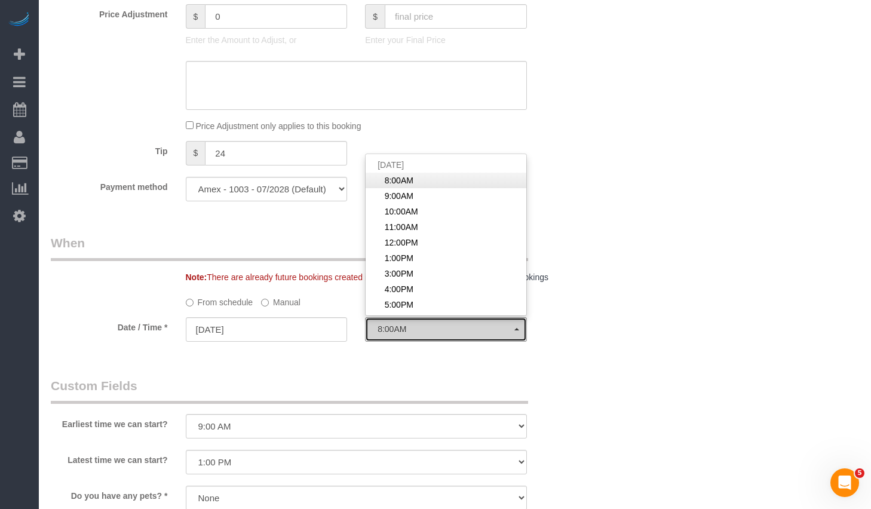
select select "spot61"
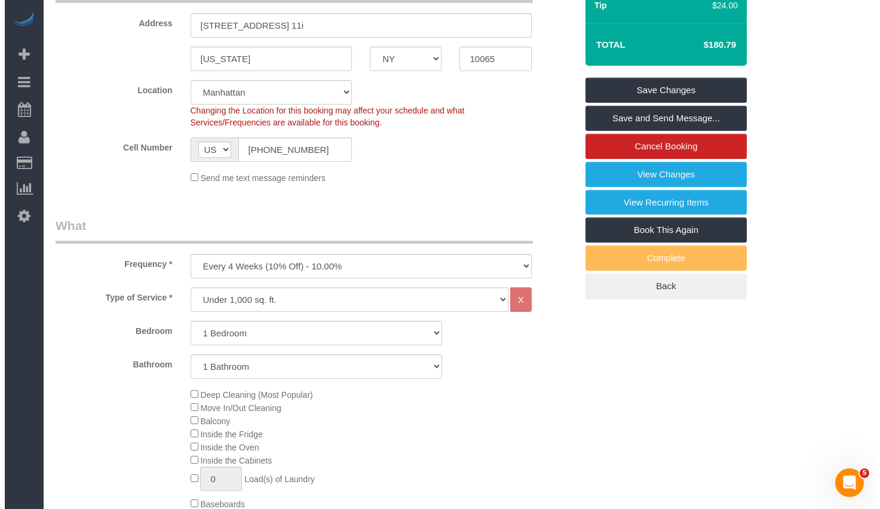
scroll to position [0, 0]
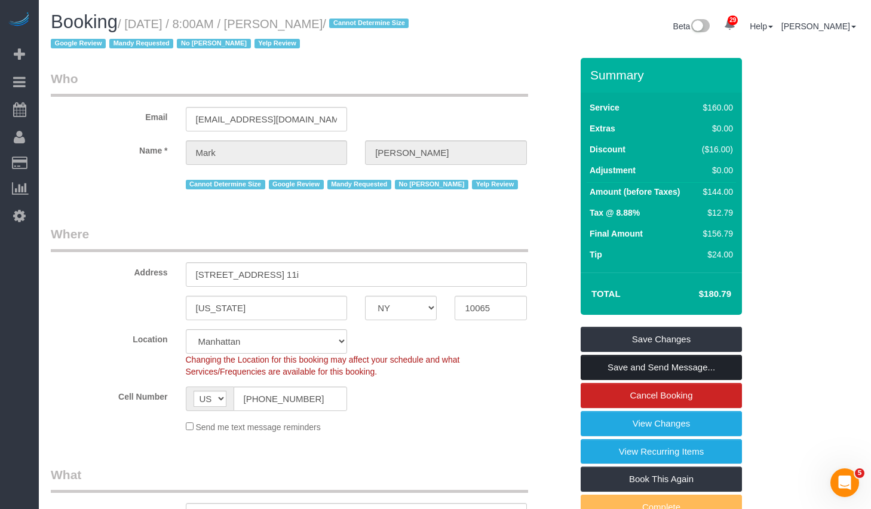
click at [679, 367] on link "Save and Send Message..." at bounding box center [661, 367] width 161 height 25
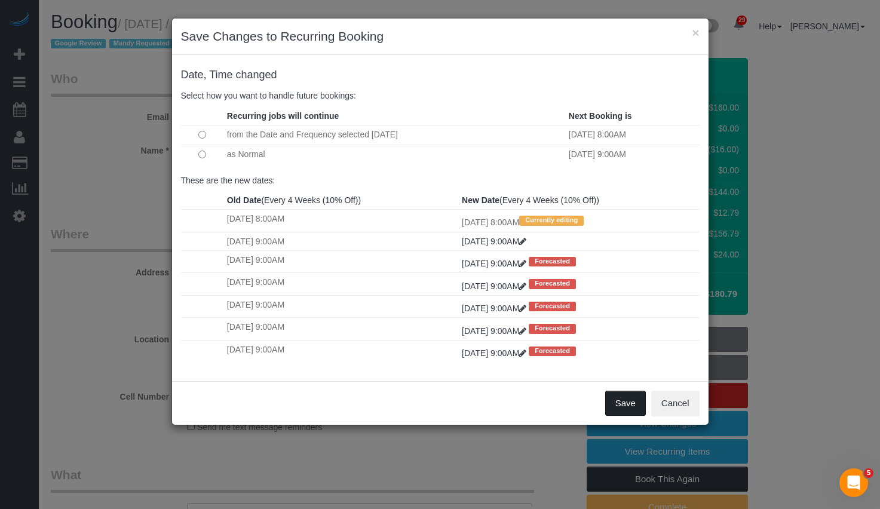
click at [624, 406] on button "Save" at bounding box center [625, 403] width 41 height 25
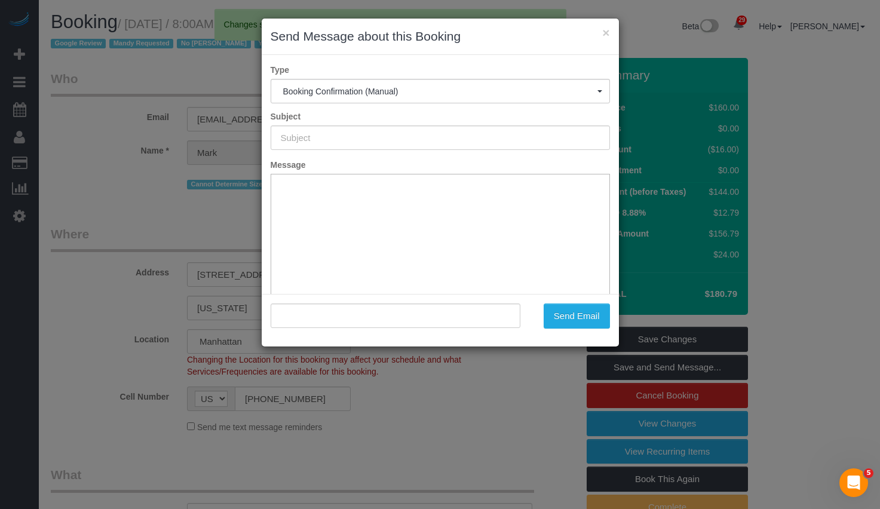
type input "Cleaning Confirmed for 10/07/2025 at 8:00am"
type input ""Mark Geyer" <markgeyer@gmail.com>"
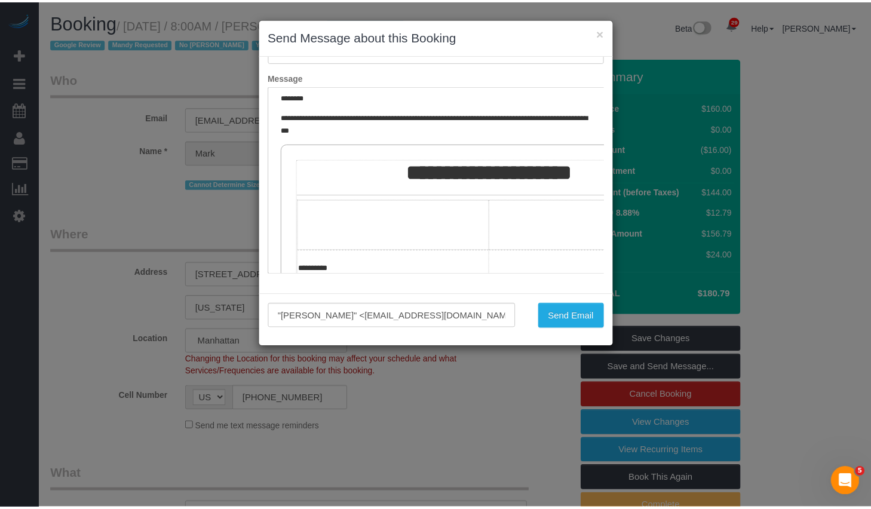
scroll to position [153, 0]
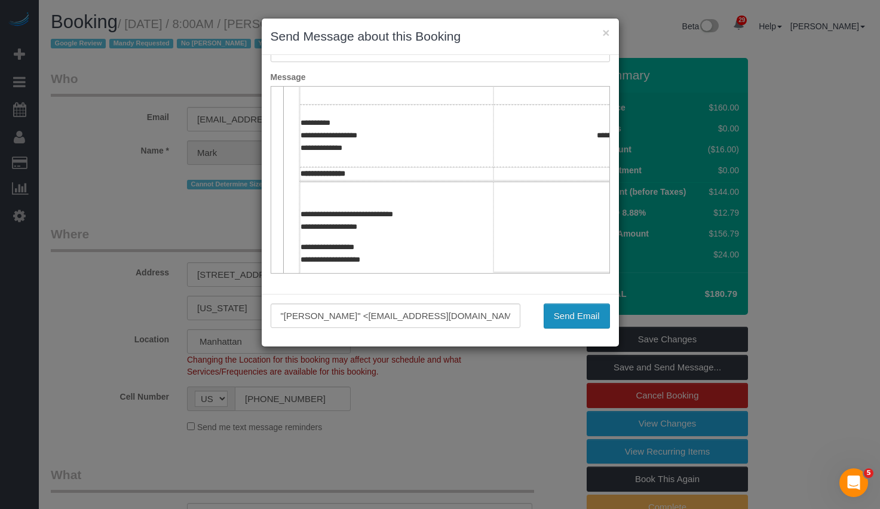
click at [568, 316] on button "Send Email" at bounding box center [577, 315] width 66 height 25
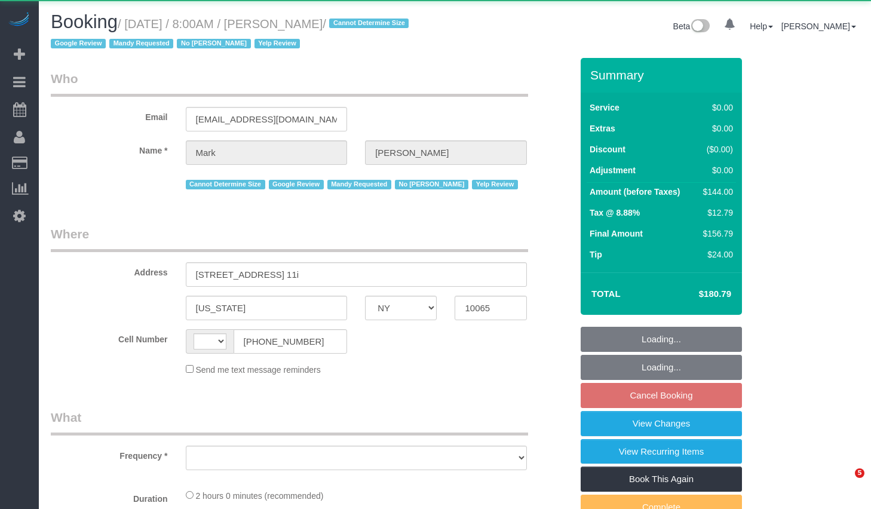
select select "NY"
